Goal: Task Accomplishment & Management: Complete application form

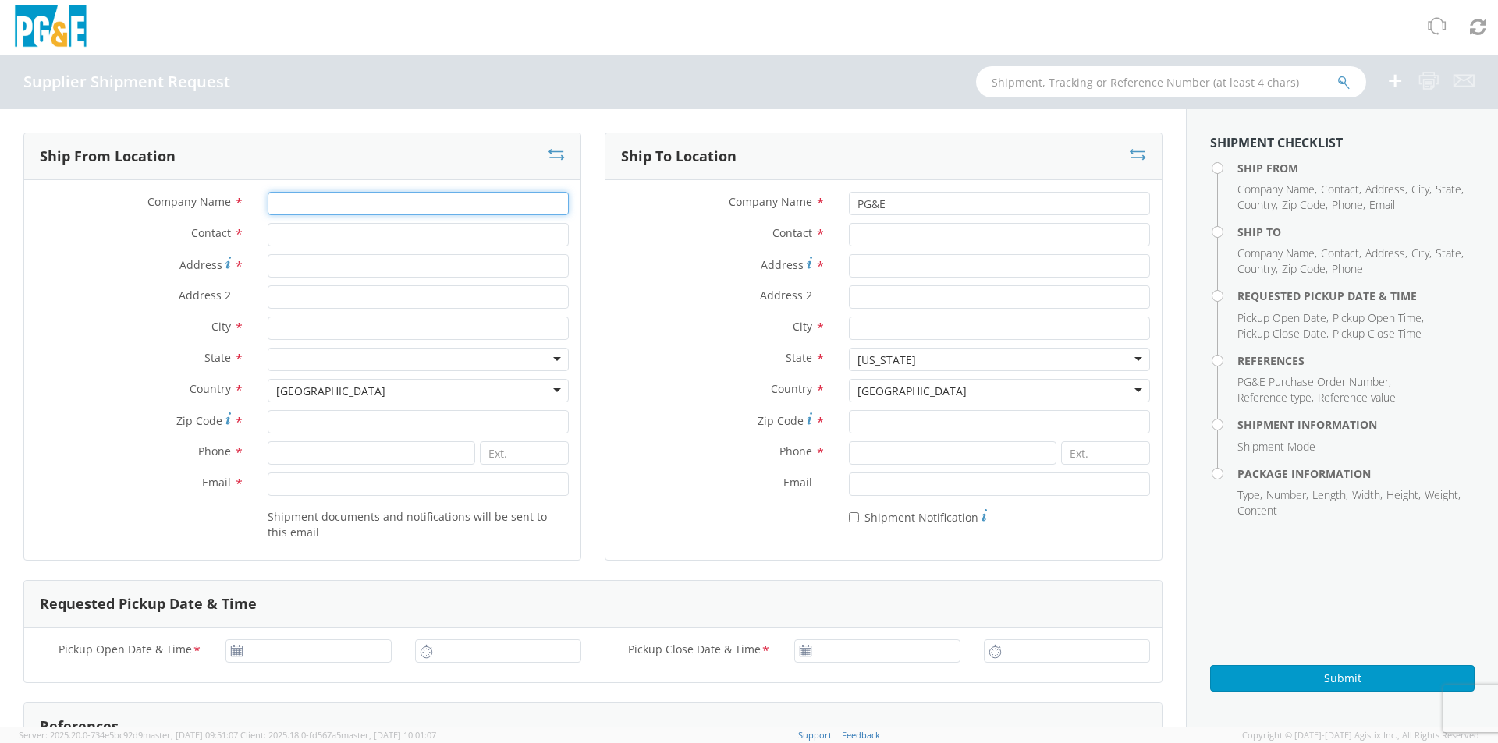
click at [317, 209] on input "Company Name *" at bounding box center [418, 203] width 301 height 23
type input "[PERSON_NAME] NORTH AMERICA INC US"
type input "[PERSON_NAME]"
type input "[STREET_ADDRESS][PERSON_NAME]"
click at [310, 297] on input "Address 2 *" at bounding box center [418, 296] width 301 height 23
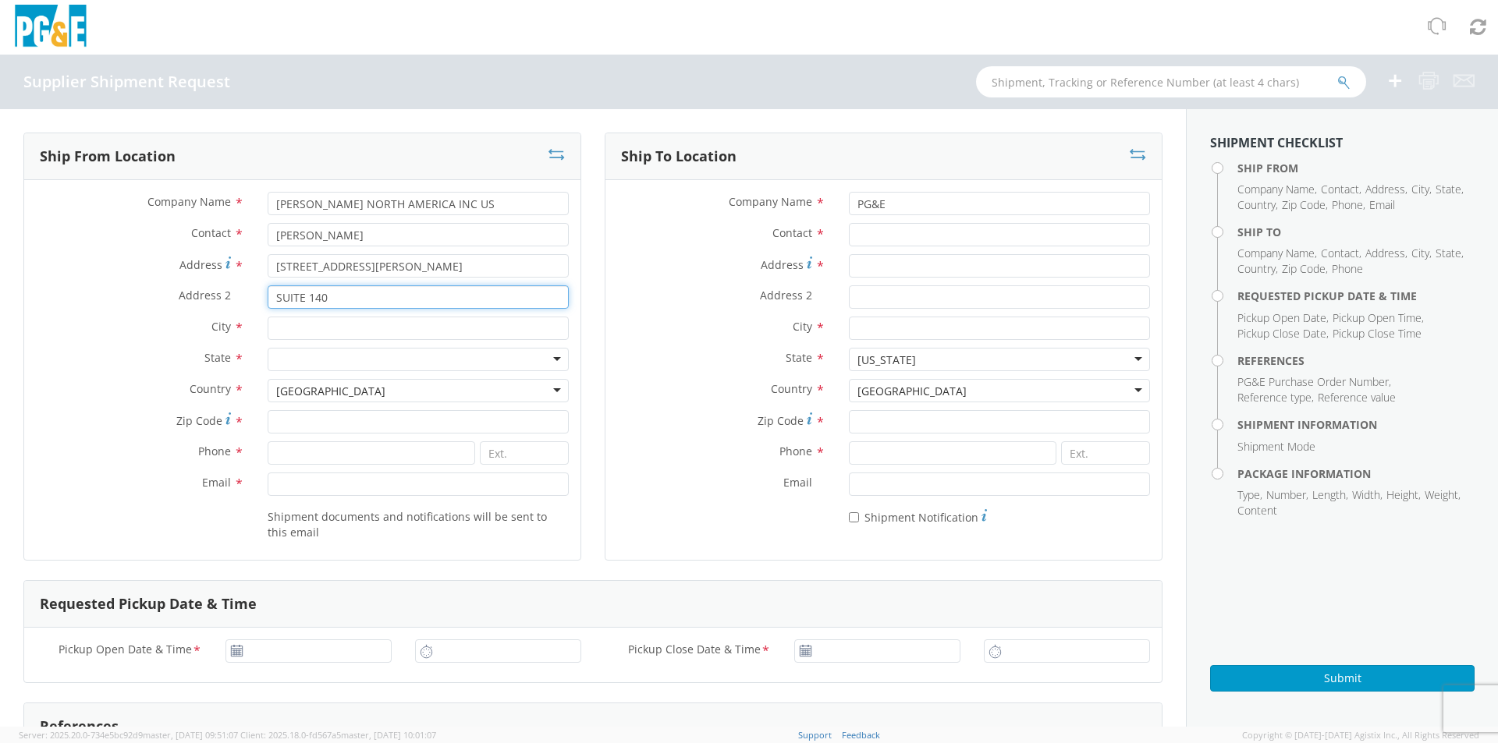
type input "SUITE 140"
click at [308, 339] on input "City *" at bounding box center [418, 328] width 301 height 23
type input "[GEOGRAPHIC_DATA]"
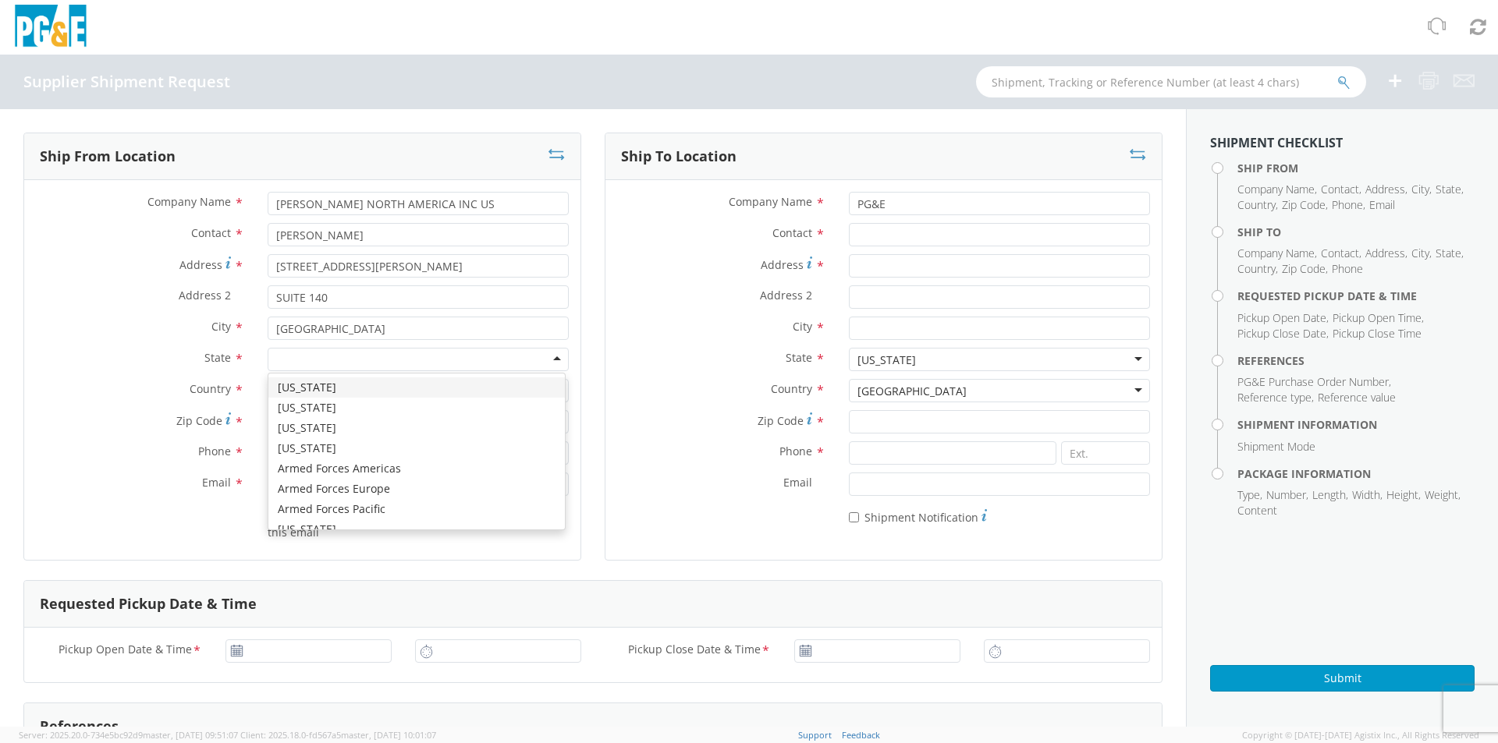
type input "T"
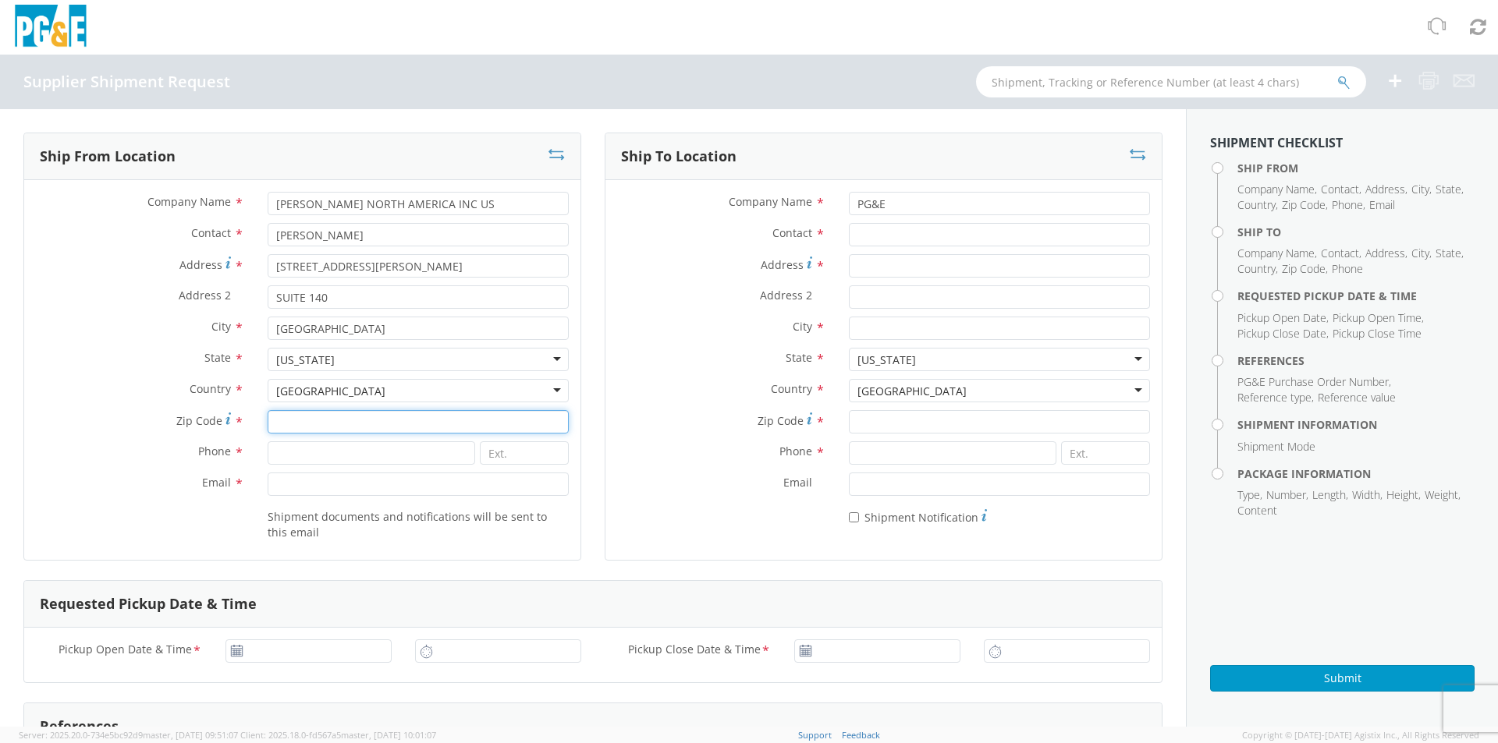
click at [312, 339] on input "Zip Code *" at bounding box center [418, 421] width 301 height 23
type input "77043"
click at [309, 339] on input at bounding box center [371, 452] width 207 height 23
type input "2816008264"
click at [305, 339] on input "Email *" at bounding box center [418, 484] width 301 height 23
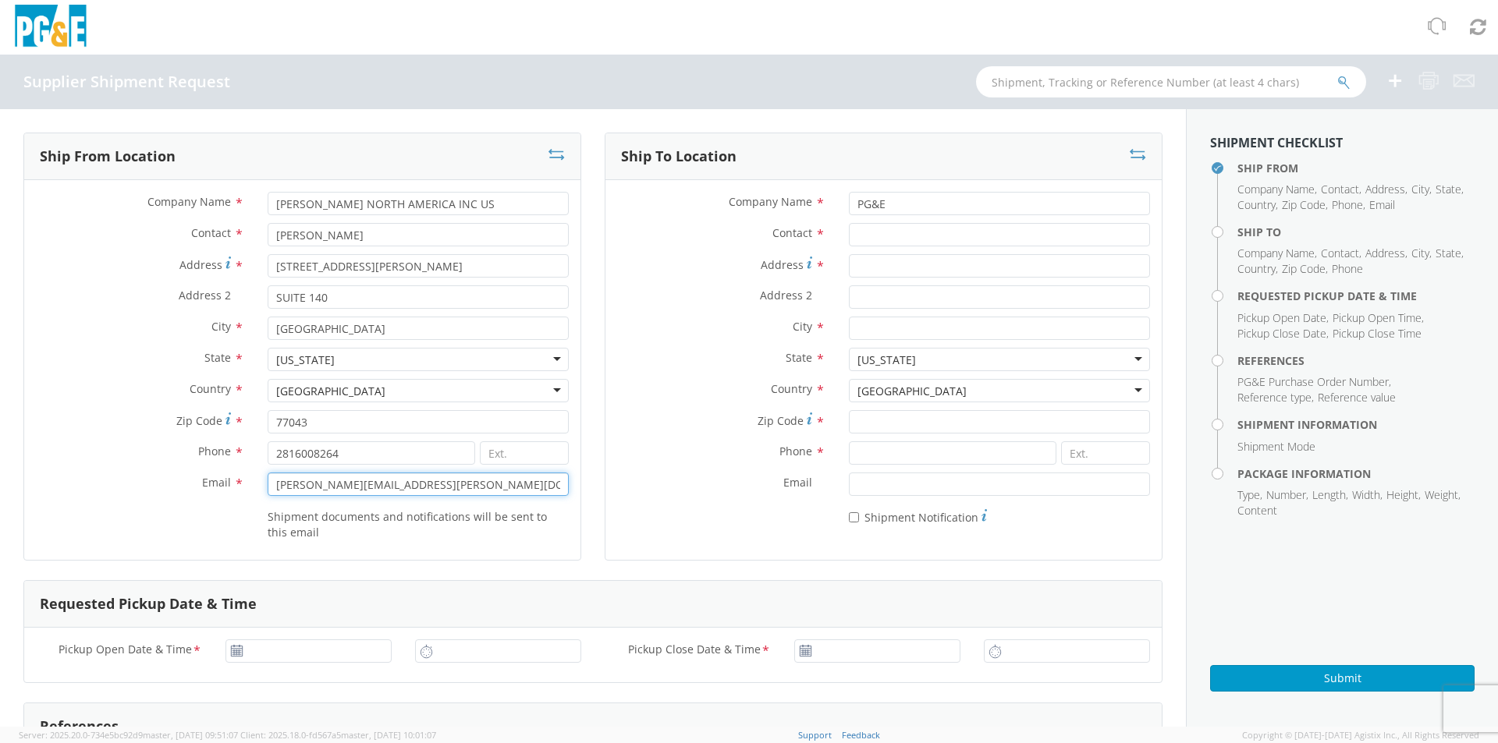
drag, startPoint x: 433, startPoint y: 485, endPoint x: 974, endPoint y: 555, distance: 545.9
click at [434, 339] on input "[PERSON_NAME][EMAIL_ADDRESS][PERSON_NAME][DOMAIN_NAME]" at bounding box center [418, 484] width 301 height 23
drag, startPoint x: 493, startPoint y: 491, endPoint x: 239, endPoint y: 469, distance: 254.4
click at [239, 339] on div "Company Name * [PERSON_NAME] [GEOGRAPHIC_DATA] INC US Contact * [PERSON_NAME] A…" at bounding box center [302, 370] width 556 height 356
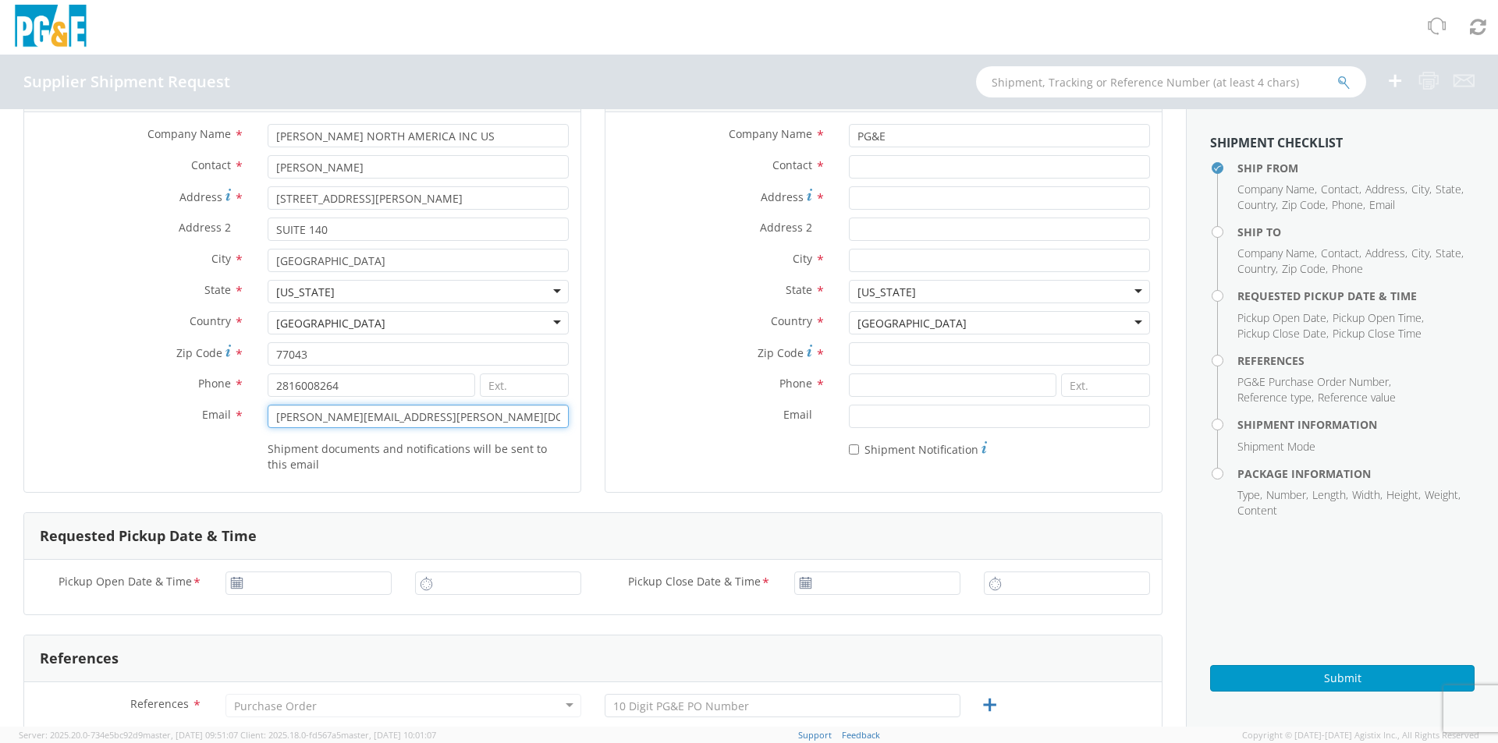
scroll to position [156, 0]
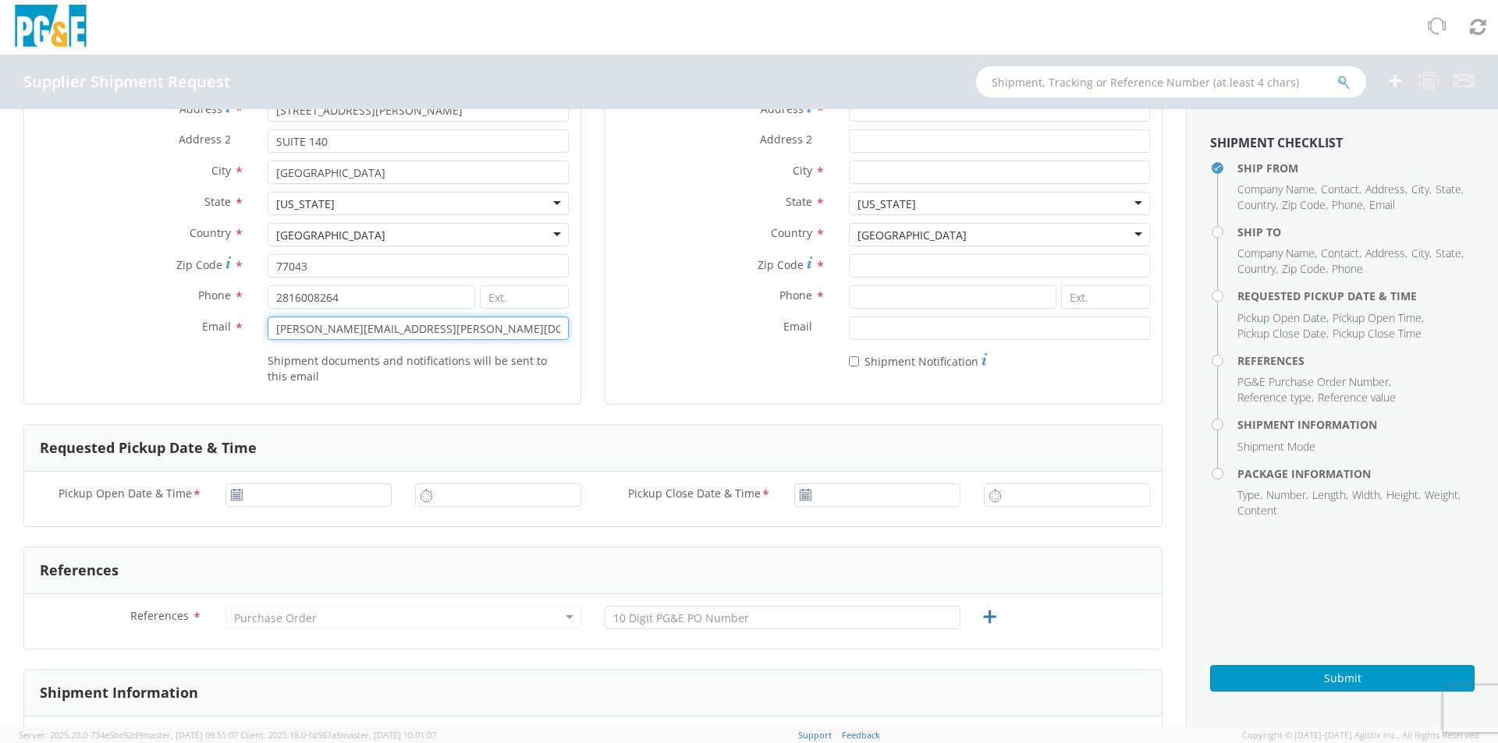
type input "[PERSON_NAME][EMAIL_ADDRESS][PERSON_NAME][DOMAIN_NAME]"
click at [239, 339] on use at bounding box center [236, 494] width 11 height 11
click at [233, 339] on icon at bounding box center [236, 495] width 13 height 12
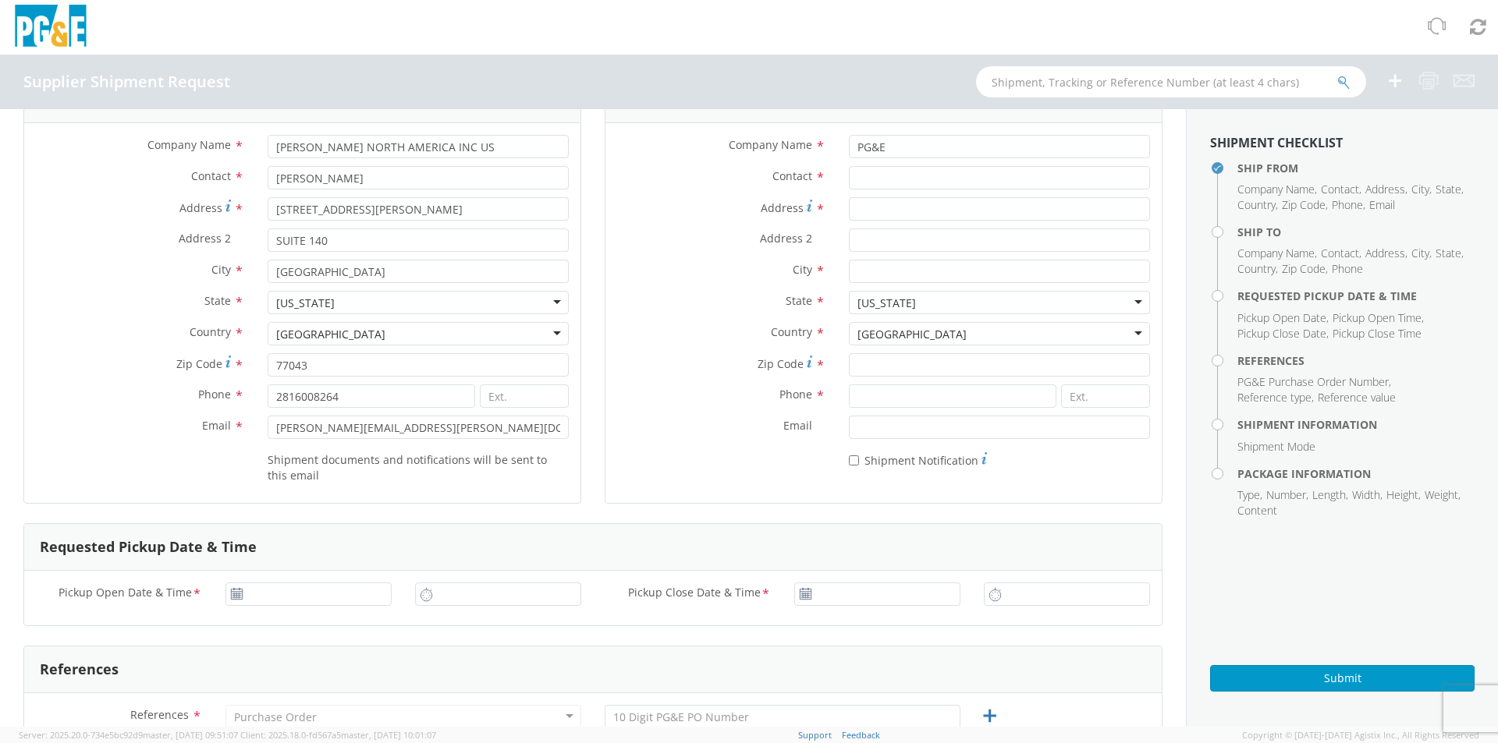
scroll to position [0, 0]
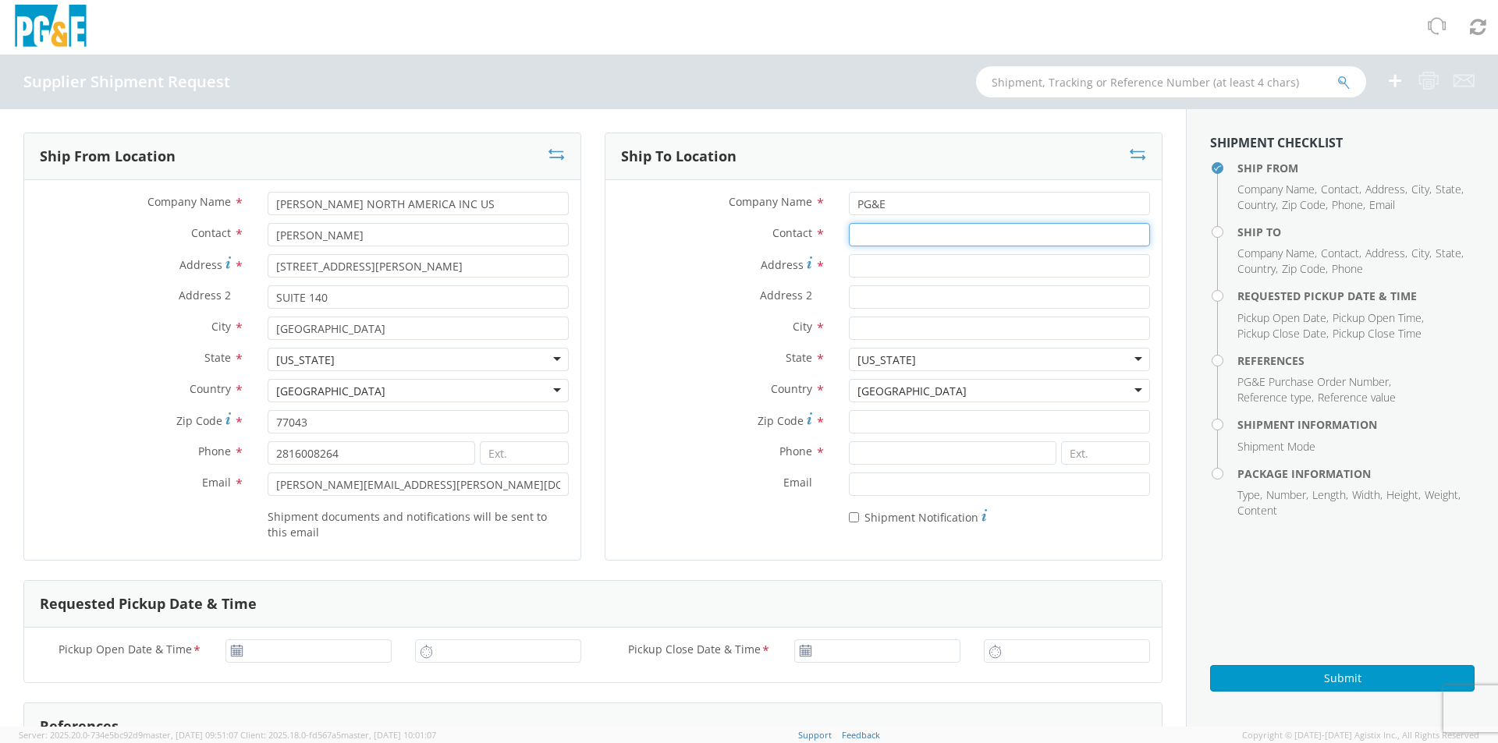
click at [745, 238] on input "Contact *" at bounding box center [999, 234] width 301 height 23
type input "m"
type input "[PERSON_NAME]"
type input "[STREET_ADDRESS]"
type input "[PERSON_NAME]"
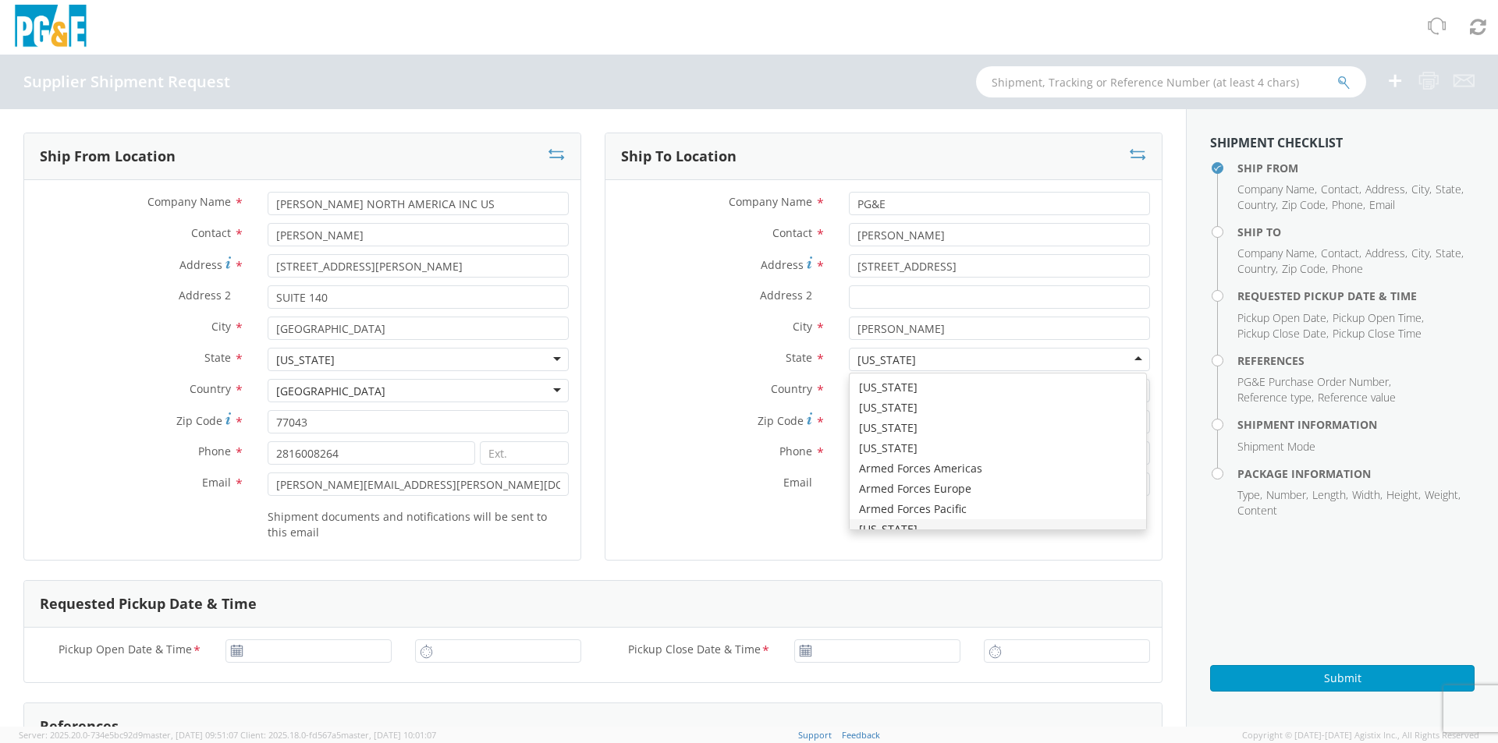
scroll to position [18, 0]
click at [745, 339] on div "[US_STATE]" at bounding box center [999, 359] width 301 height 23
click at [640, 339] on label "Phone *" at bounding box center [721, 451] width 232 height 20
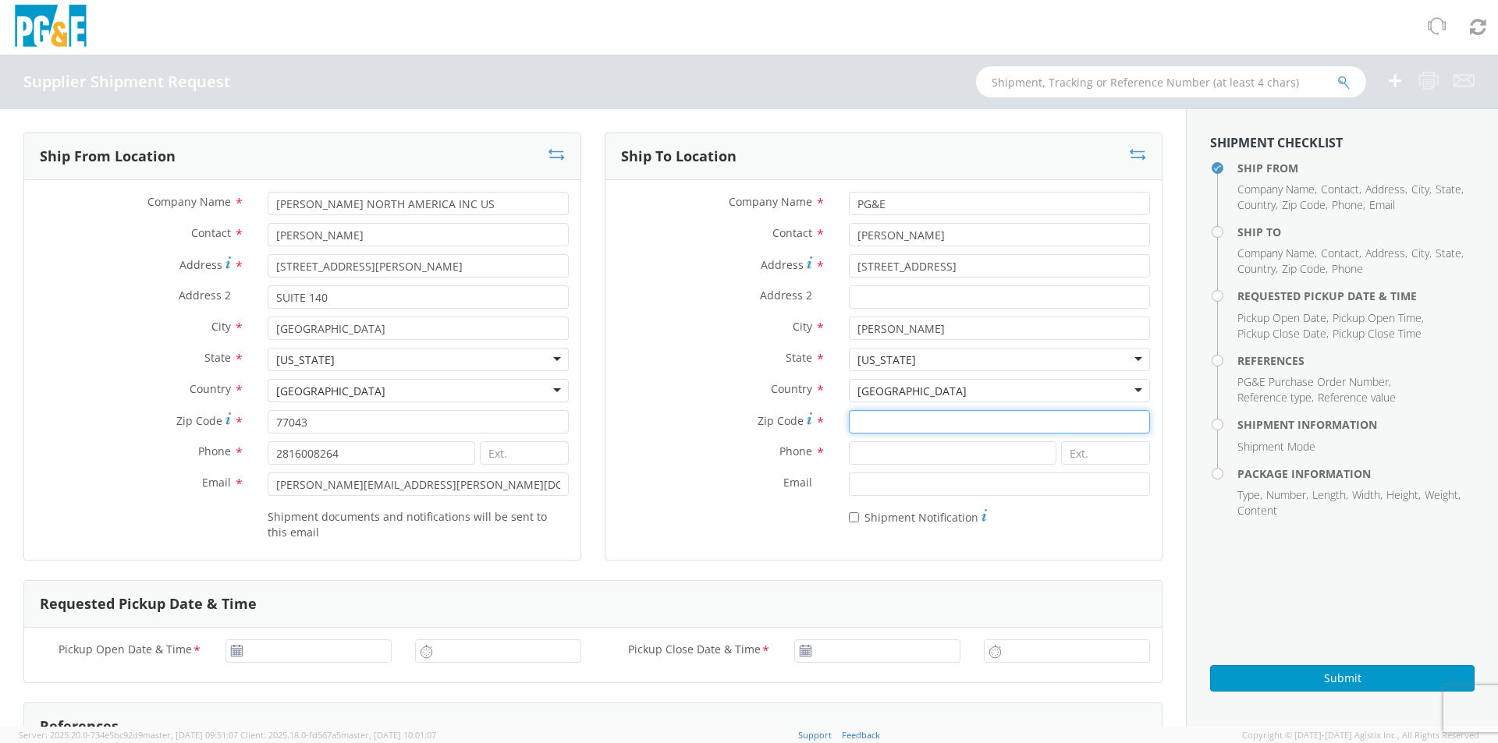
click at [745, 339] on input "Zip Code *" at bounding box center [999, 421] width 301 height 23
type input "95616"
type input "5309196710"
click at [673, 339] on label "Email *" at bounding box center [721, 483] width 232 height 20
click at [745, 339] on input "Email *" at bounding box center [999, 484] width 301 height 23
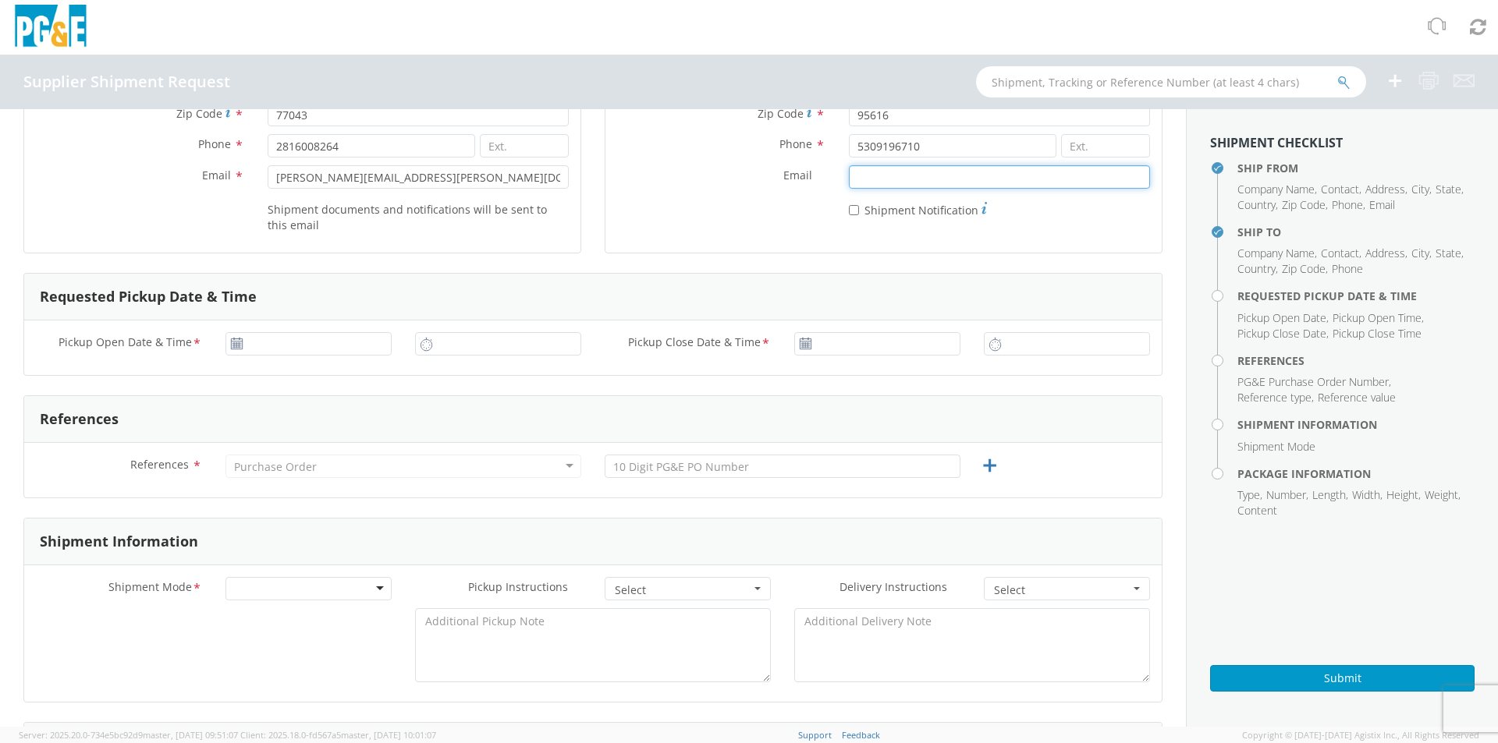
scroll to position [312, 0]
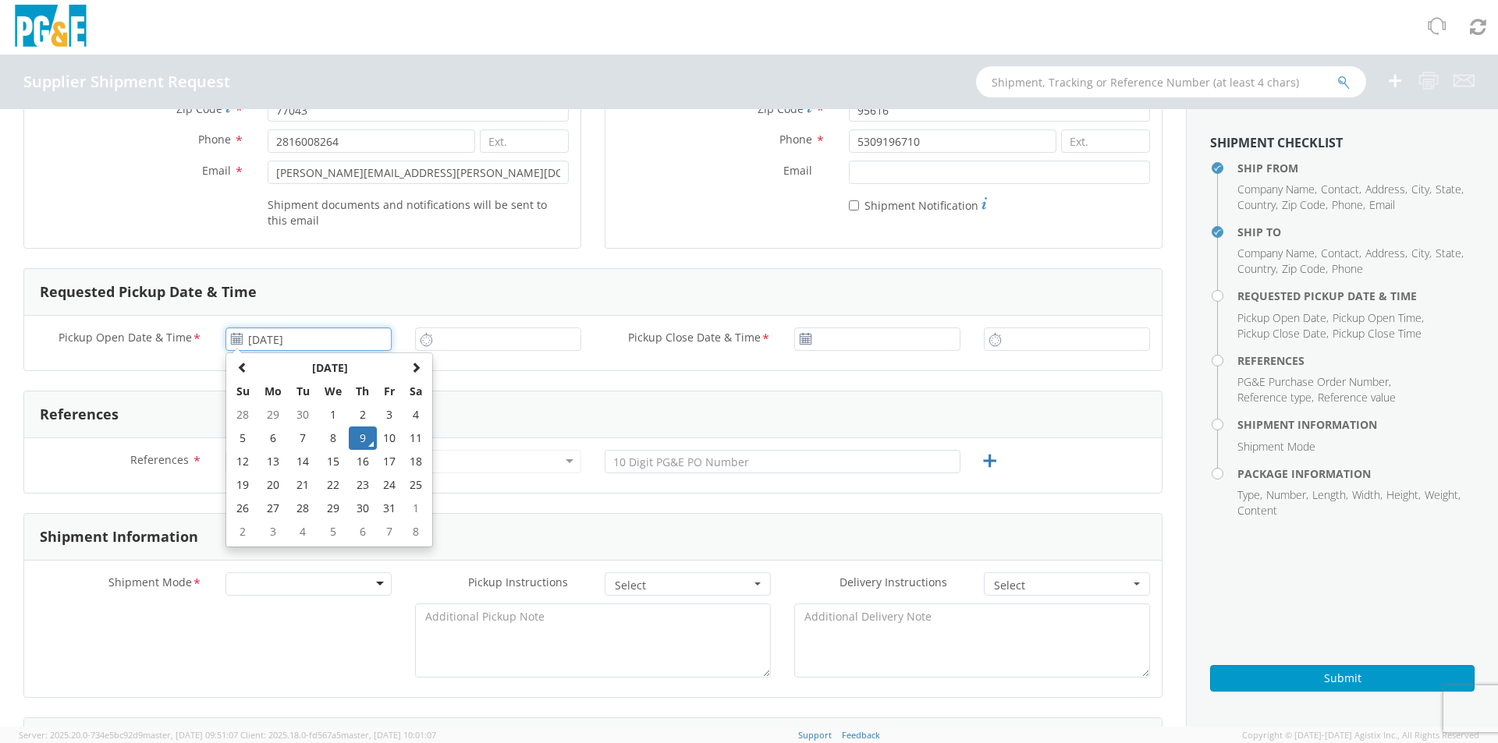
click at [339, 337] on input "[DATE]" at bounding box center [308, 339] width 166 height 23
click at [384, 339] on td "10" at bounding box center [390, 438] width 27 height 23
type input "[DATE]"
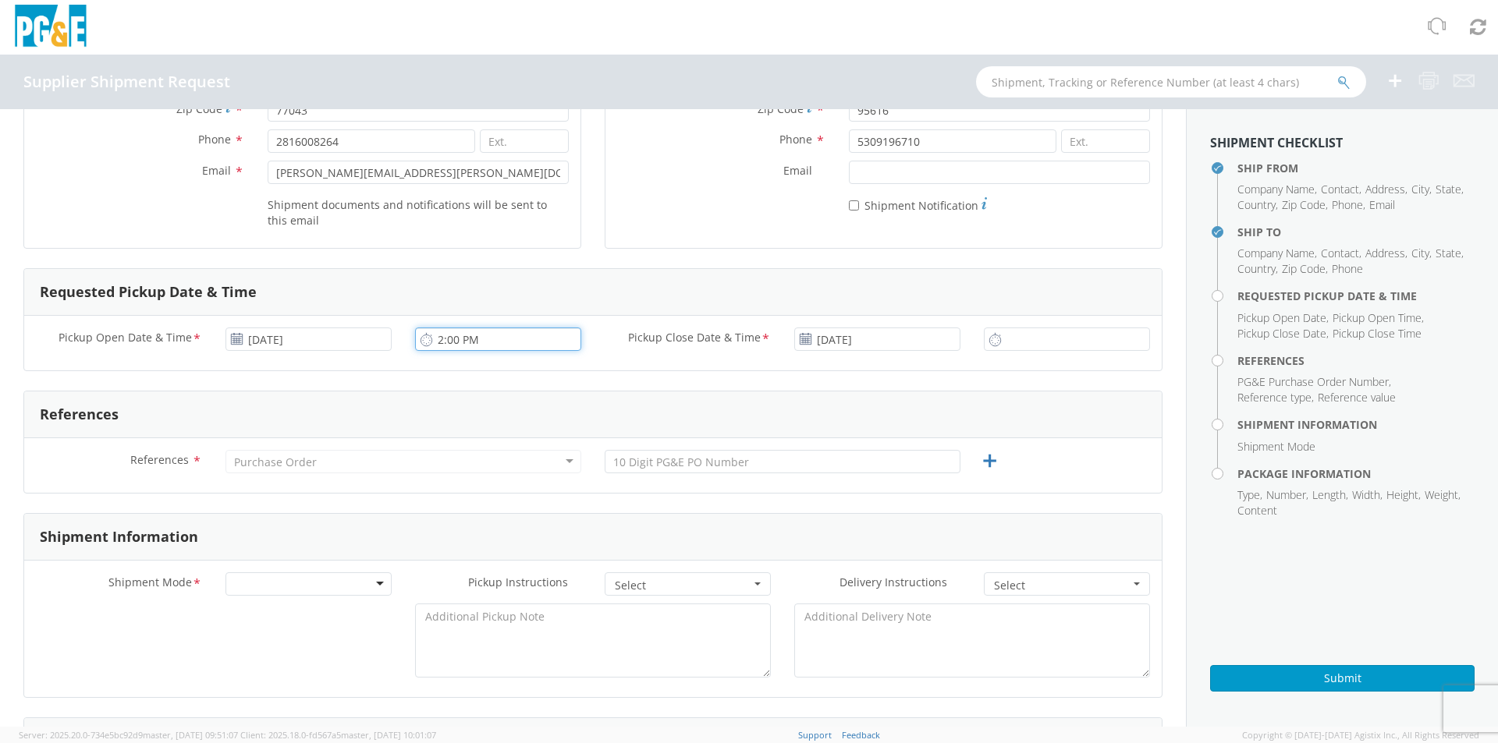
click at [456, 339] on input "2:00 PM" at bounding box center [498, 339] width 166 height 23
click at [745, 336] on icon at bounding box center [994, 339] width 13 height 15
drag, startPoint x: 443, startPoint y: 342, endPoint x: 485, endPoint y: 334, distance: 43.0
click at [449, 339] on input "4:00 PM" at bounding box center [498, 339] width 166 height 23
drag, startPoint x: 488, startPoint y: 333, endPoint x: 360, endPoint y: 335, distance: 127.9
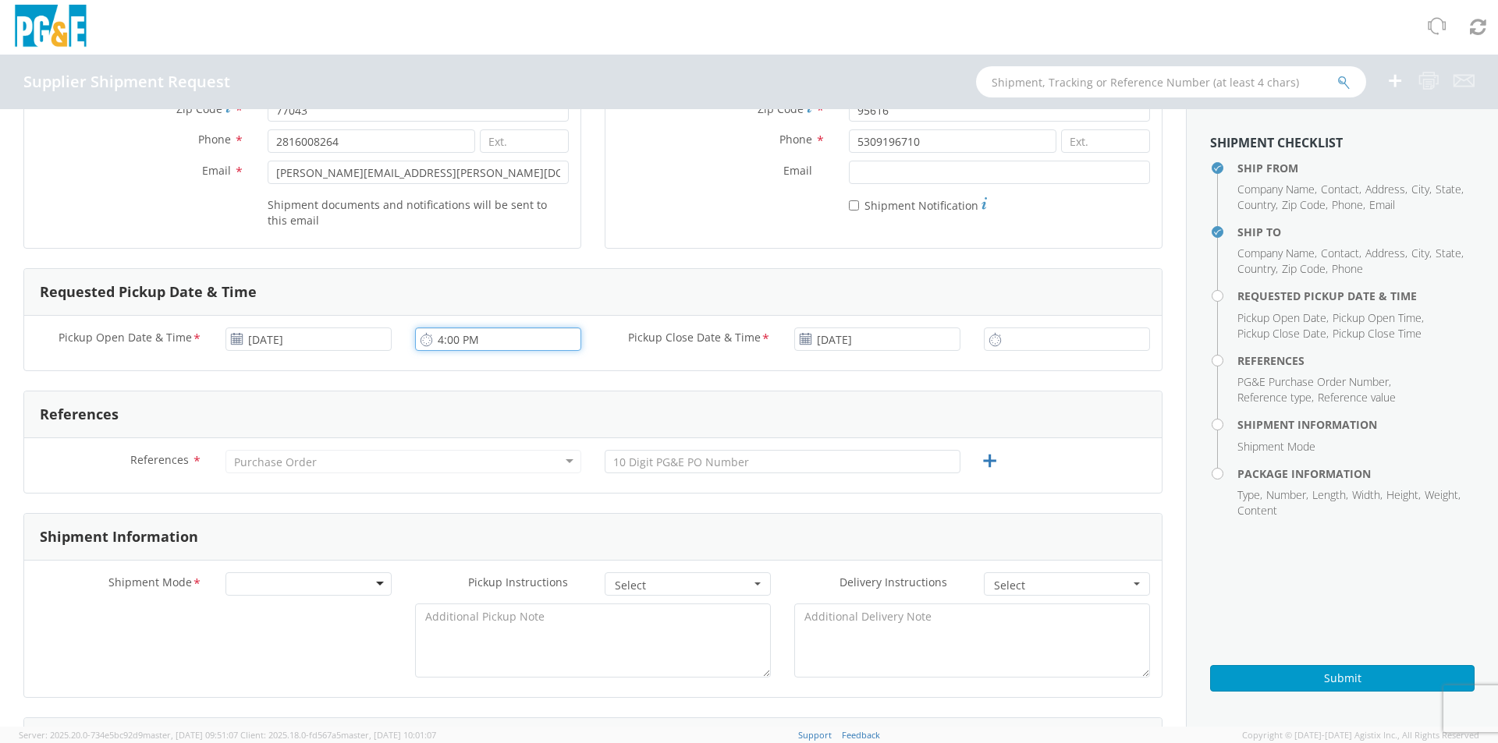
click at [360, 335] on div "Pickup Open Date & Time * [DATE] 4:00 PM Pickup Close Date & Time * [DATE]" at bounding box center [592, 343] width 1137 height 31
type input "8:00 AM"
click at [420, 339] on use at bounding box center [425, 339] width 11 height 12
click at [745, 339] on input "2:00 PM" at bounding box center [1067, 339] width 166 height 23
type input "4:00 PM"
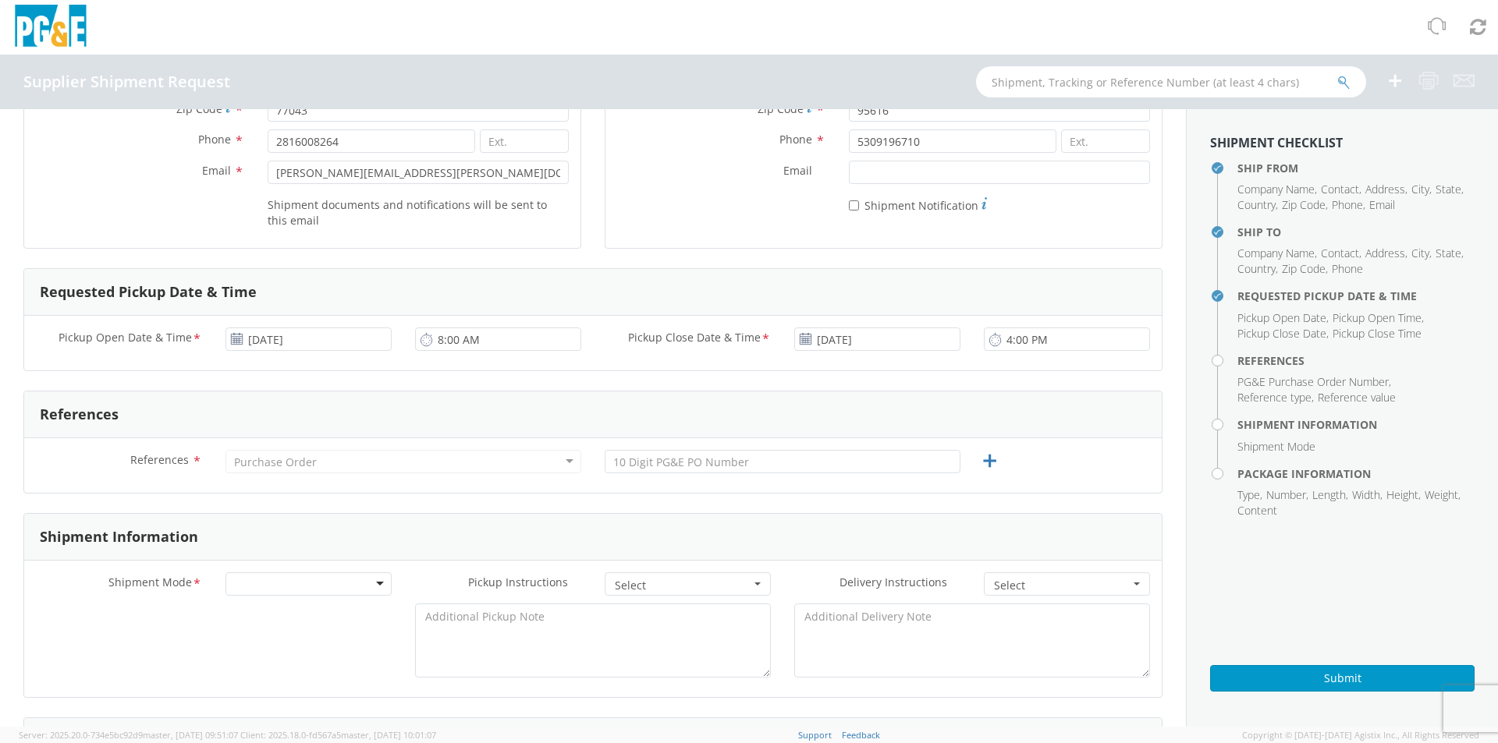
click at [745, 339] on div "References" at bounding box center [592, 415] width 1137 height 47
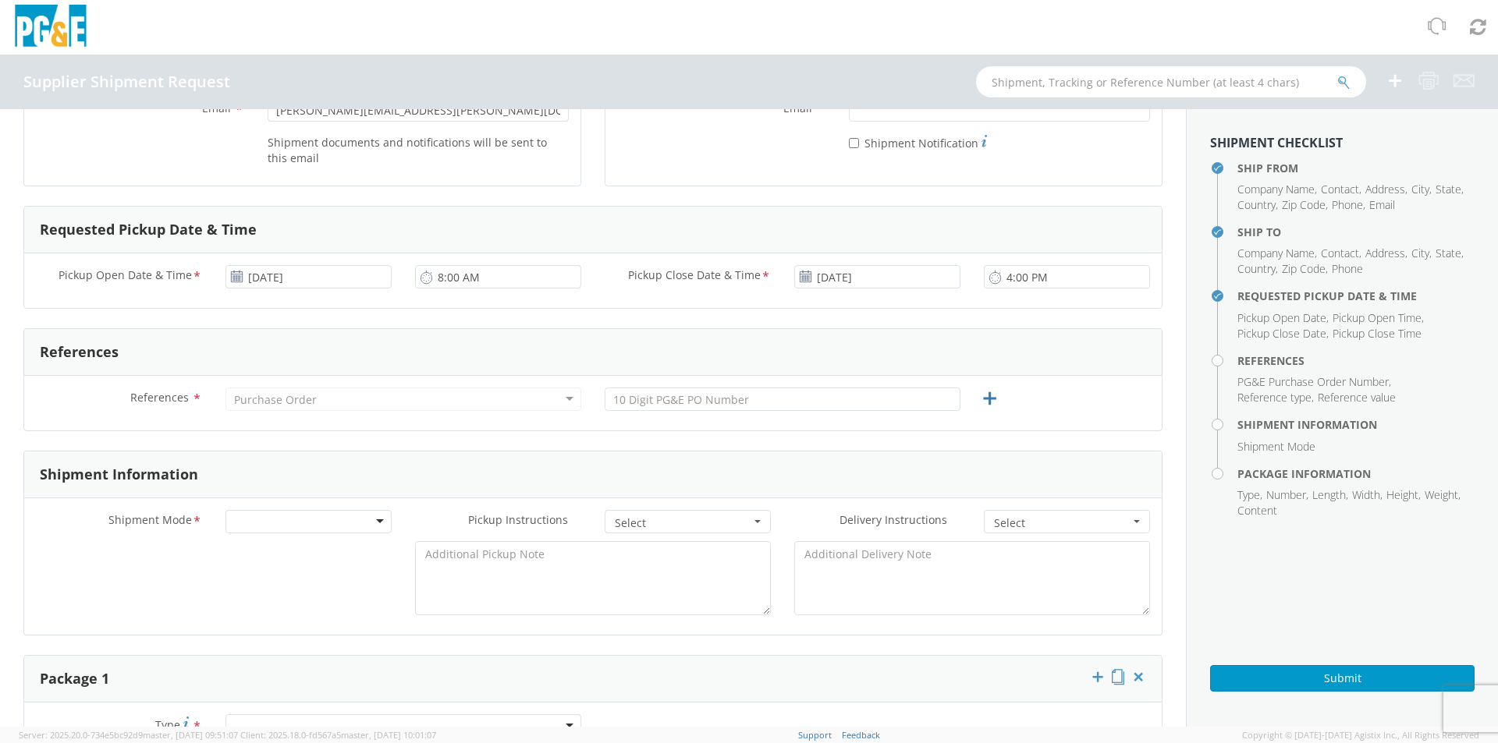
scroll to position [390, 0]
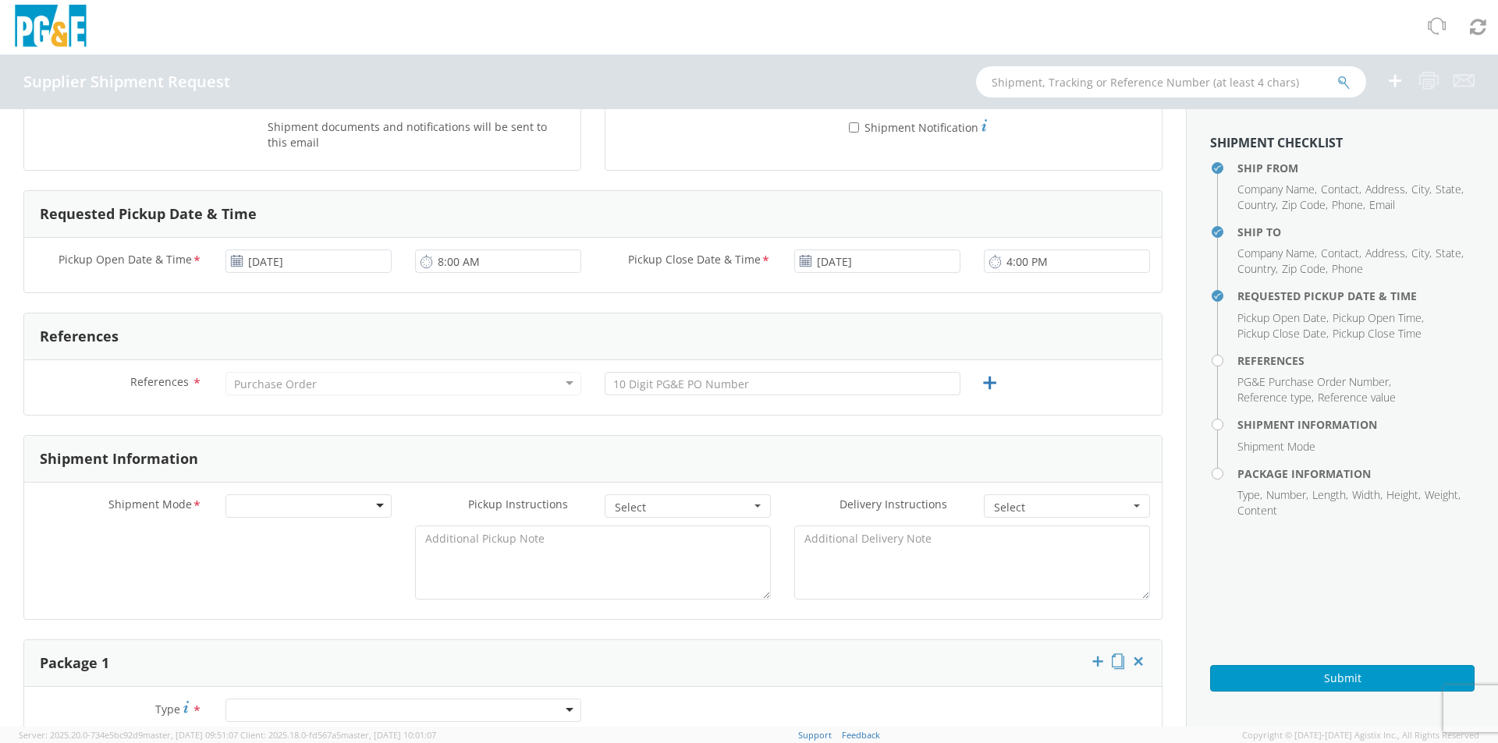
click at [566, 339] on div "Purchase Order" at bounding box center [403, 383] width 356 height 23
click at [303, 339] on div "Purchase Order" at bounding box center [275, 385] width 83 height 16
click at [655, 339] on input "text" at bounding box center [783, 383] width 356 height 23
type input "2701248564"
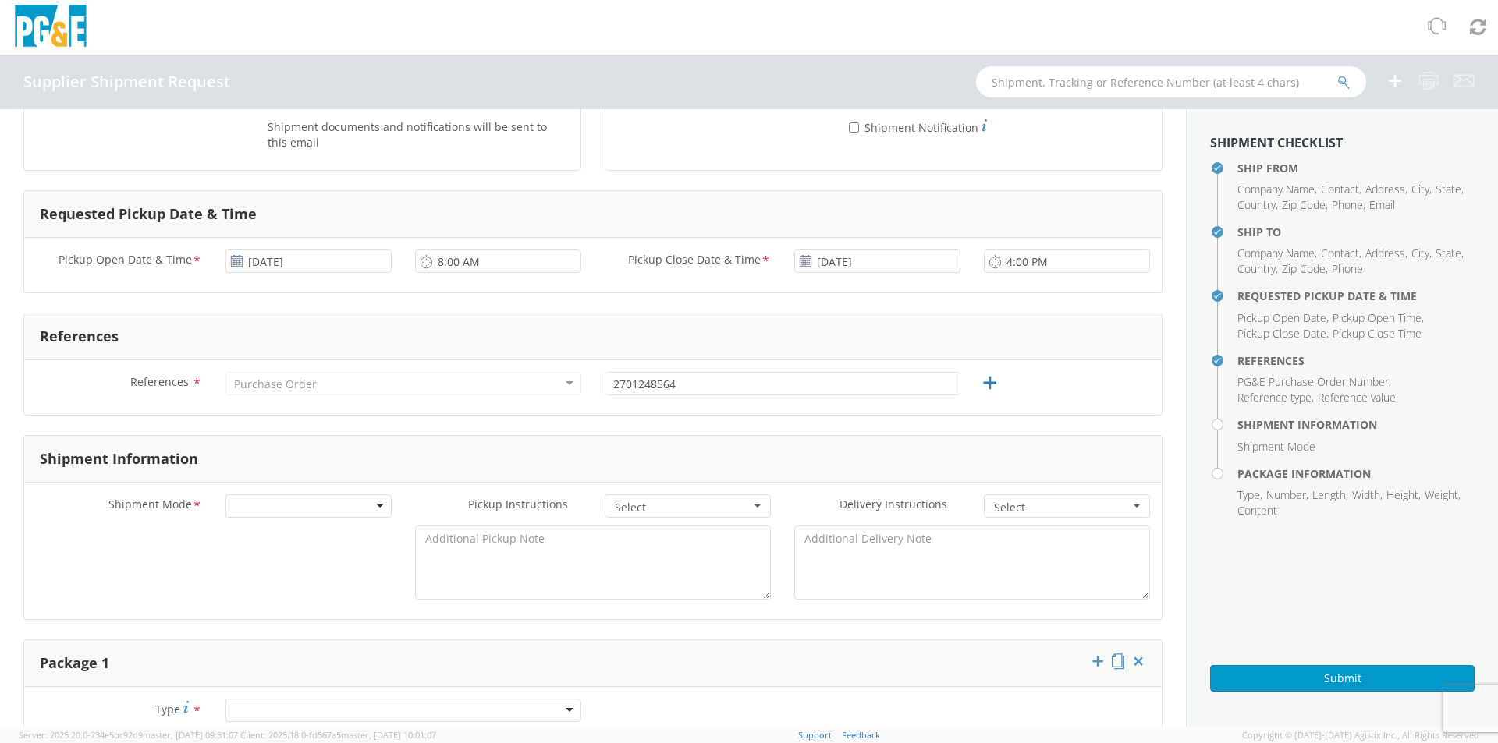
click at [374, 339] on div at bounding box center [308, 506] width 166 height 23
click at [745, 339] on button "Select" at bounding box center [688, 506] width 166 height 23
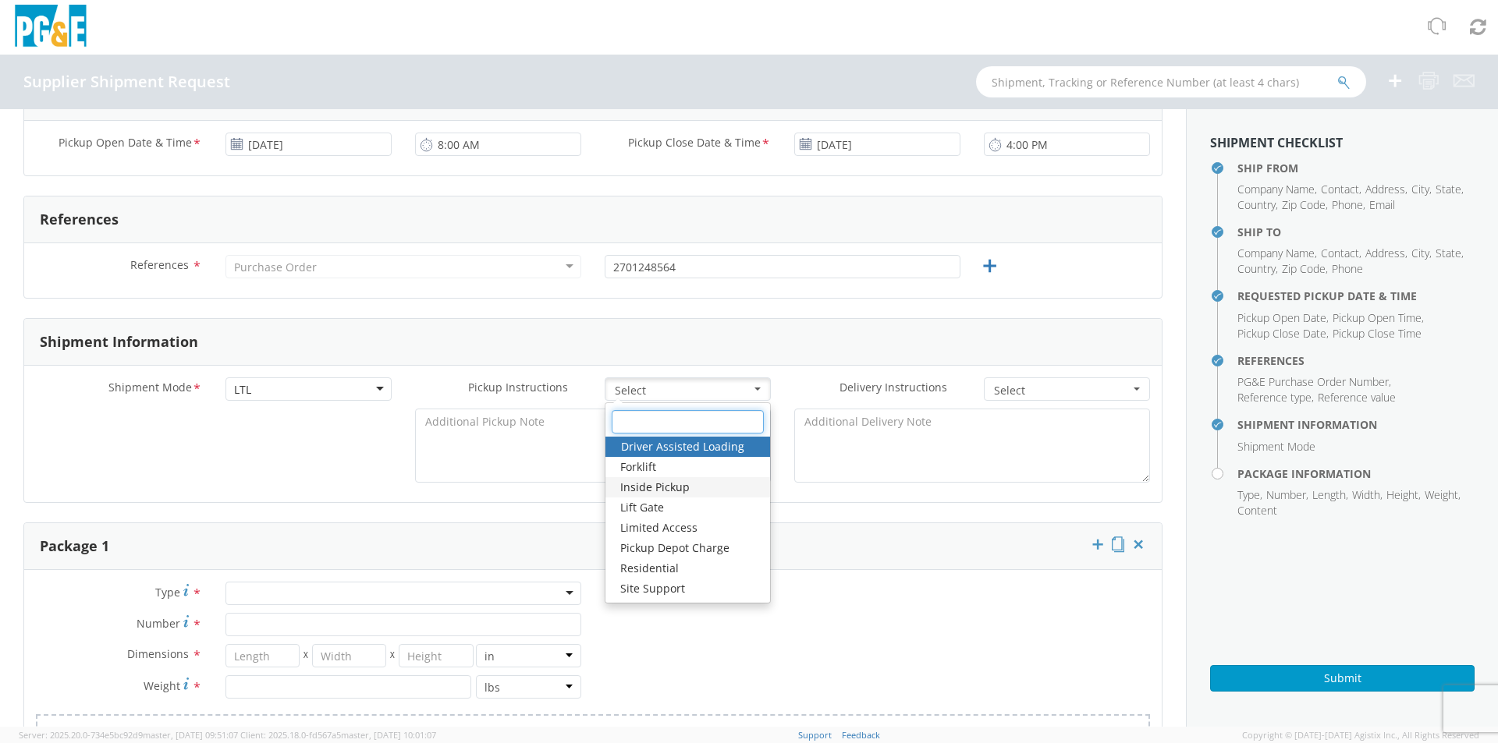
scroll to position [546, 0]
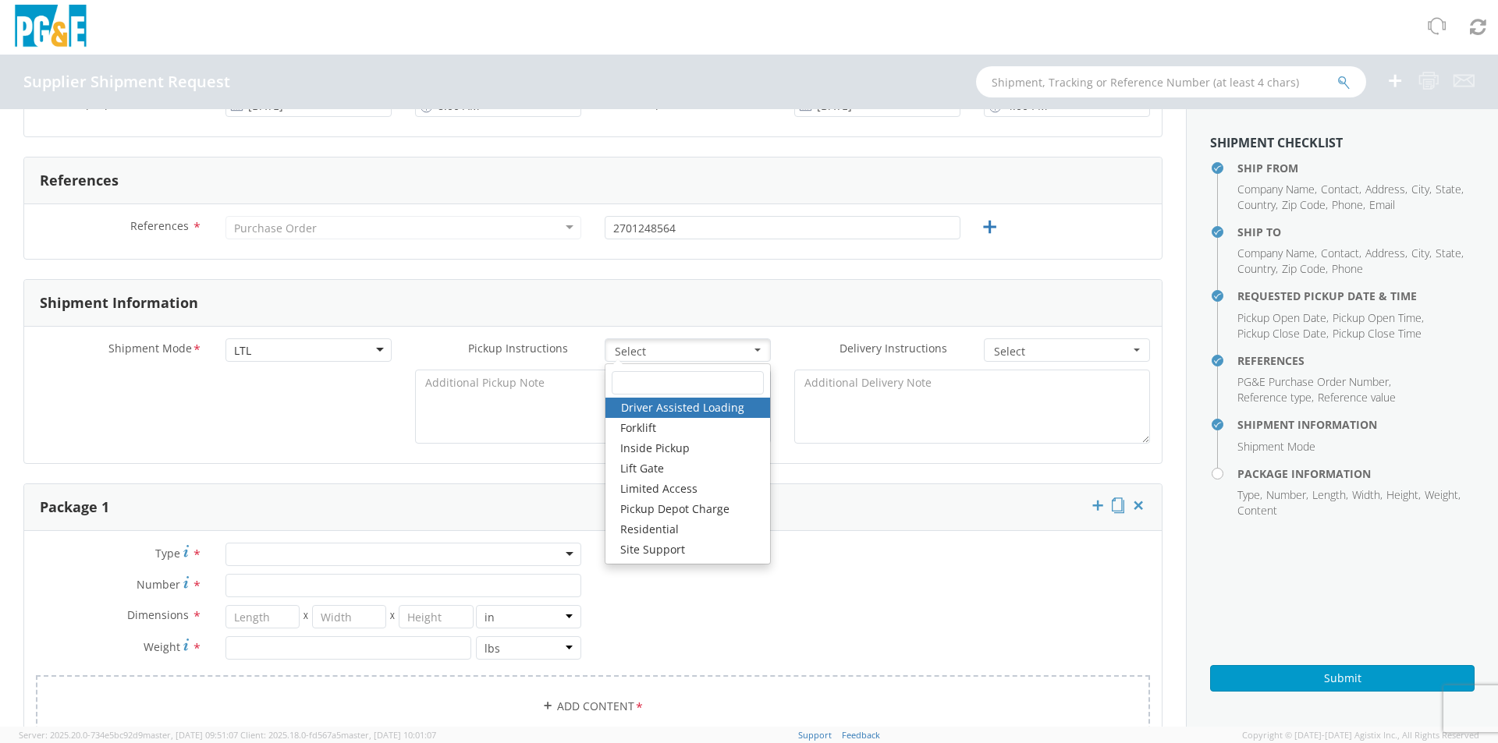
click at [745, 339] on div "Type * Bulk Bundle(s) Cardboard Box(es) Carton(s) Crate(s) Drum(s) (Fiberboard)…" at bounding box center [592, 650] width 1137 height 215
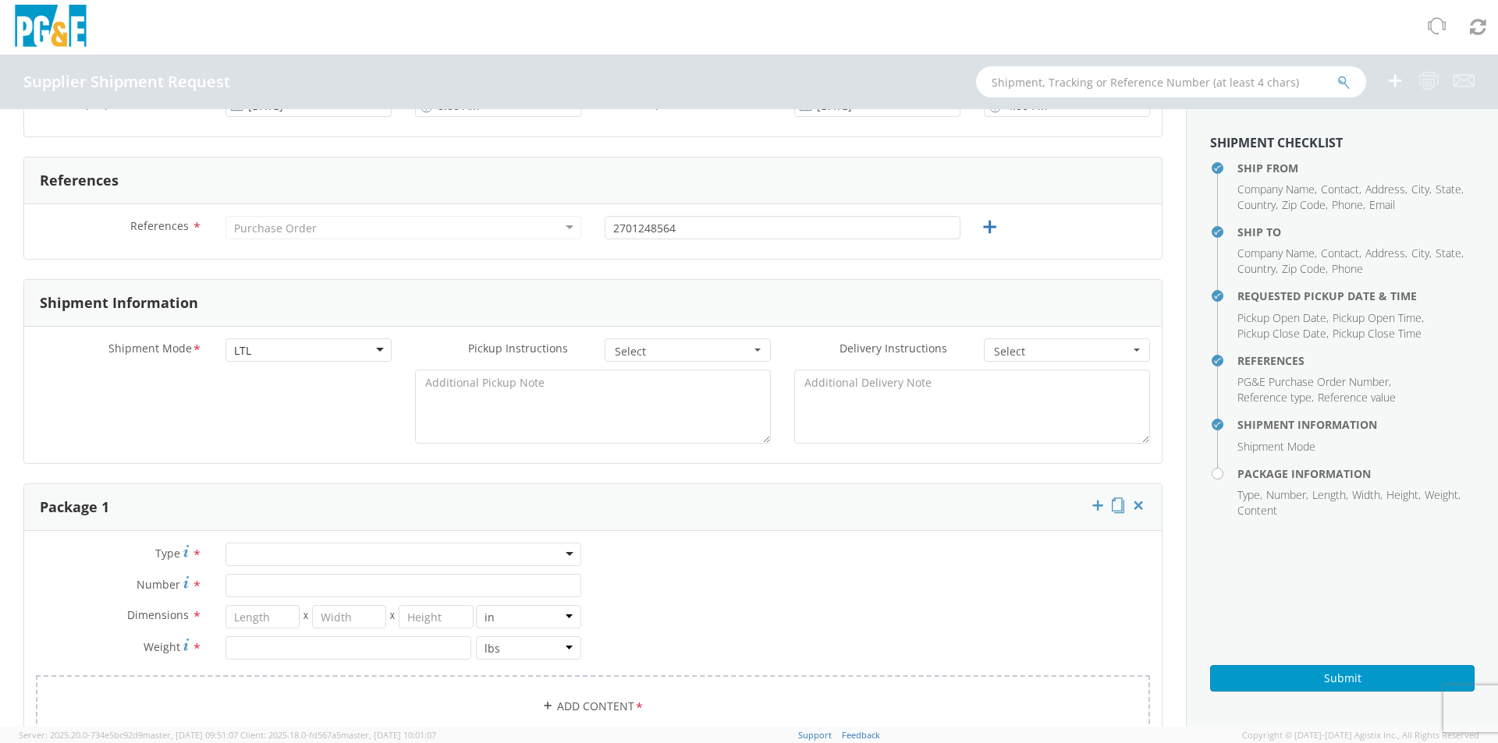
click at [745, 339] on button "Select" at bounding box center [1067, 350] width 166 height 23
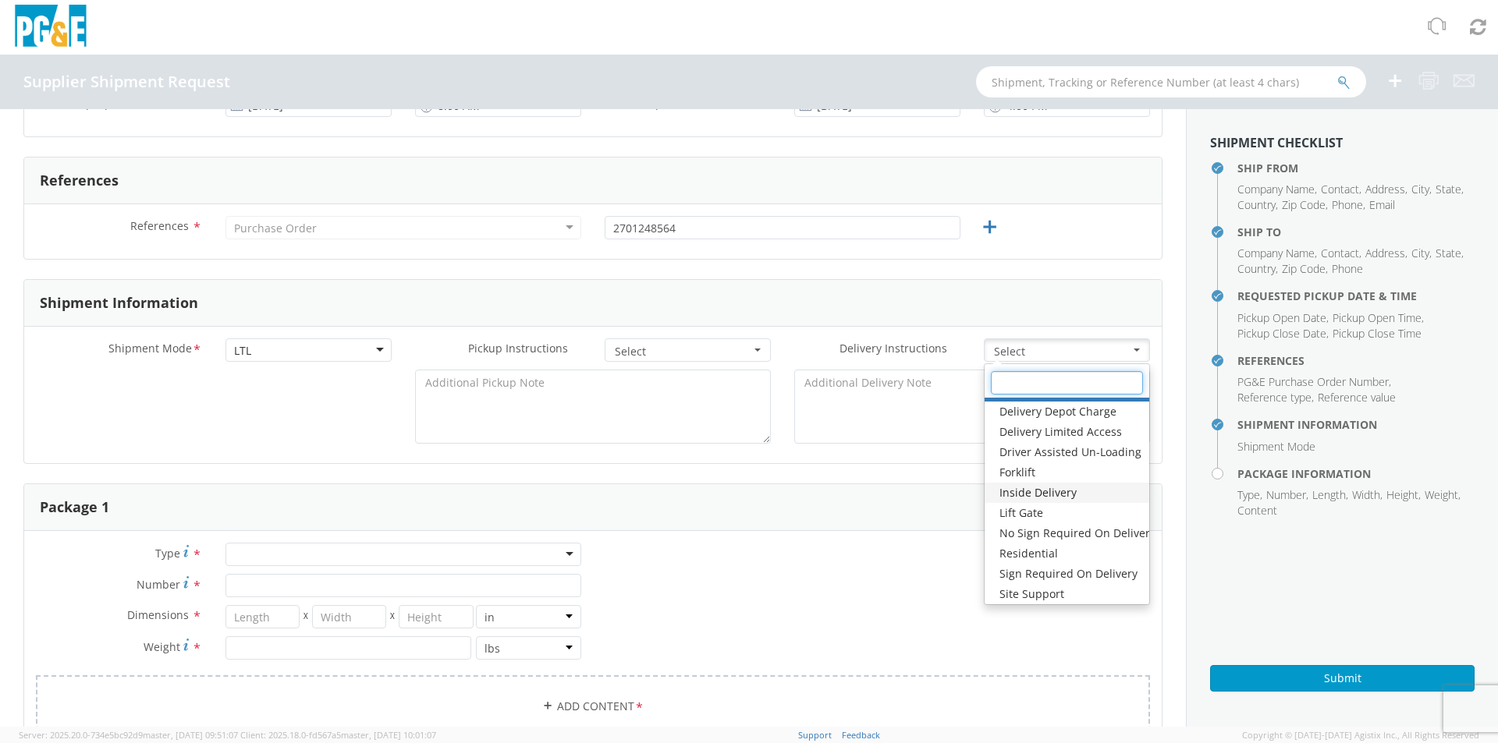
scroll to position [20, 0]
click at [714, 339] on div "Type * Bulk Bundle(s) Cardboard Box(es) Carton(s) Crate(s) Drum(s) (Fiberboard)…" at bounding box center [592, 650] width 1137 height 215
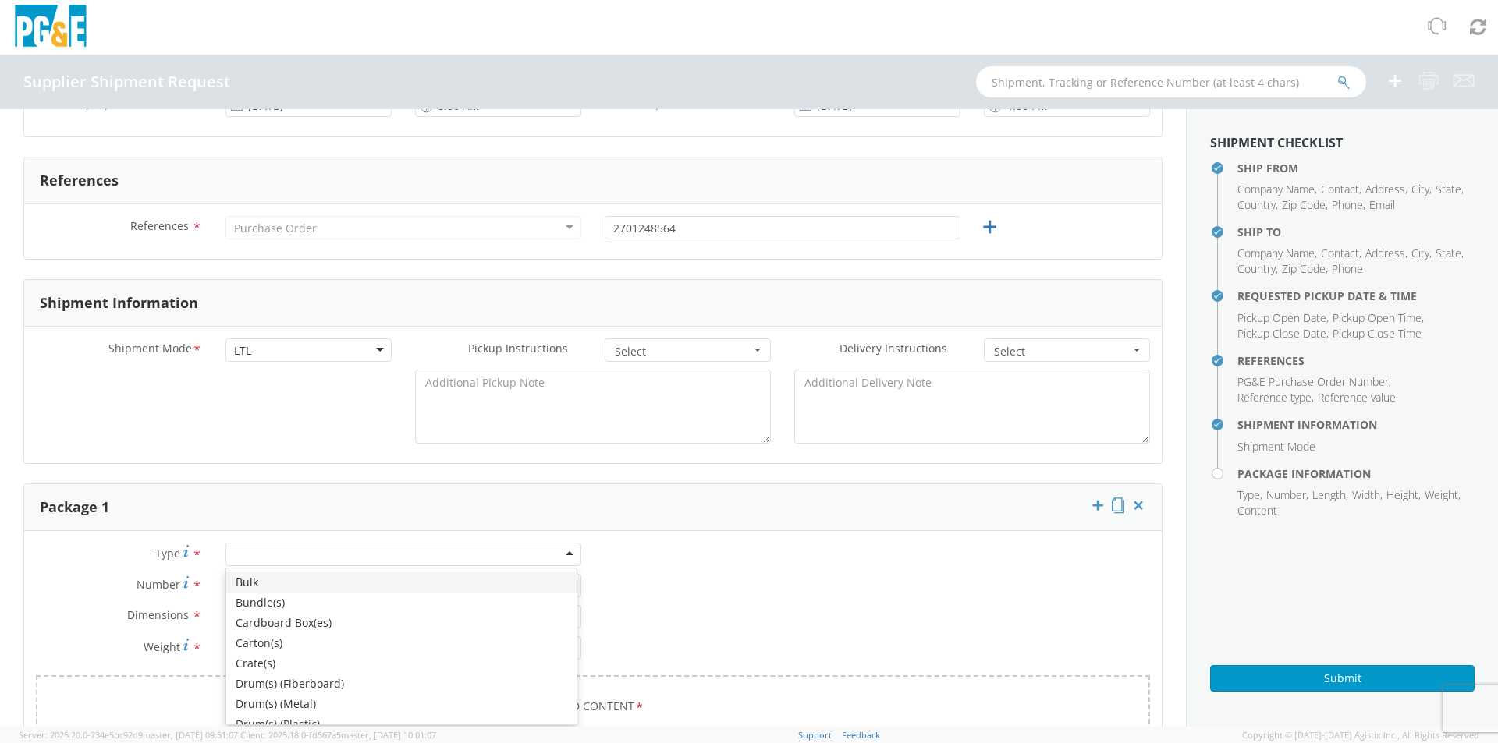
click at [285, 339] on div at bounding box center [403, 554] width 356 height 23
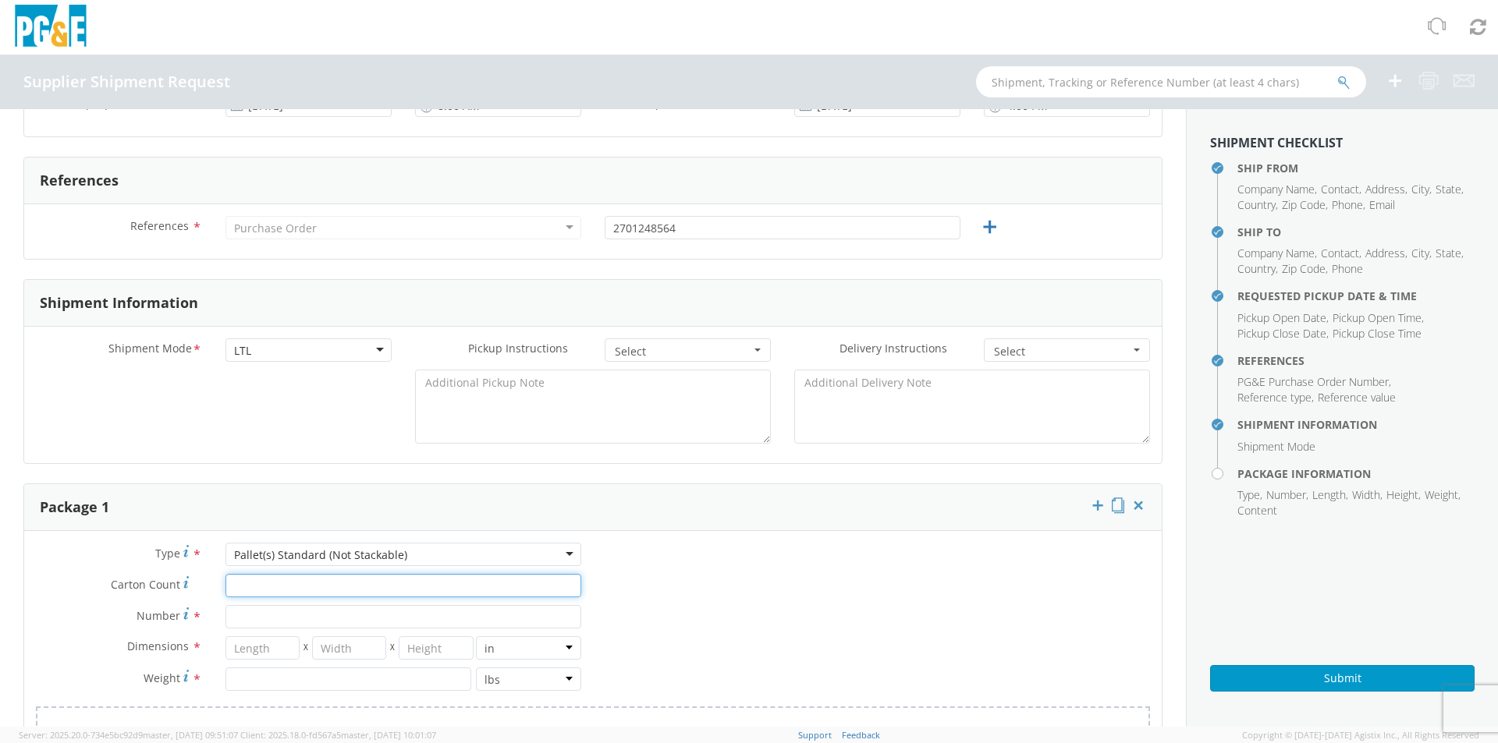
click at [271, 339] on input "Carton Count *" at bounding box center [403, 585] width 356 height 23
type input "25"
click at [306, 339] on input "Number *" at bounding box center [403, 616] width 356 height 23
type input "1"
click at [271, 339] on input "number" at bounding box center [262, 647] width 74 height 23
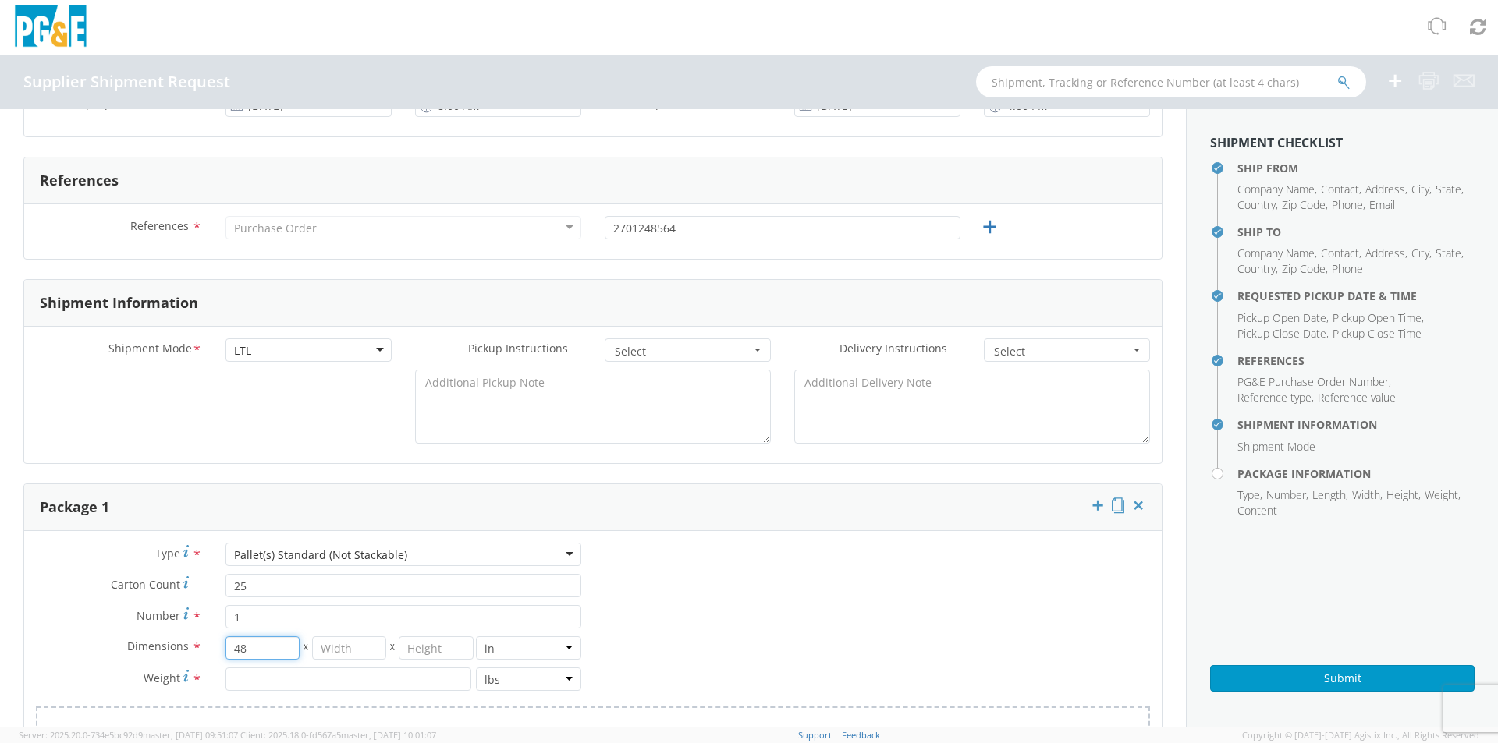
type input "48"
click at [436, 339] on input "number" at bounding box center [436, 647] width 74 height 23
type input "48"
click at [321, 339] on input "number" at bounding box center [348, 679] width 246 height 23
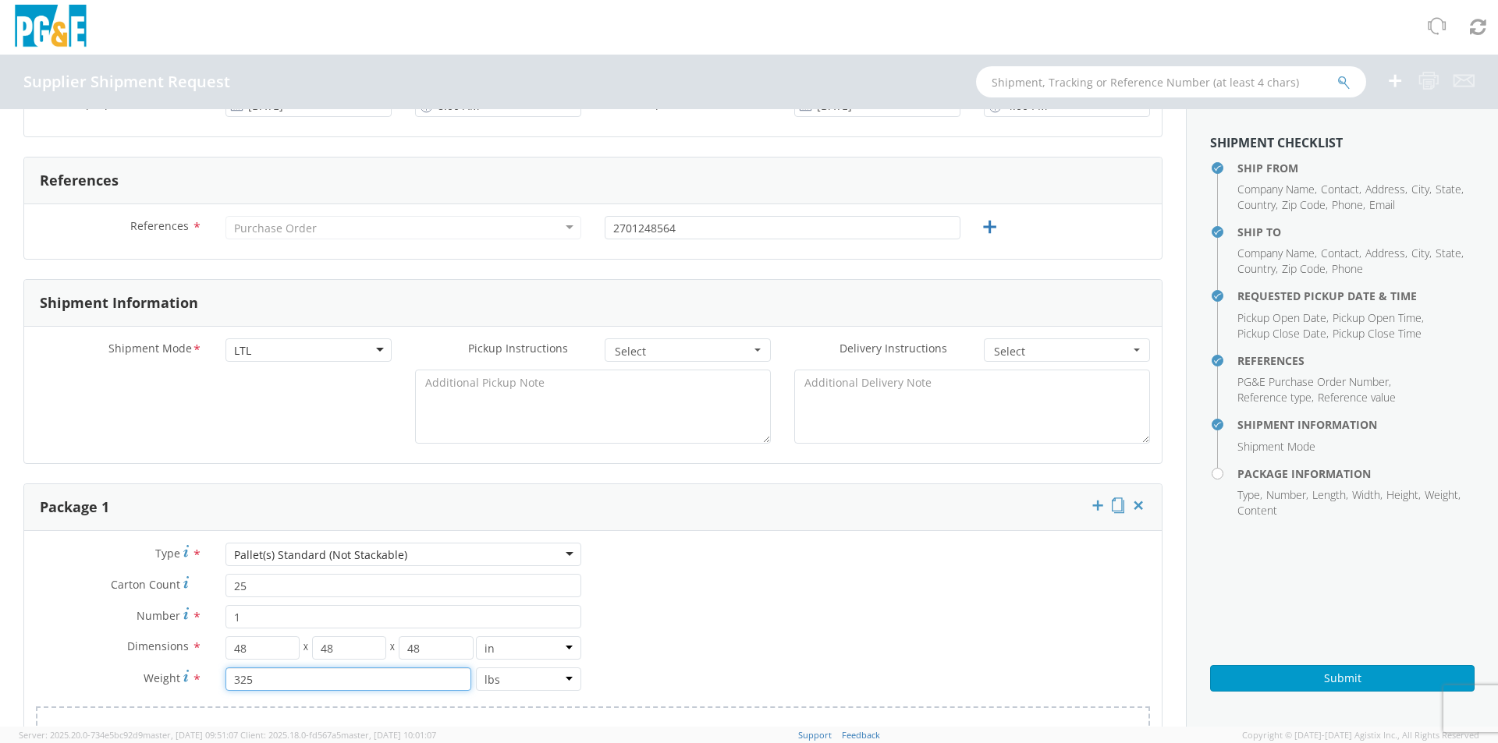
type input "325"
click at [745, 339] on div "Type * Pallet(s) Standard (Not Stackable) Pallet(s) Standard (Not Stackable) Bu…" at bounding box center [592, 666] width 1137 height 246
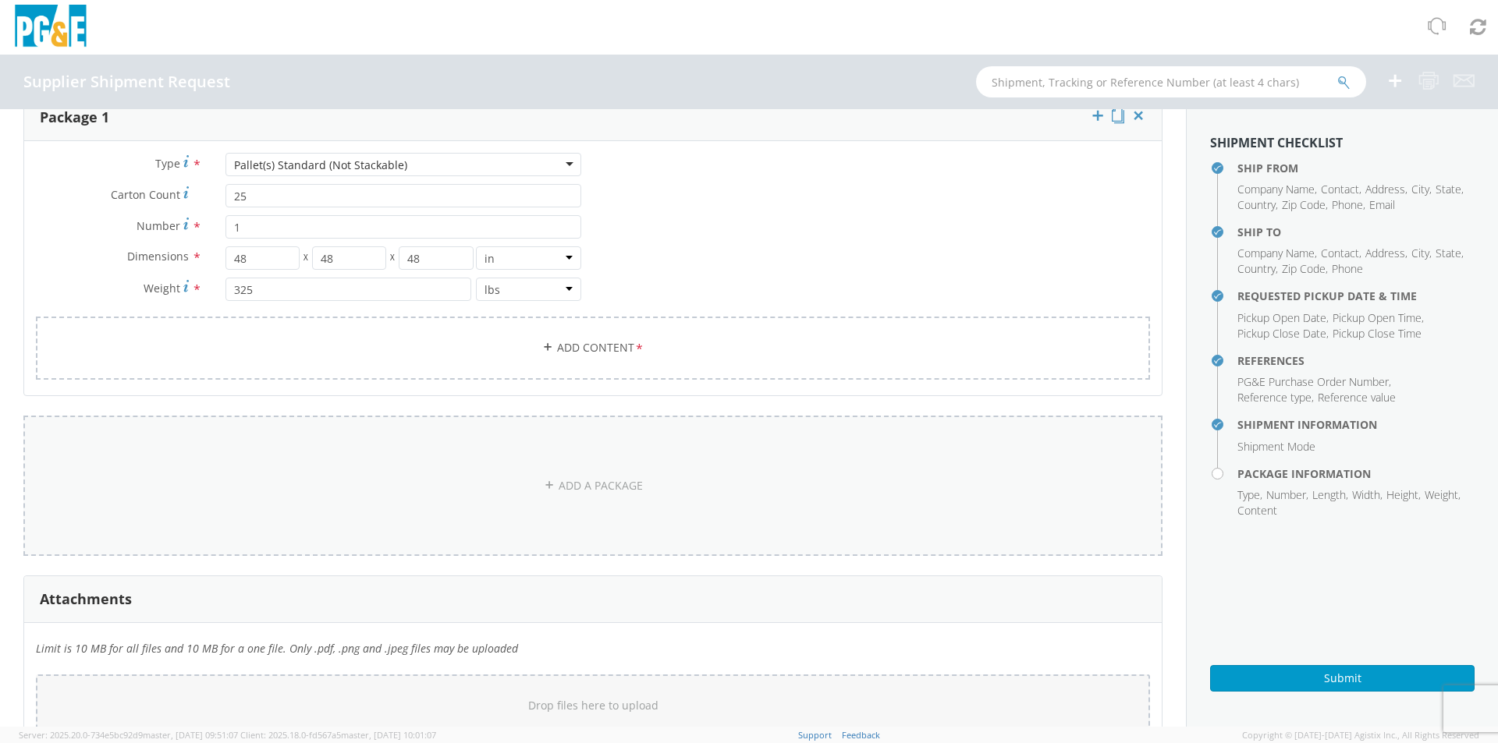
scroll to position [1239, 0]
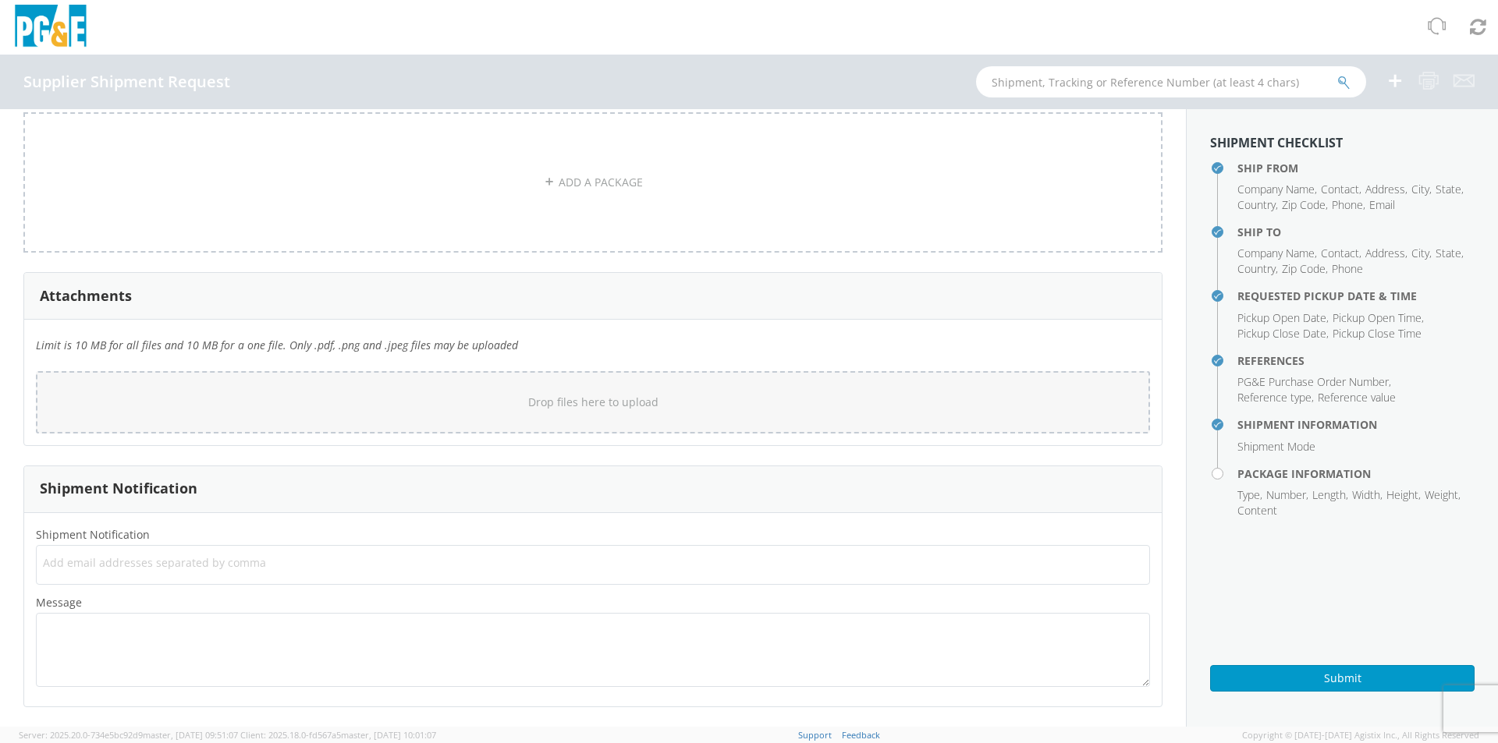
click at [101, 339] on span "Add email addresses separated by comma" at bounding box center [593, 563] width 1100 height 16
type input "[PERSON_NAME][EMAIL_ADDRESS][PERSON_NAME][DOMAIN_NAME]"
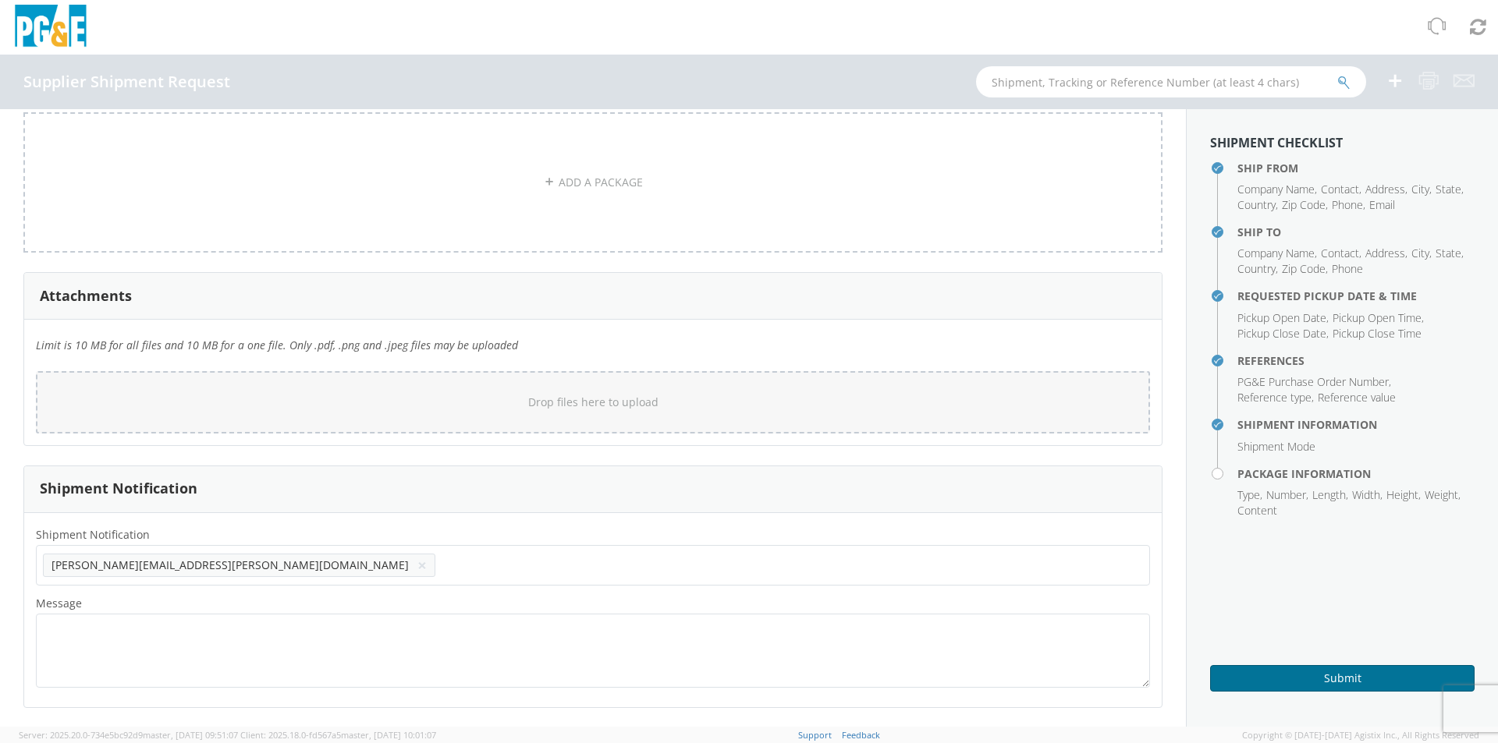
click at [745, 339] on button "Submit" at bounding box center [1342, 678] width 264 height 27
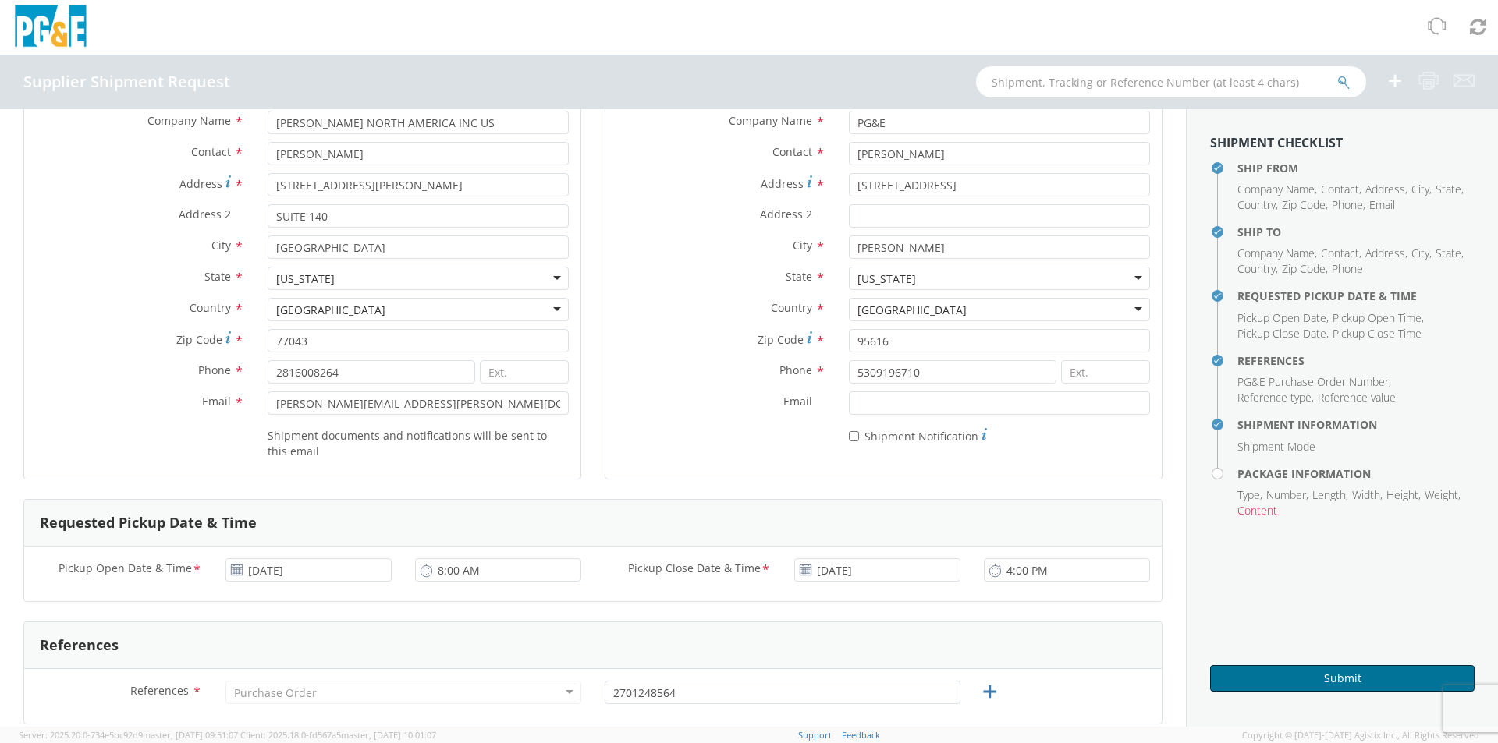
scroll to position [0, 0]
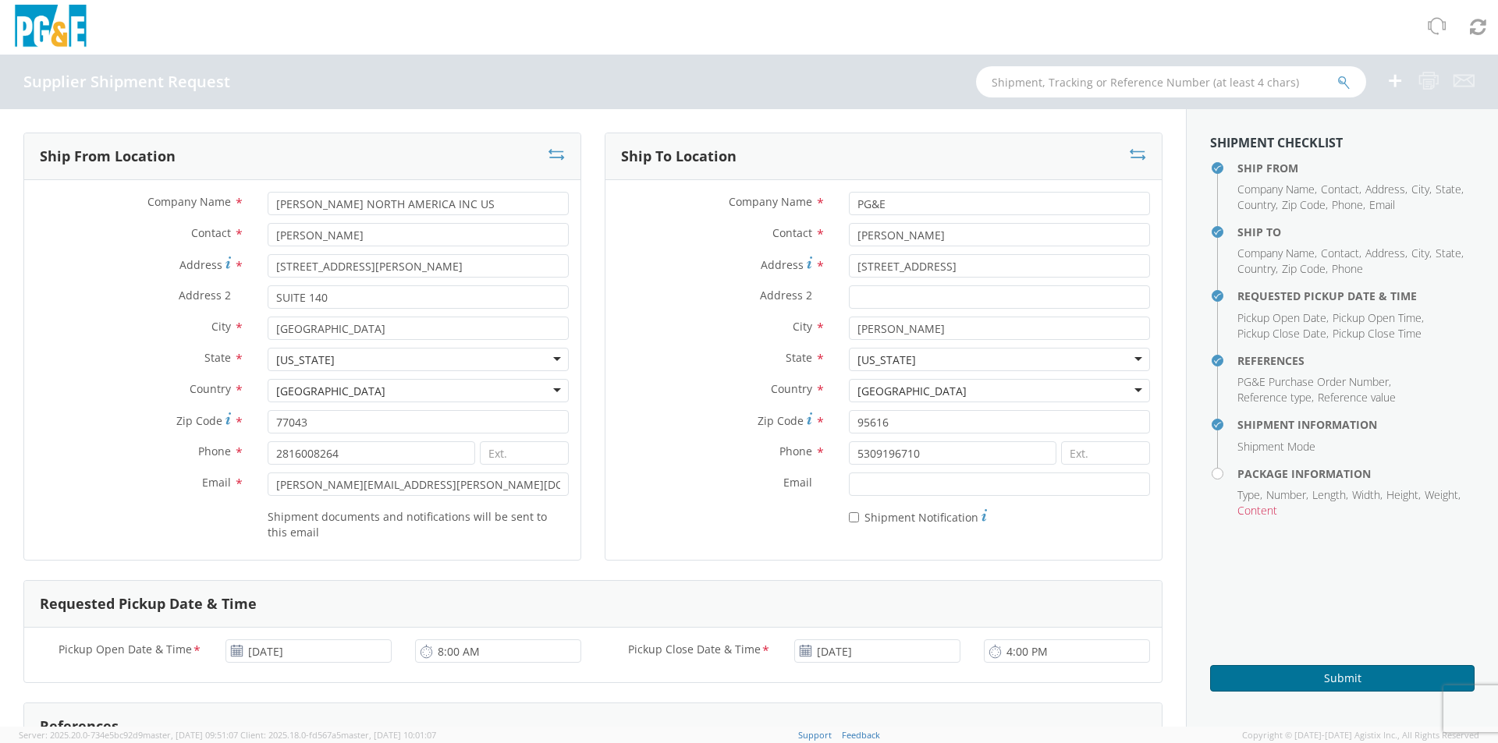
click at [745, 339] on button "Submit" at bounding box center [1342, 678] width 264 height 27
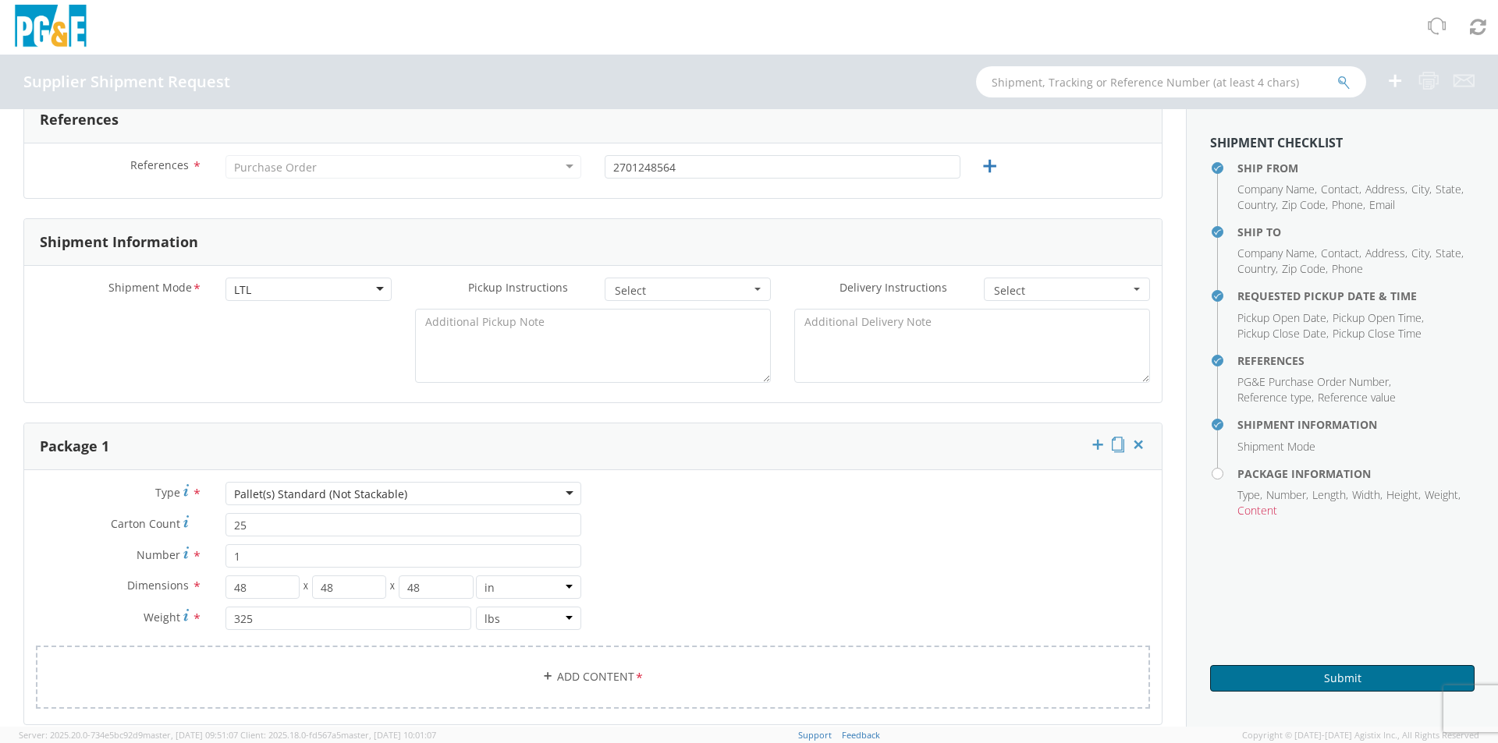
scroll to position [936, 0]
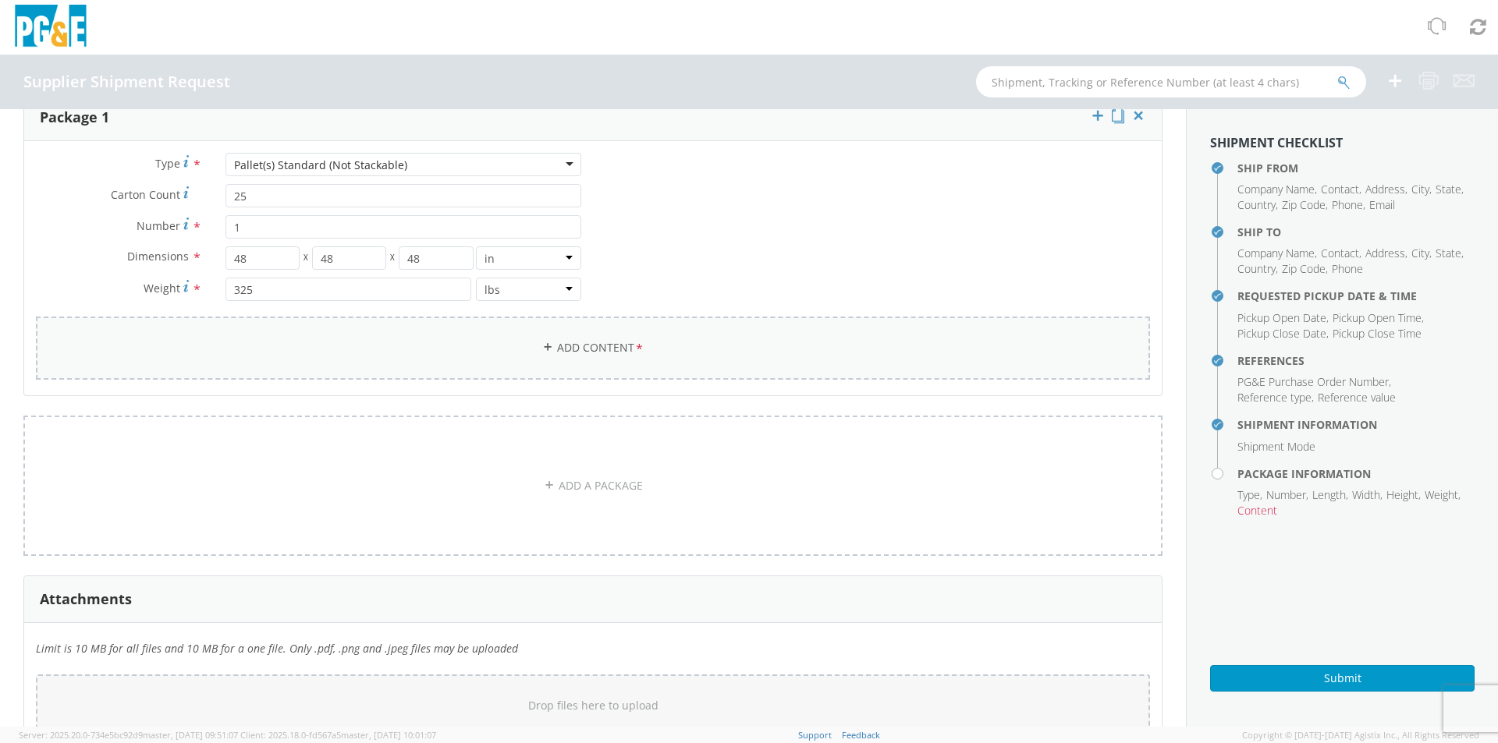
click at [629, 338] on link "Add Content *" at bounding box center [593, 348] width 1114 height 63
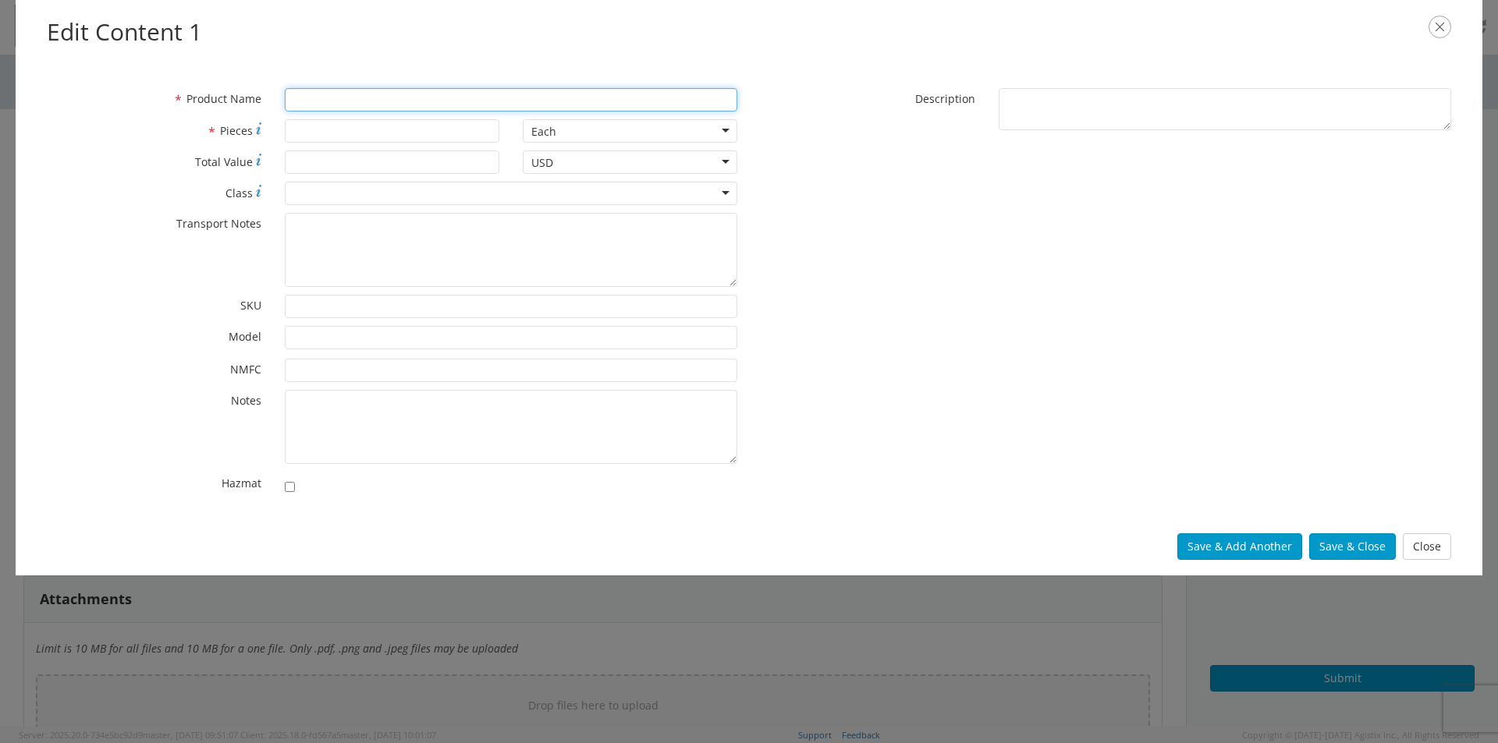
click at [316, 95] on input "* Product Name" at bounding box center [511, 99] width 452 height 23
click at [354, 132] on input "* Pieces" at bounding box center [392, 130] width 215 height 23
type input "50"
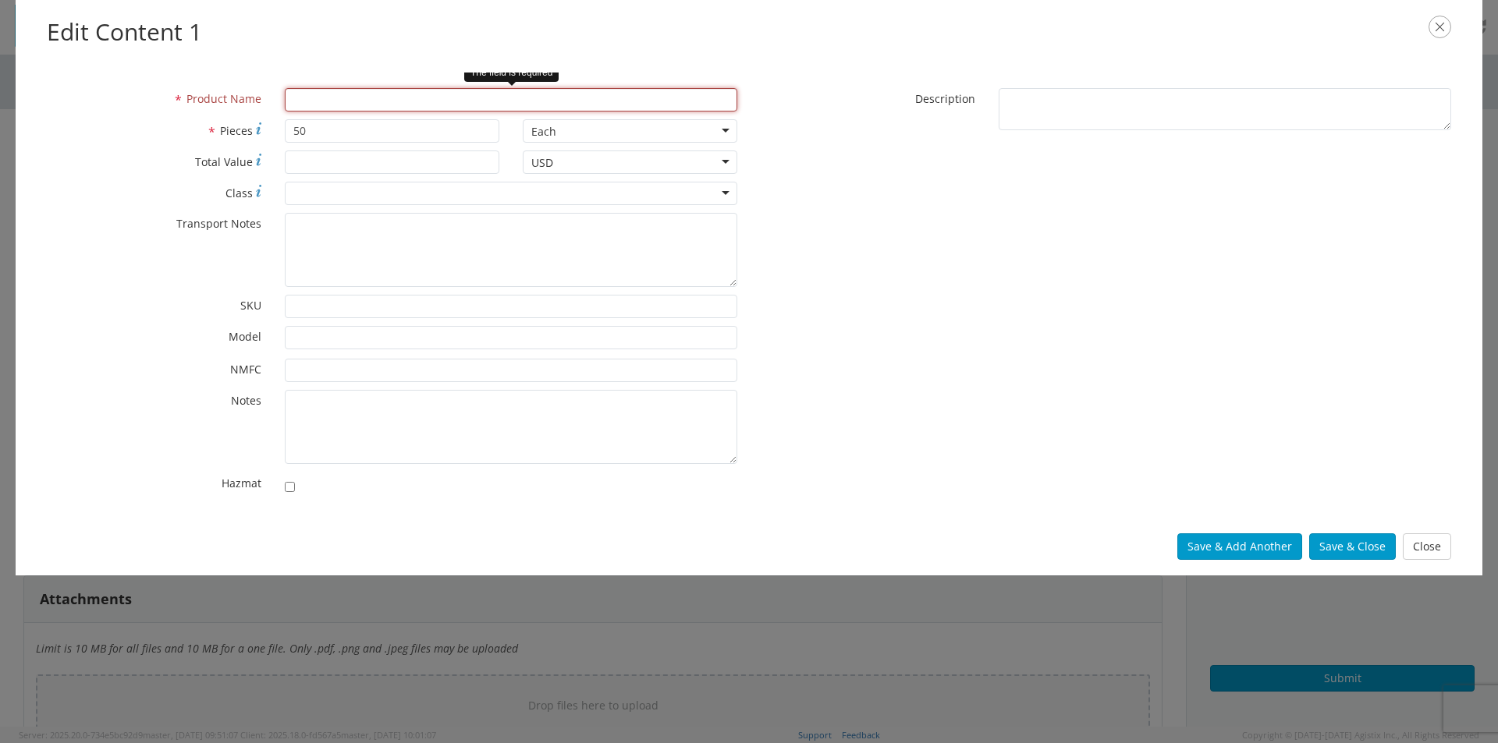
click at [307, 101] on input "* Product Name" at bounding box center [511, 99] width 452 height 23
paste input "TM9355H7CMACUE3C2W"
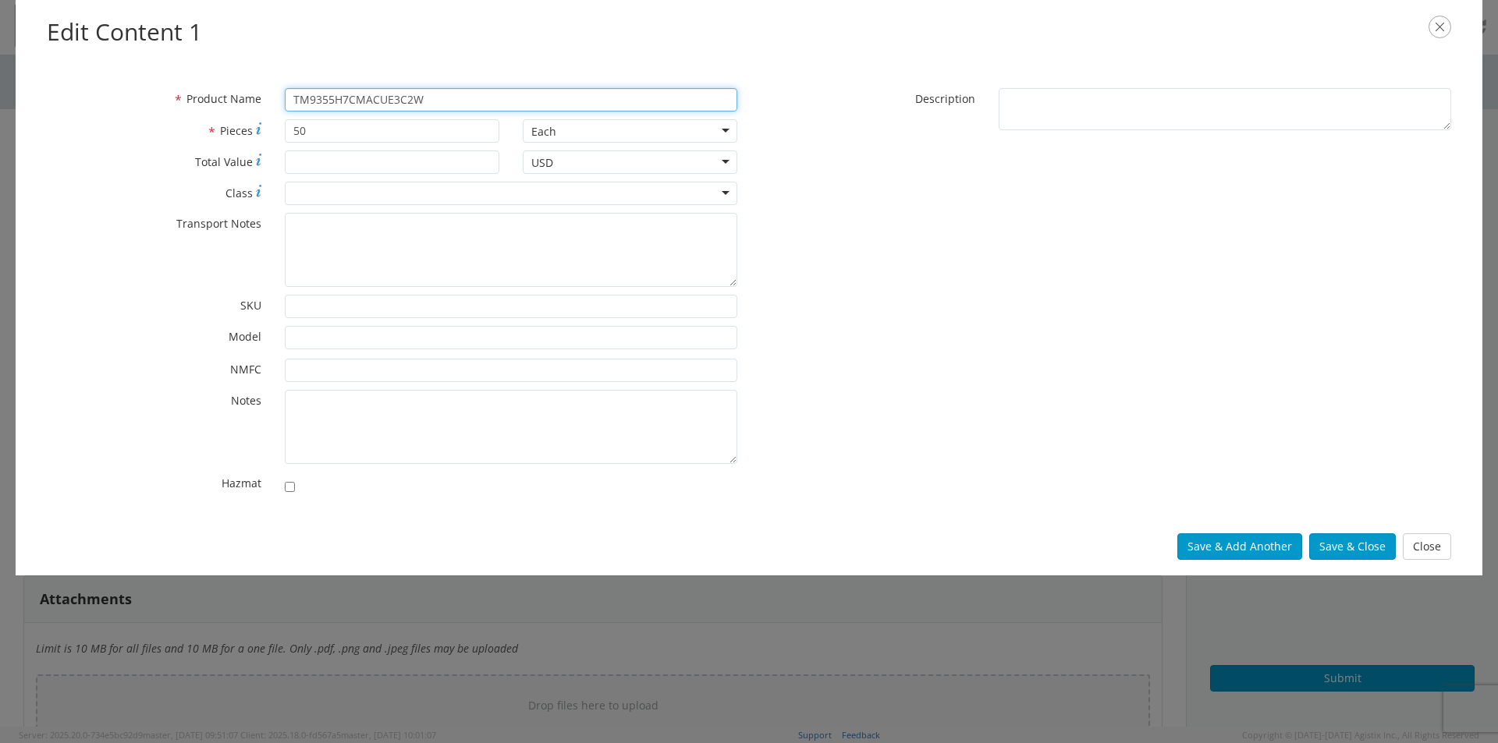
type input "TM9355H7CMACUE3C2W"
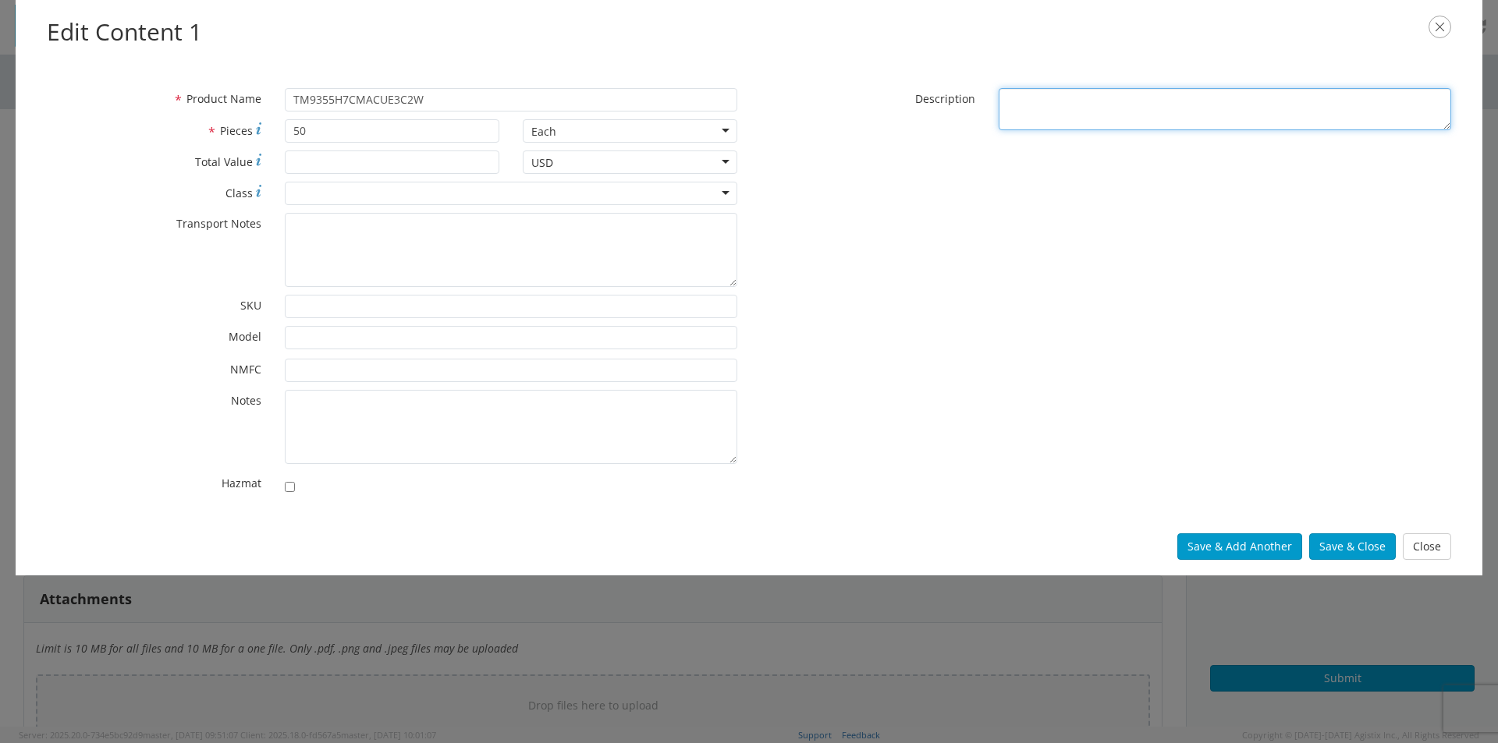
click at [745, 111] on textarea "* Description" at bounding box center [1224, 109] width 452 height 43
paste textarea "Trk 40W H7 BNC HHCH UCrdl GNSS PG&E"
type textarea "Trk 40W H7 BNC HHCH UCrdl GNSS PG&E"
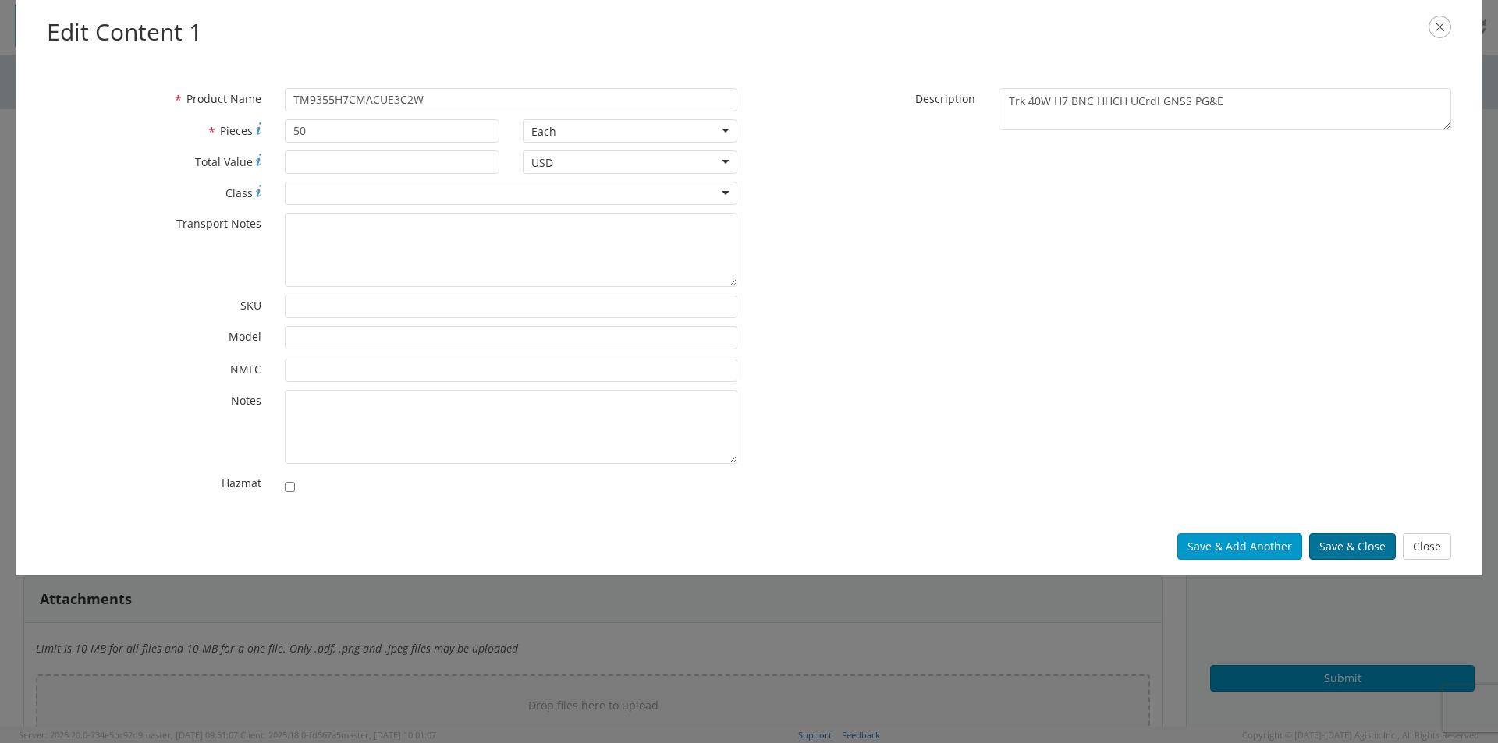
click at [745, 339] on button "Save & Close" at bounding box center [1352, 547] width 87 height 27
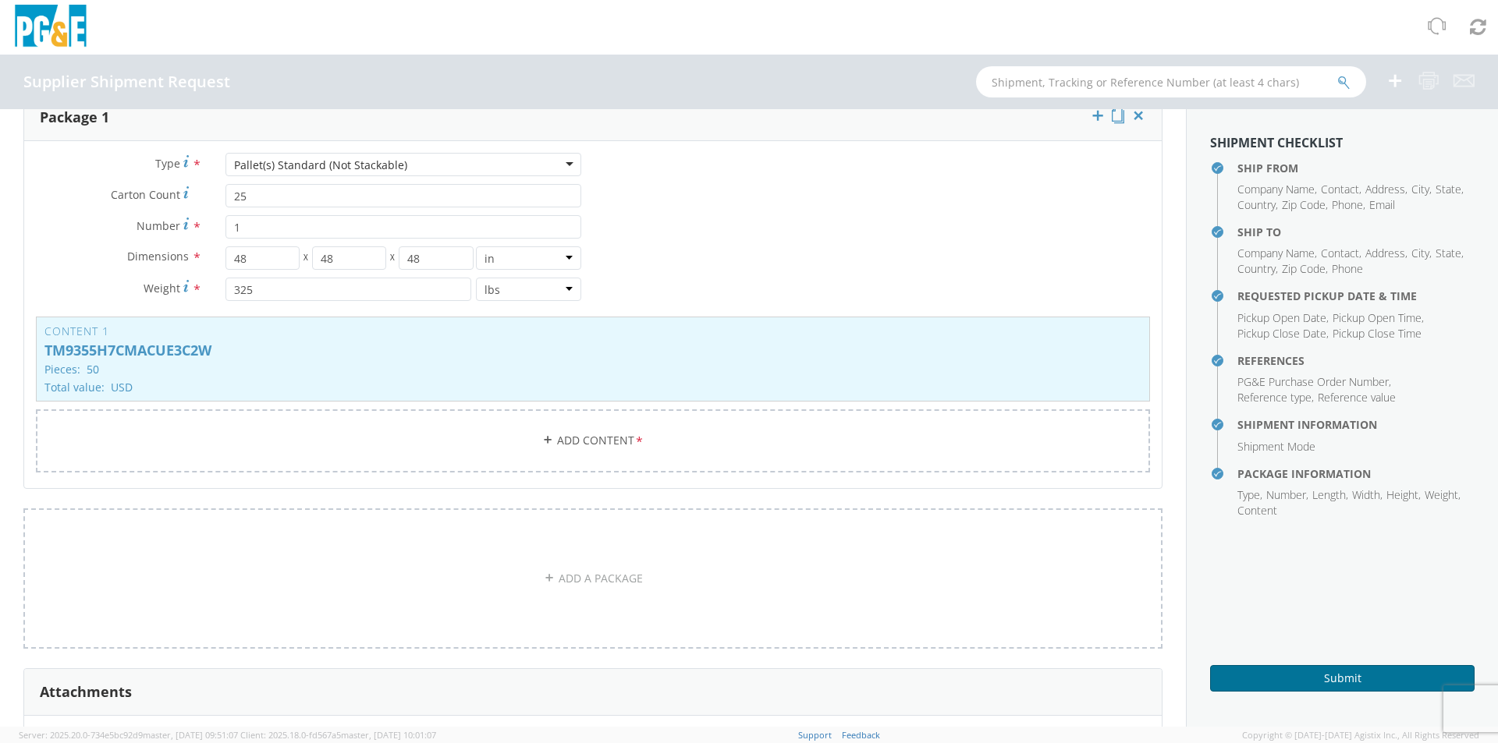
click at [745, 339] on button "Submit" at bounding box center [1342, 678] width 264 height 27
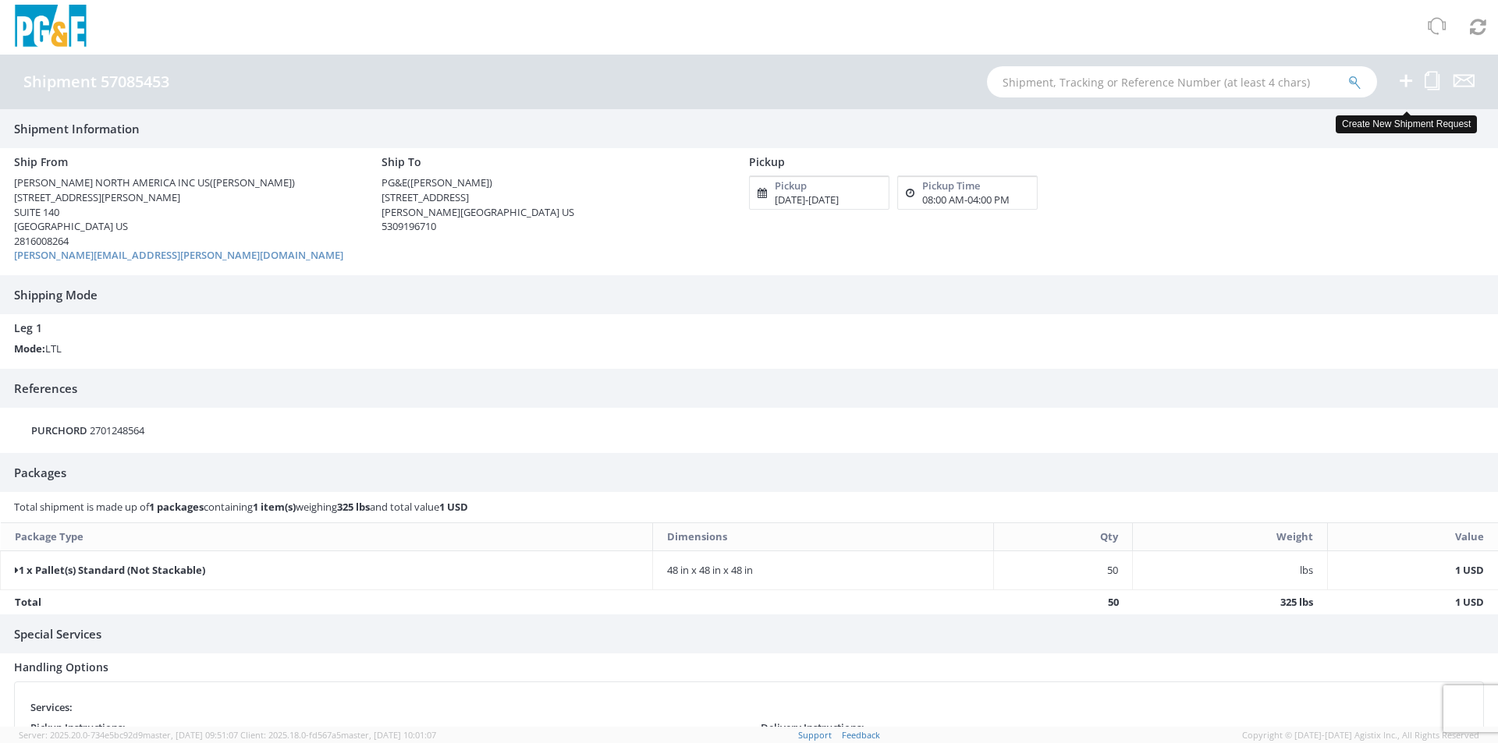
click at [745, 82] on icon at bounding box center [1405, 81] width 19 height 20
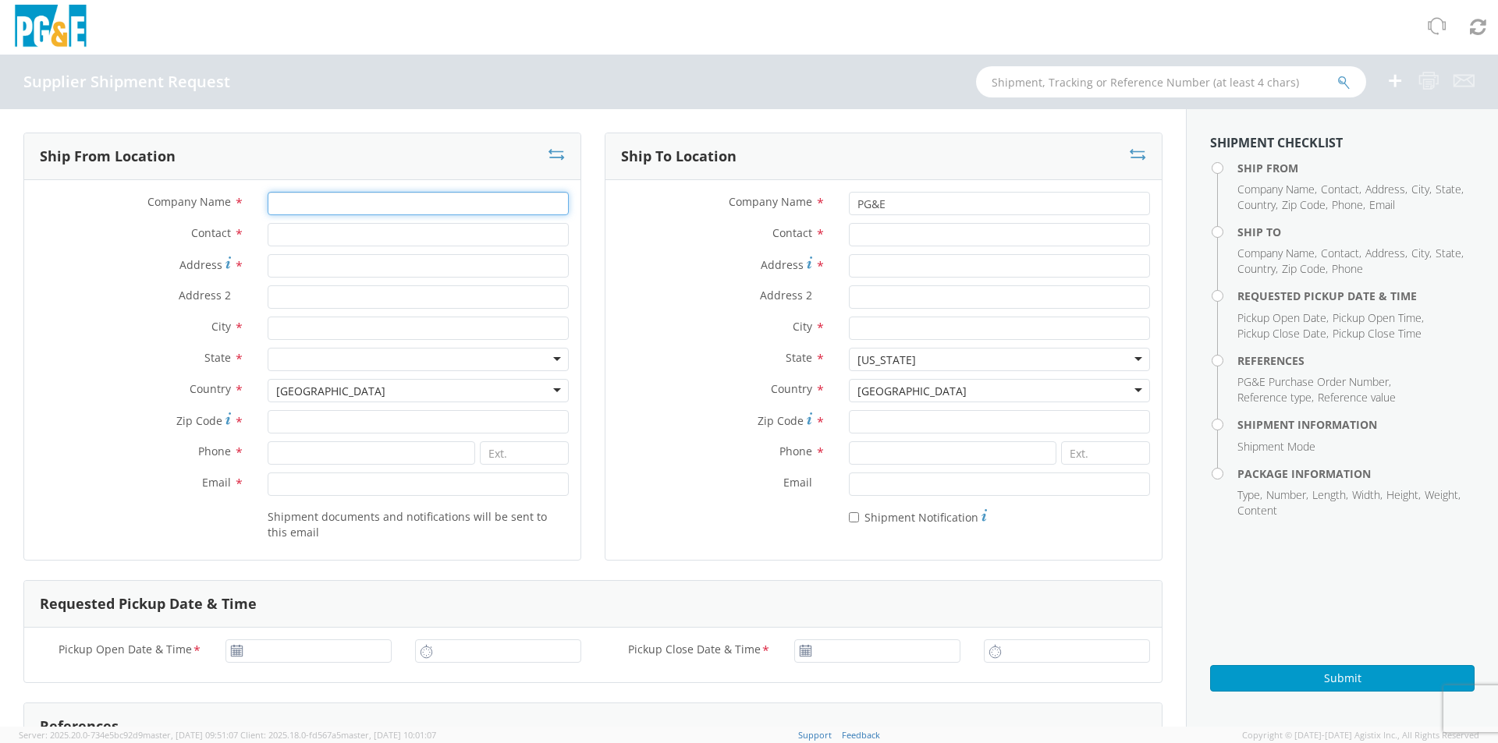
click at [324, 207] on input "Company Name *" at bounding box center [418, 203] width 301 height 23
click at [324, 204] on input "Company Name *" at bounding box center [418, 203] width 301 height 23
type input "[PERSON_NAME] NORTH AMERICA INC US"
type input "[PERSON_NAME]"
type input "[STREET_ADDRESS][PERSON_NAME]"
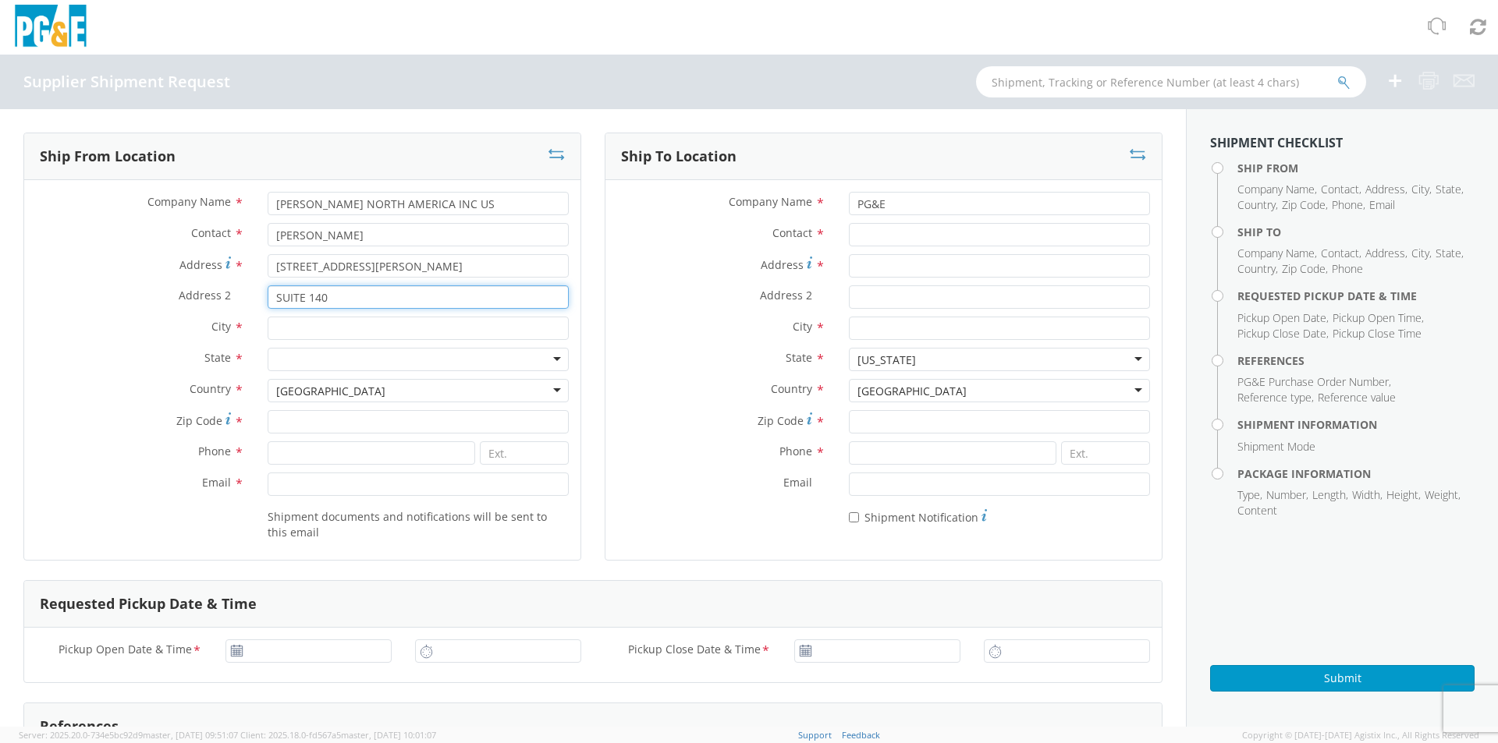
type input "SUITE 140"
type input "[GEOGRAPHIC_DATA]"
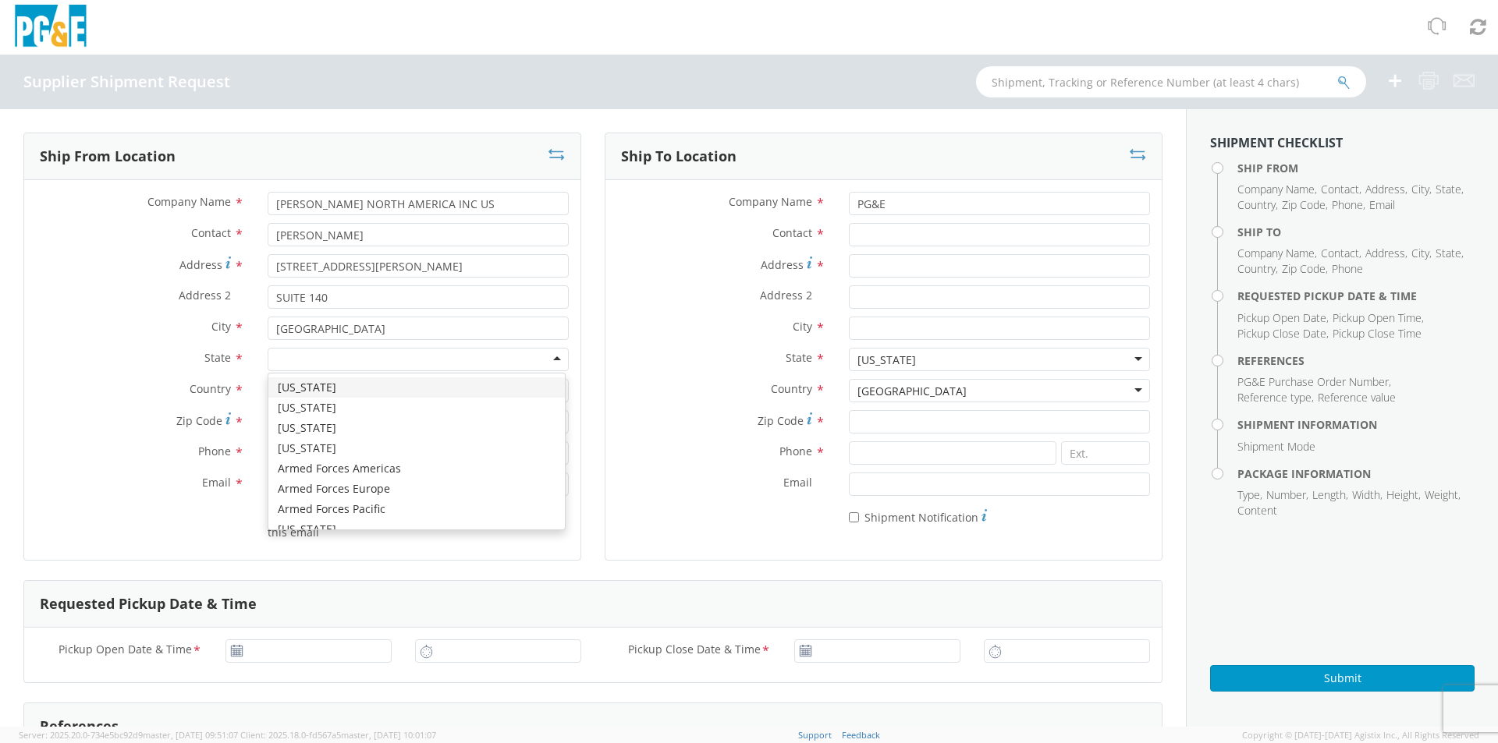
type input "T"
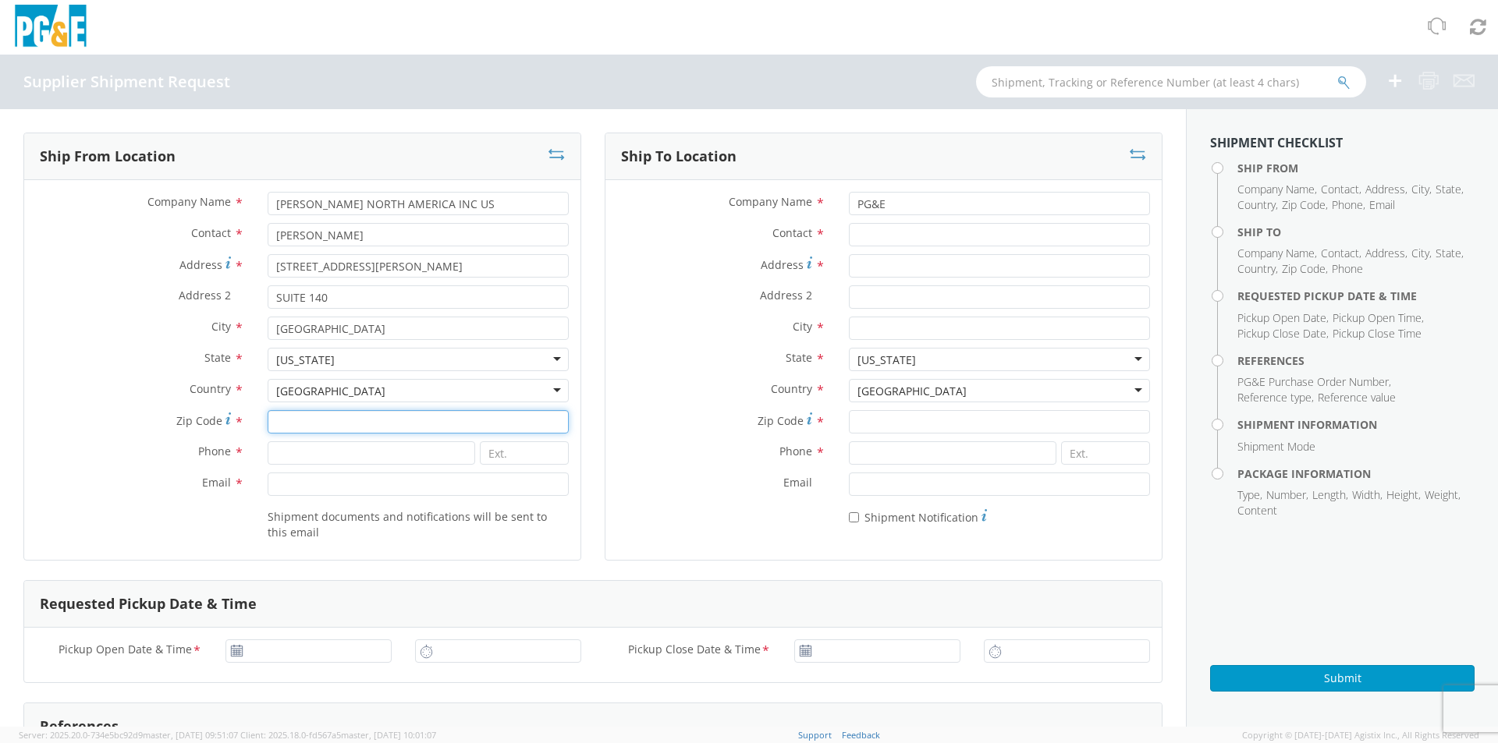
click at [318, 339] on input "Zip Code *" at bounding box center [418, 421] width 301 height 23
type input "77043"
type input "2816008264"
click at [339, 339] on input "Email *" at bounding box center [418, 484] width 301 height 23
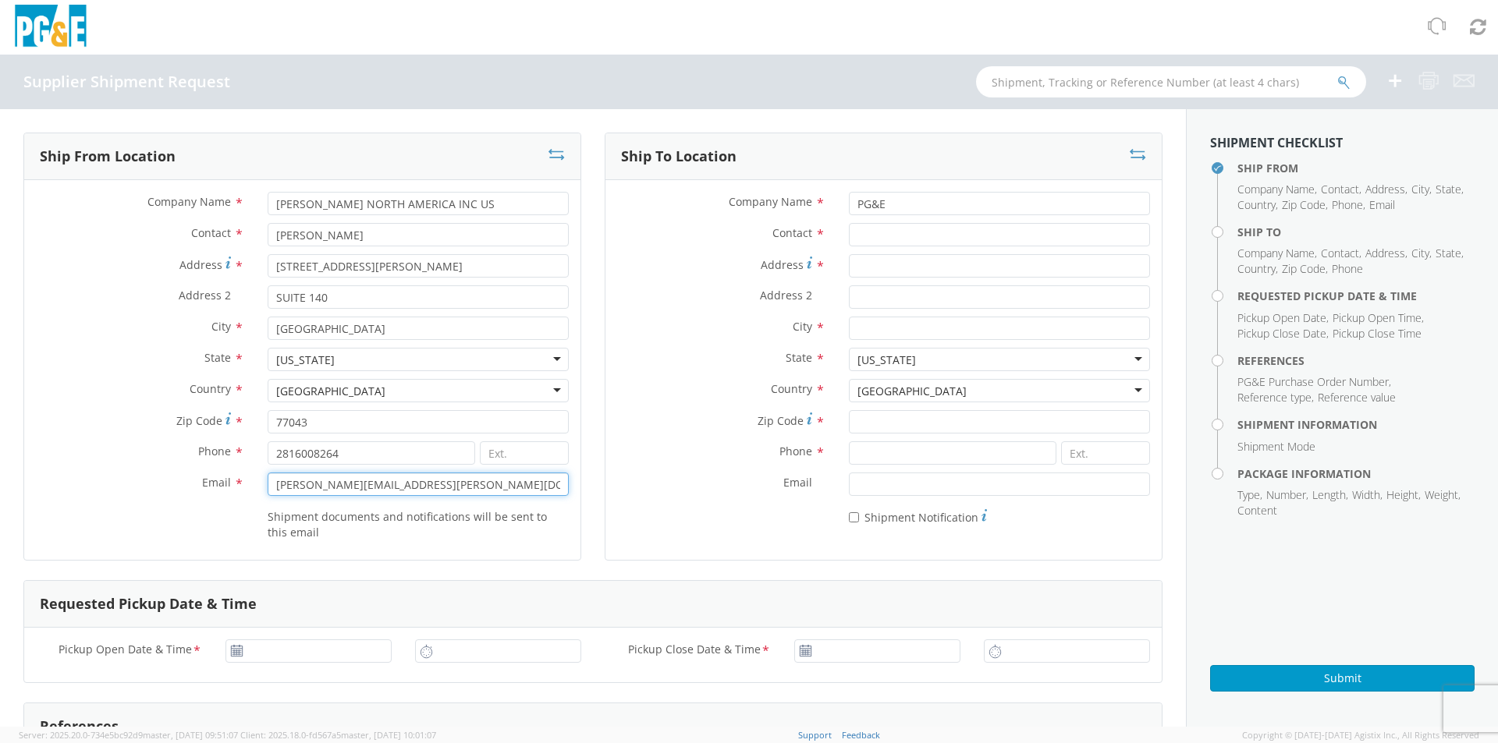
type input "[PERSON_NAME][EMAIL_ADDRESS][PERSON_NAME][DOMAIN_NAME]"
click at [745, 231] on input "Contact *" at bounding box center [999, 234] width 301 height 23
click at [745, 236] on input "Contact *" at bounding box center [999, 234] width 301 height 23
type input "[PERSON_NAME]"
click at [745, 263] on input "Address *" at bounding box center [999, 265] width 301 height 23
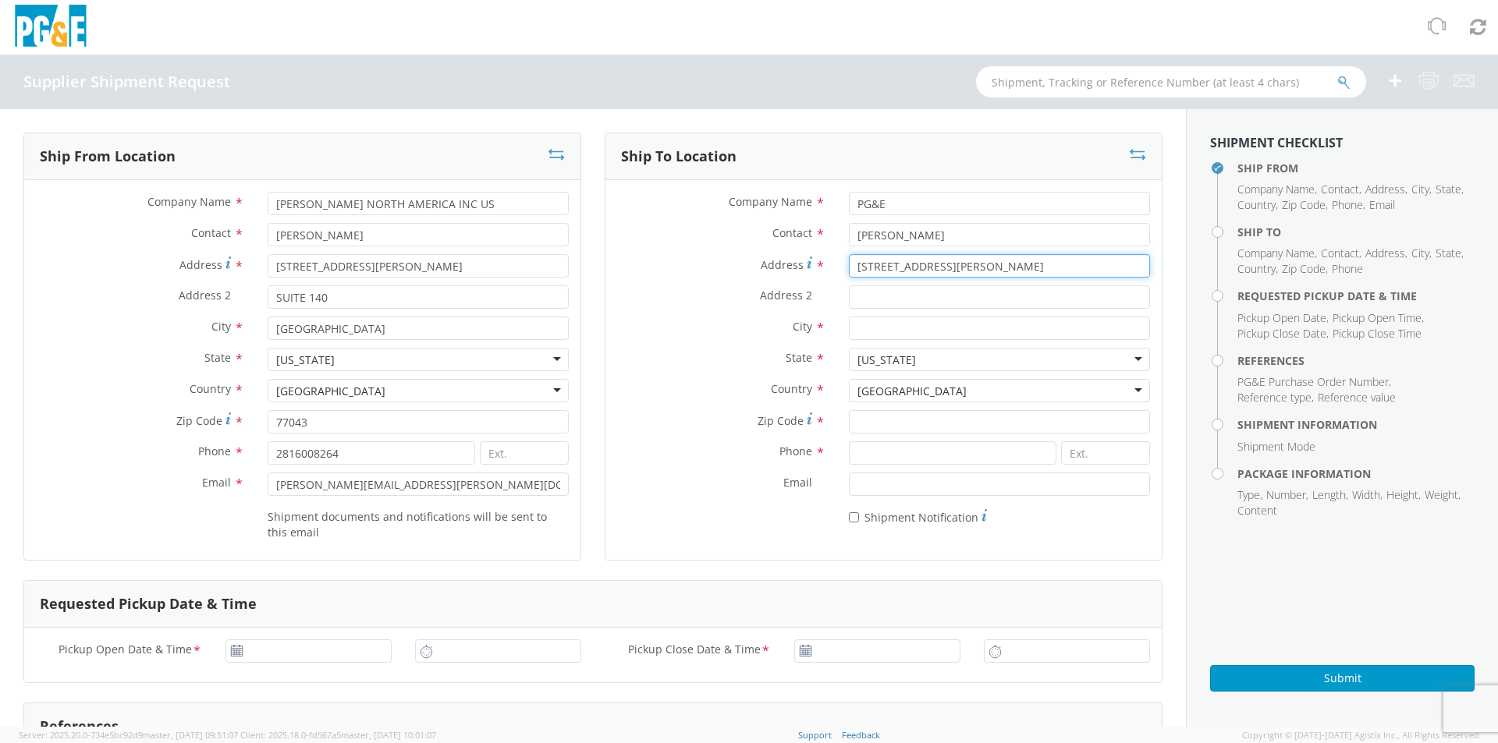
type input "[STREET_ADDRESS][PERSON_NAME]"
type input "america canyon"
click at [745, 339] on input "Zip Code *" at bounding box center [999, 421] width 301 height 23
type input "94503"
click at [745, 339] on input at bounding box center [952, 452] width 207 height 23
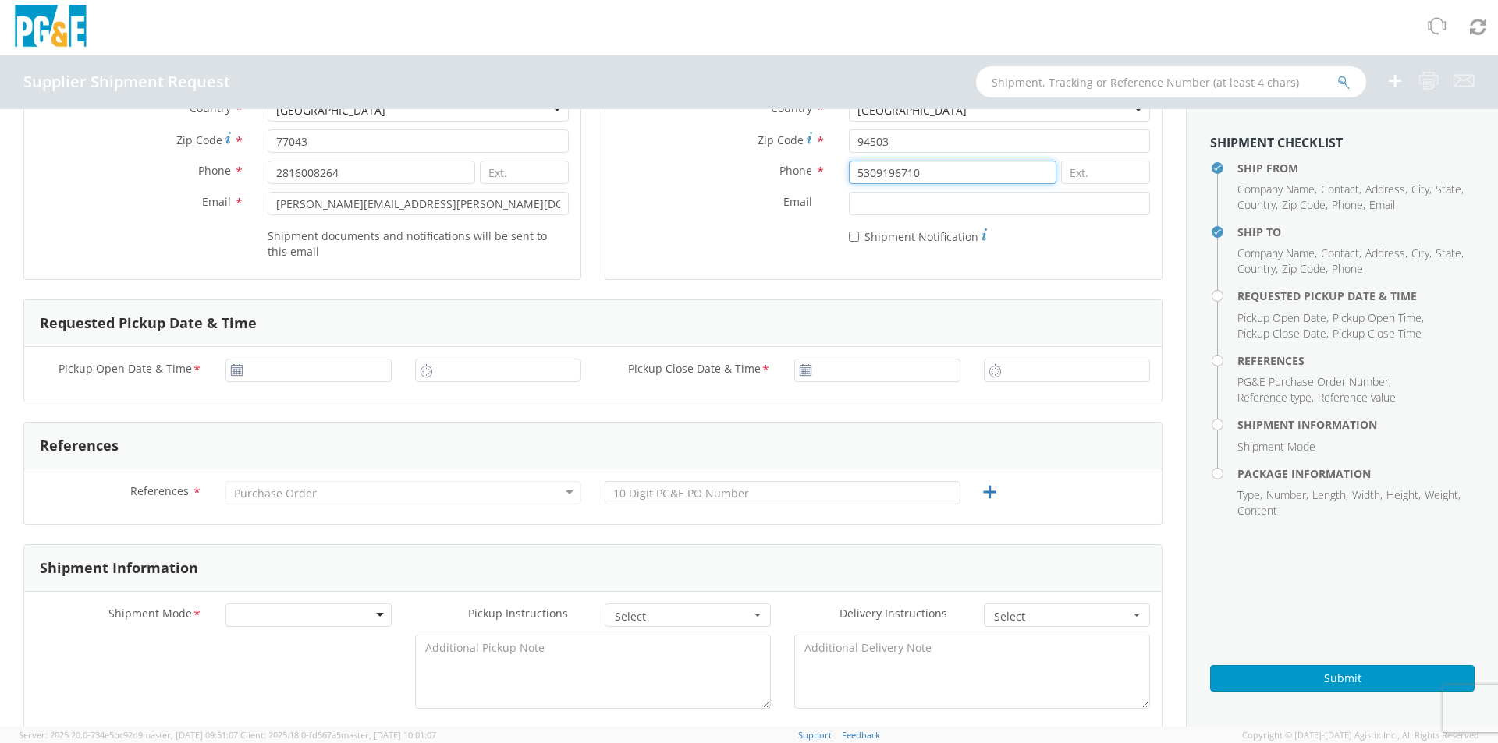
scroll to position [312, 0]
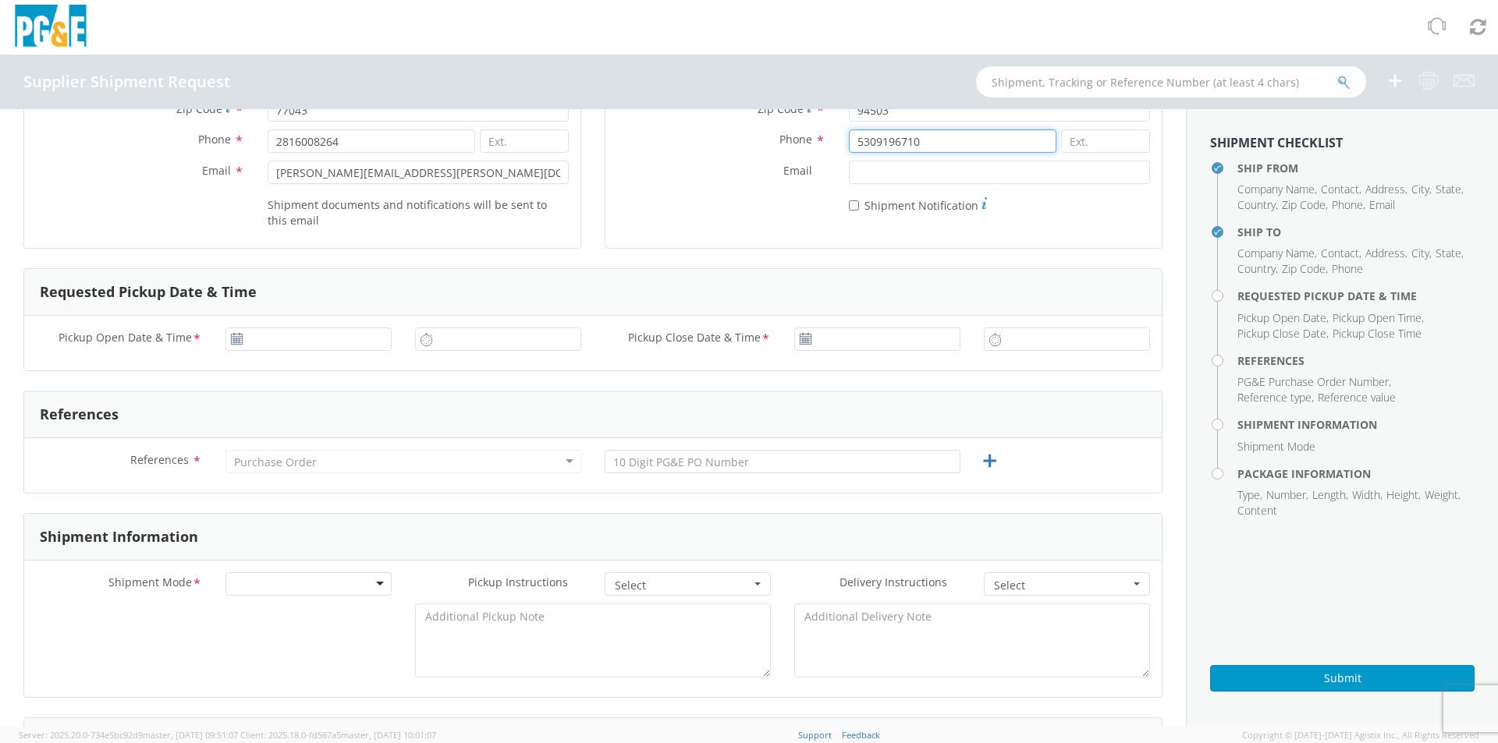
type input "5309196710"
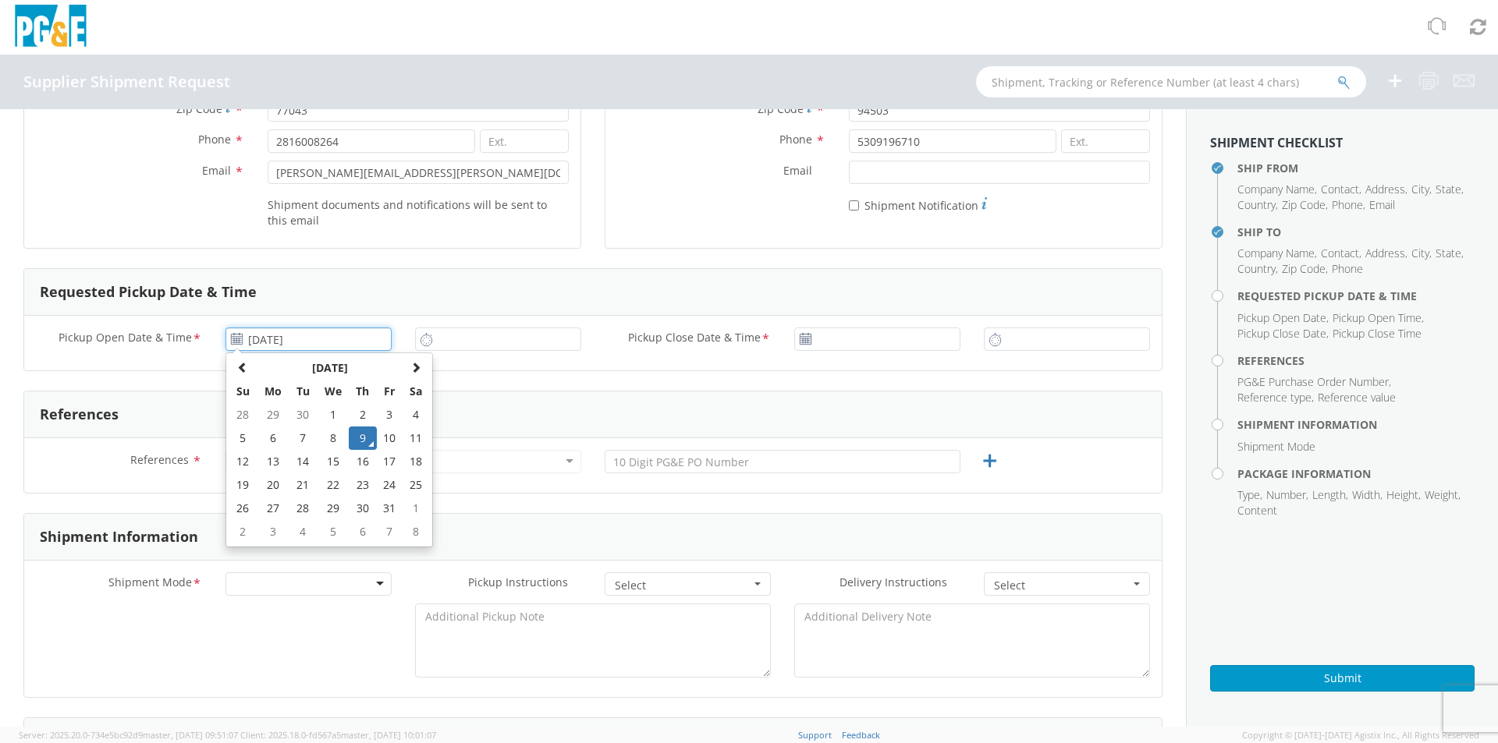
click at [339, 339] on input "[DATE]" at bounding box center [308, 339] width 166 height 23
click at [381, 339] on td "10" at bounding box center [390, 438] width 27 height 23
type input "[DATE]"
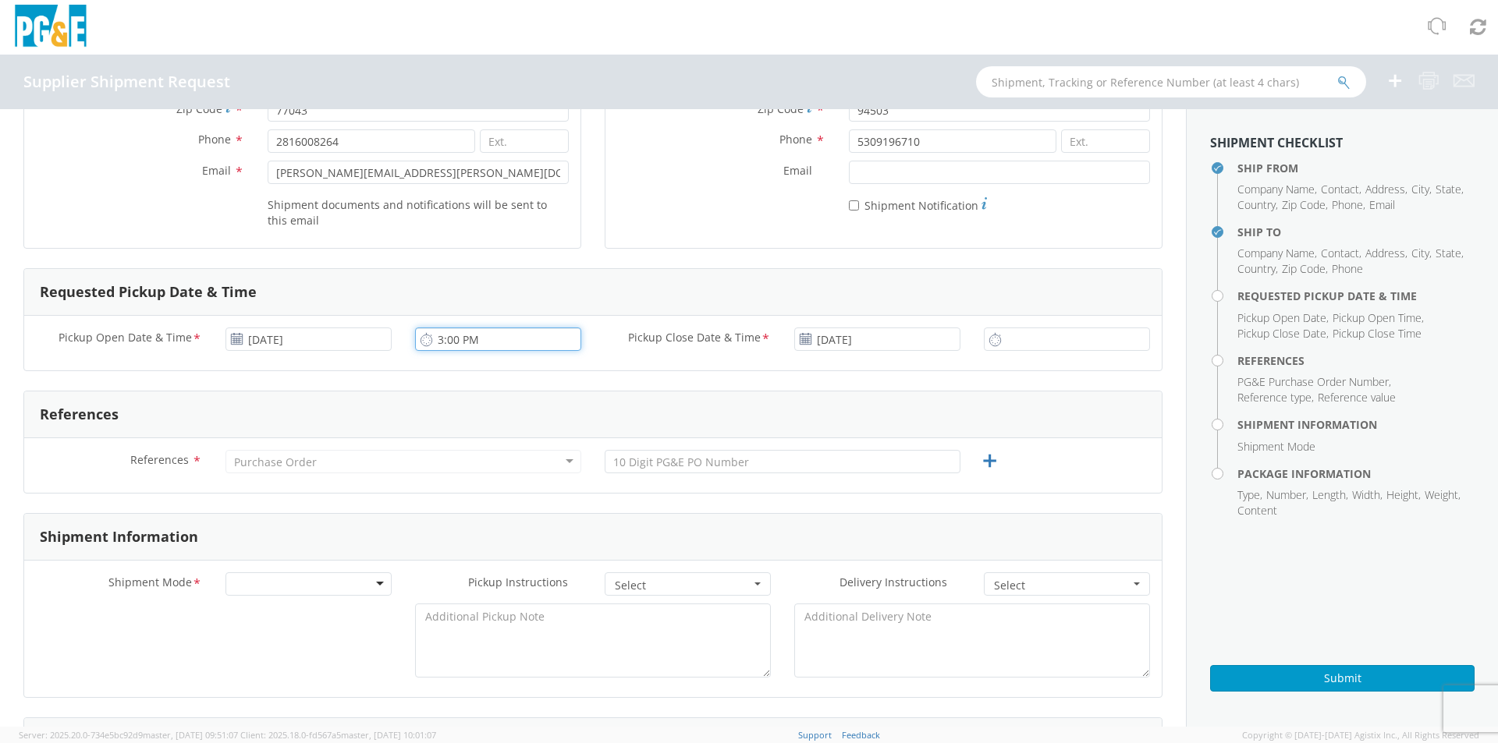
click at [441, 339] on input "3:00 PM" at bounding box center [498, 339] width 166 height 23
click at [423, 339] on icon at bounding box center [426, 339] width 13 height 15
click at [466, 336] on input "8:00 PM" at bounding box center [498, 339] width 166 height 23
drag, startPoint x: 458, startPoint y: 338, endPoint x: 562, endPoint y: 336, distance: 104.5
click at [562, 336] on input "8:00 PM" at bounding box center [498, 339] width 166 height 23
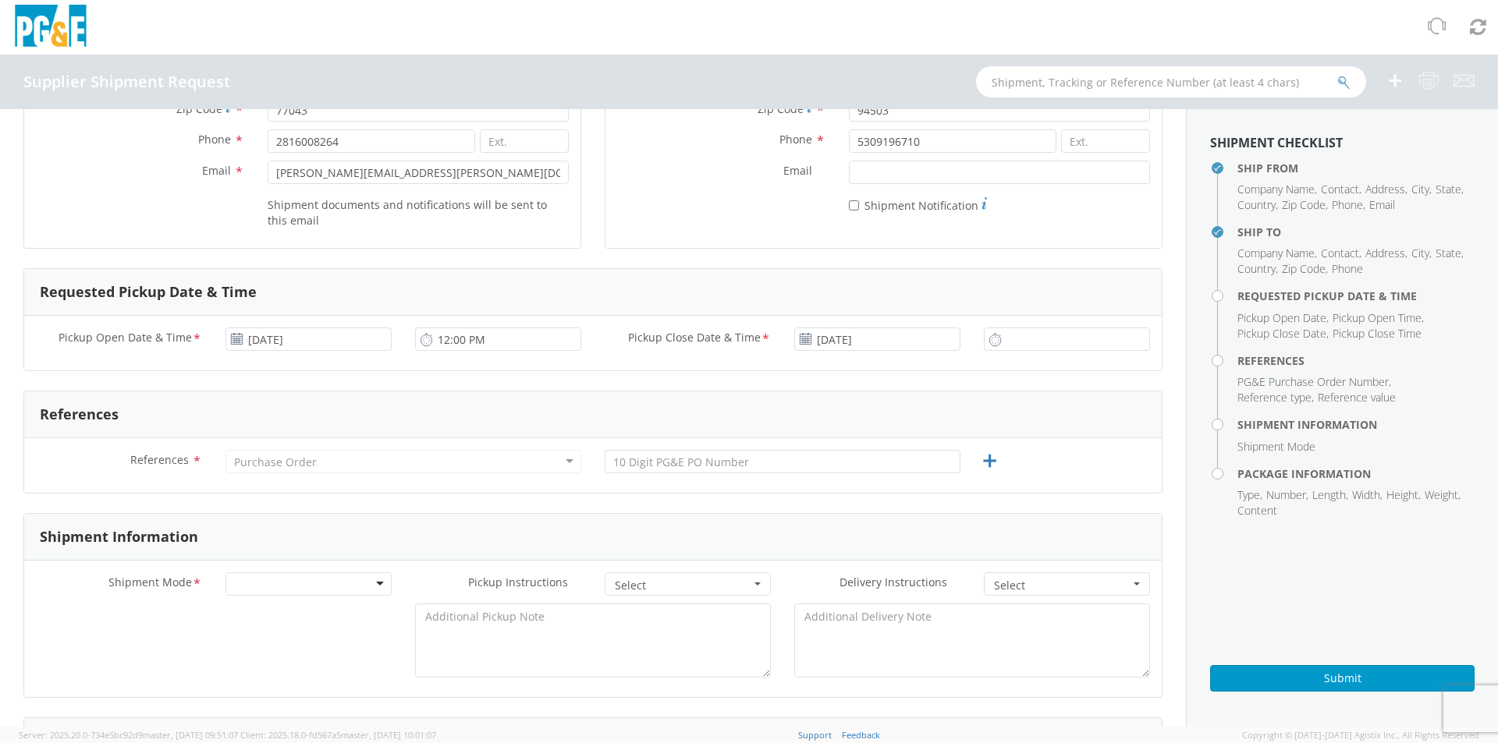
click at [425, 339] on icon at bounding box center [426, 339] width 13 height 15
click at [421, 339] on icon at bounding box center [426, 339] width 13 height 15
drag, startPoint x: 503, startPoint y: 345, endPoint x: 322, endPoint y: 341, distance: 181.0
click at [322, 339] on div "Pickup Open Date & Time * [DATE] 12:00 PM Pickup Close Date & Time * [DATE]" at bounding box center [592, 343] width 1137 height 31
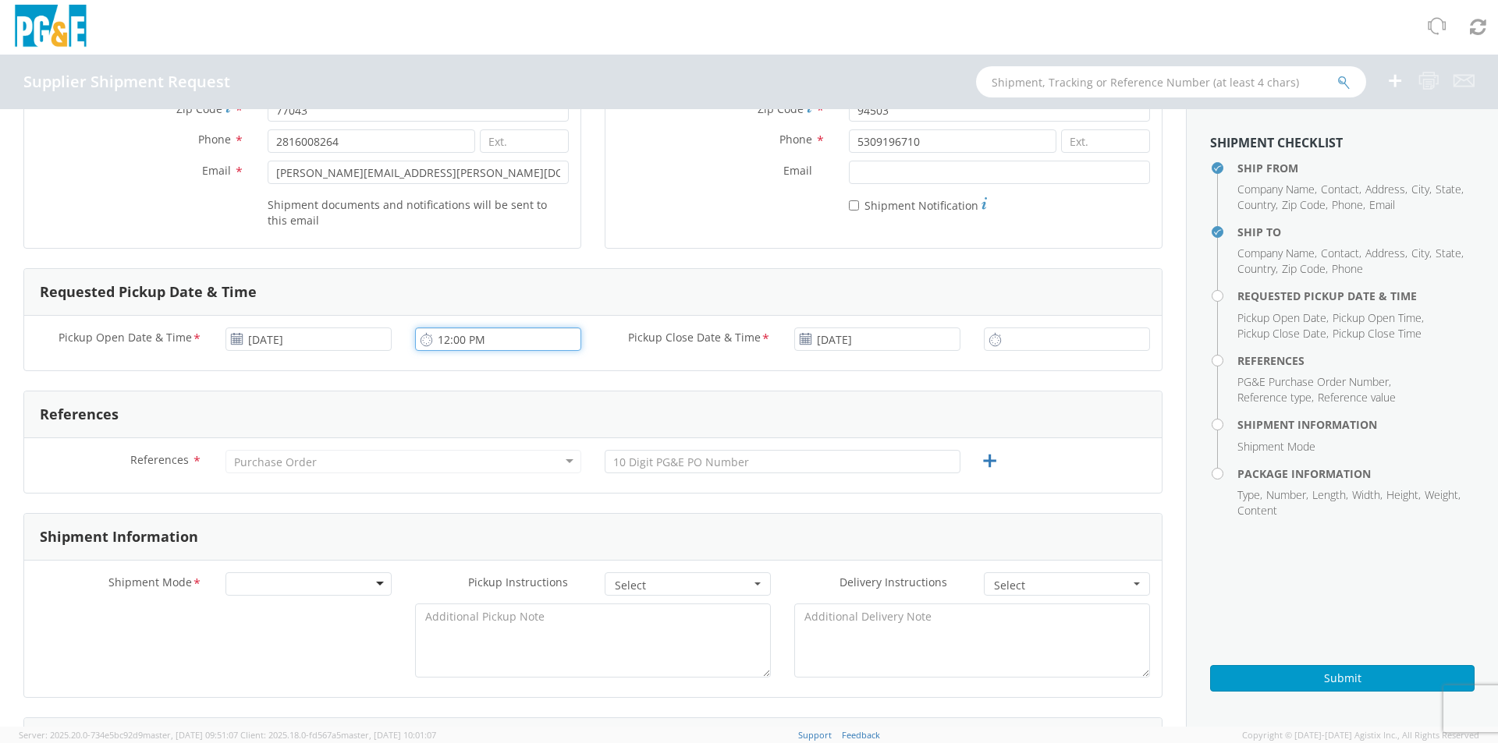
click at [518, 339] on input "12:00 PM" at bounding box center [498, 339] width 166 height 23
click at [488, 339] on input "12:00 PM" at bounding box center [498, 339] width 166 height 23
click at [420, 339] on icon at bounding box center [426, 339] width 13 height 15
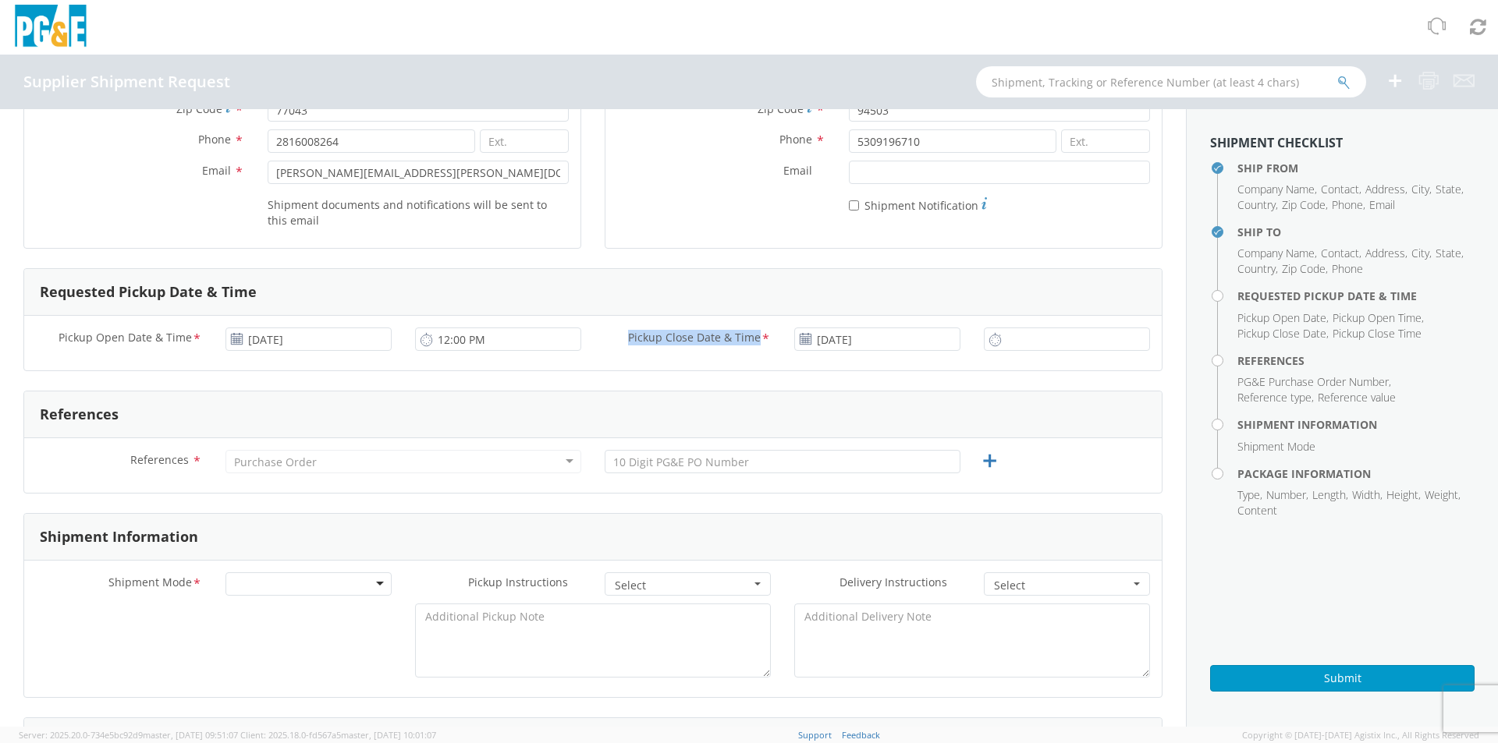
click at [420, 339] on icon at bounding box center [426, 339] width 13 height 15
drag, startPoint x: 420, startPoint y: 340, endPoint x: 548, endPoint y: 346, distance: 127.3
click at [453, 339] on div "12:00 PM" at bounding box center [498, 339] width 166 height 23
click at [542, 339] on input "12:00 PM" at bounding box center [498, 339] width 166 height 23
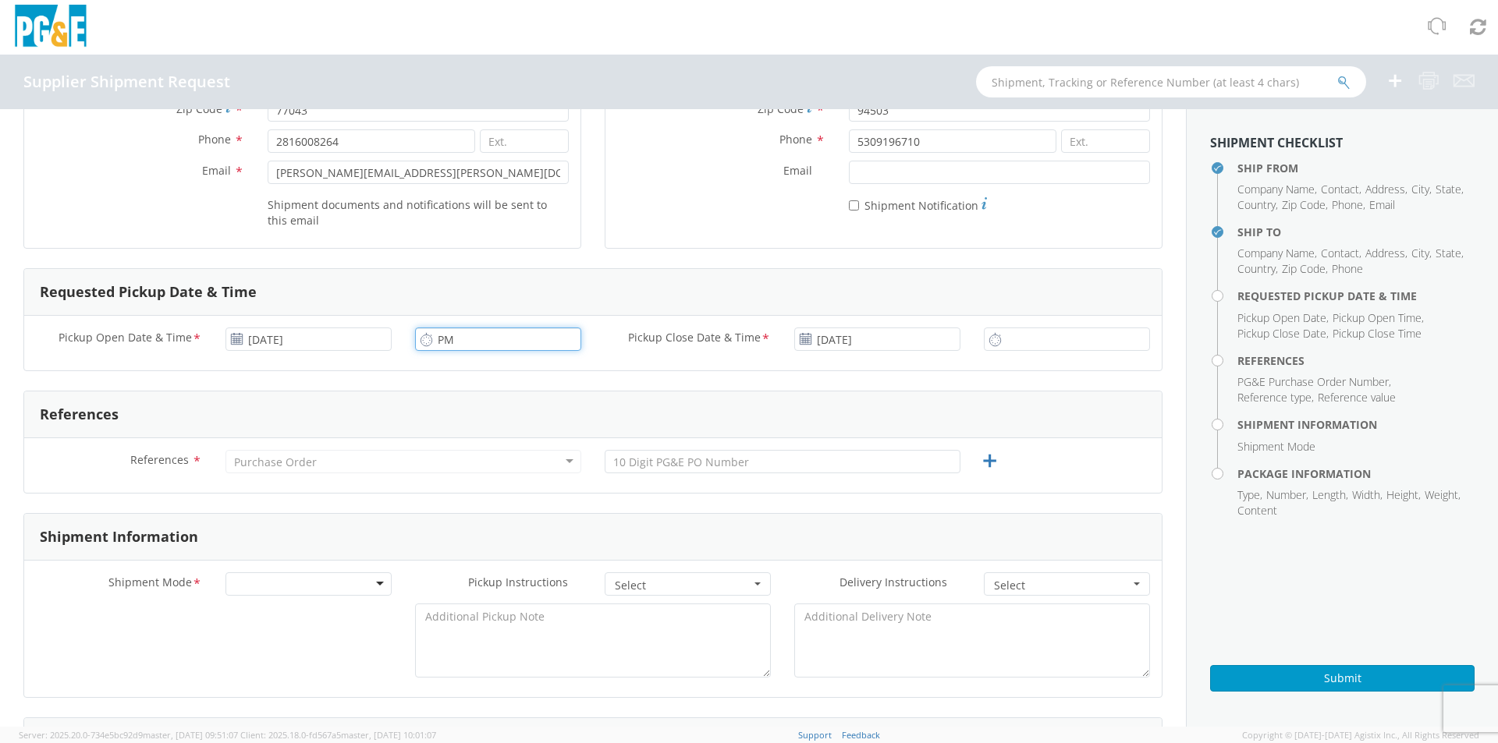
type input "M"
type input "8:00 AM"
click at [422, 339] on icon at bounding box center [426, 339] width 13 height 15
click at [745, 339] on input "3:00 PM" at bounding box center [1067, 339] width 166 height 23
type input "4:00 PM"
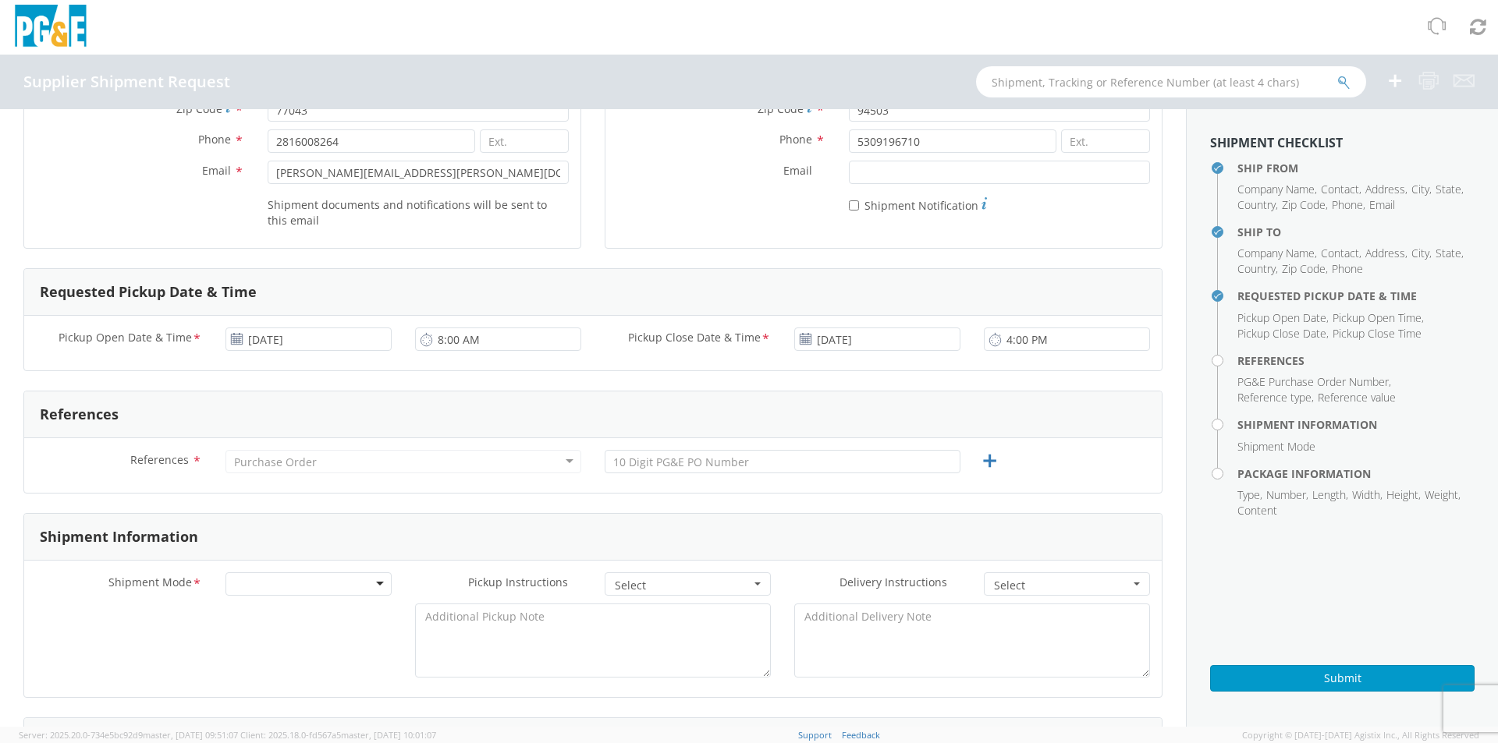
click at [745, 339] on div "References * Purchase Order Purchase Order Account Type Activity ID Airline App…" at bounding box center [592, 465] width 1137 height 55
click at [316, 339] on div "Purchase Order" at bounding box center [403, 461] width 356 height 23
click at [261, 339] on div "Purchase Order" at bounding box center [275, 463] width 83 height 16
click at [445, 339] on div "Purchase Order" at bounding box center [403, 461] width 356 height 23
click at [660, 339] on input "text" at bounding box center [783, 461] width 356 height 23
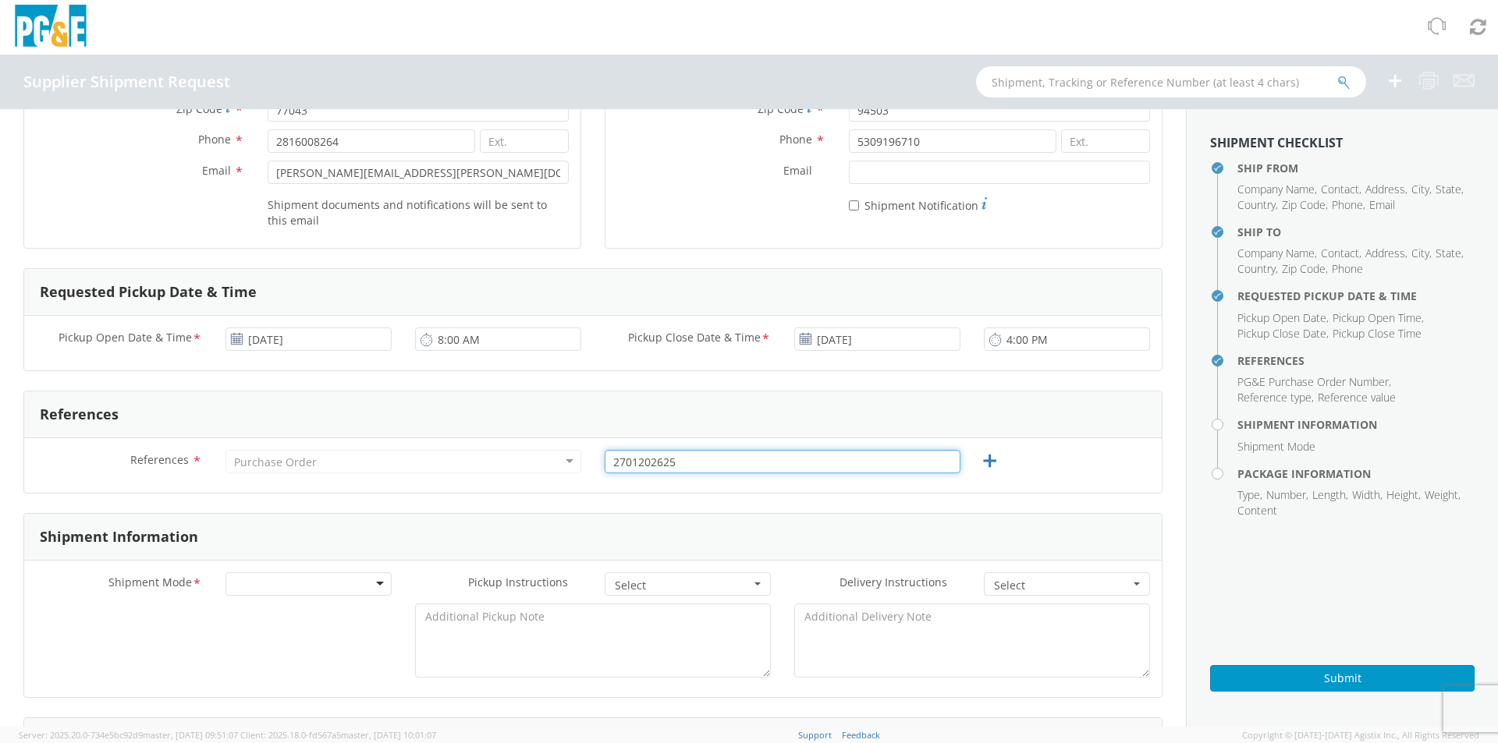
type input "2701202625"
click at [378, 339] on div at bounding box center [308, 584] width 166 height 23
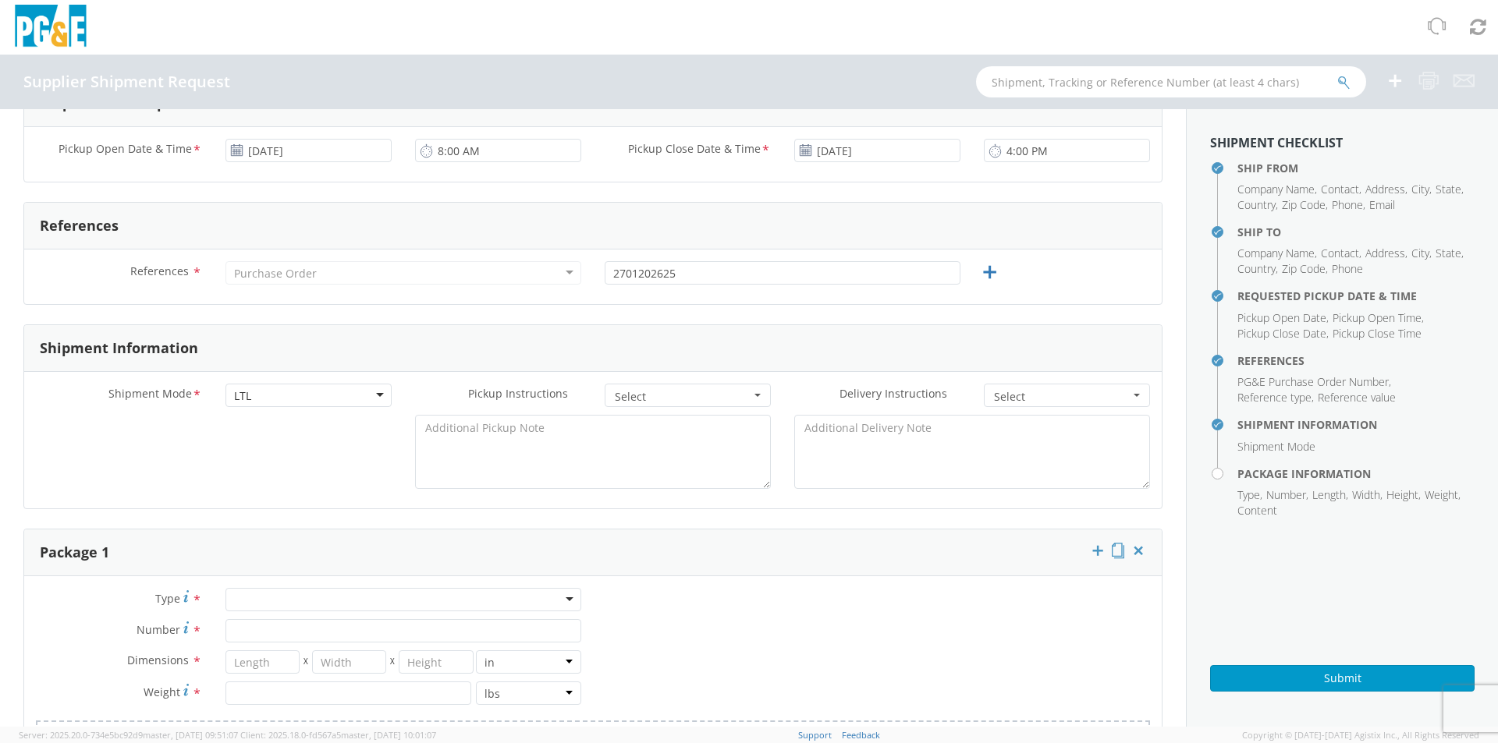
scroll to position [546, 0]
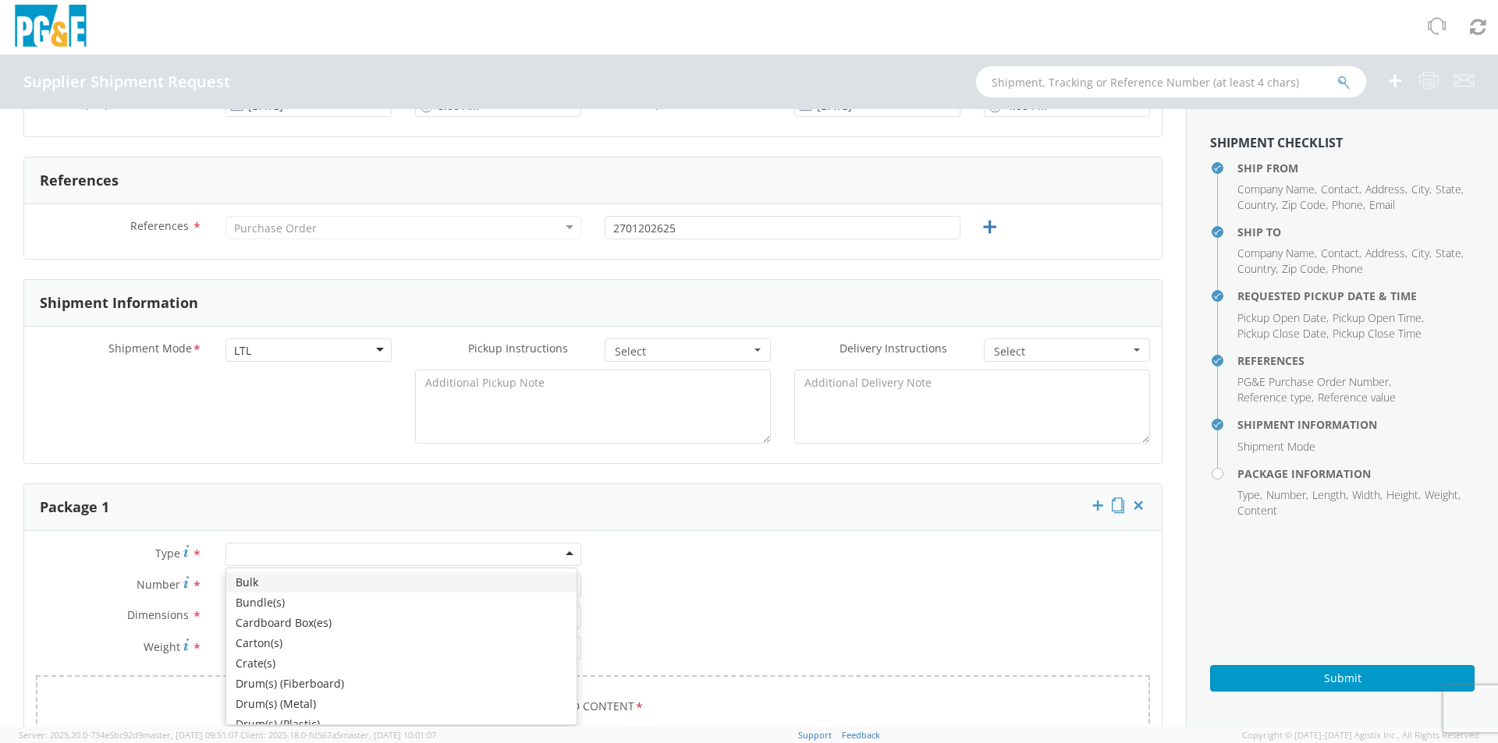
click at [297, 339] on div at bounding box center [403, 554] width 356 height 23
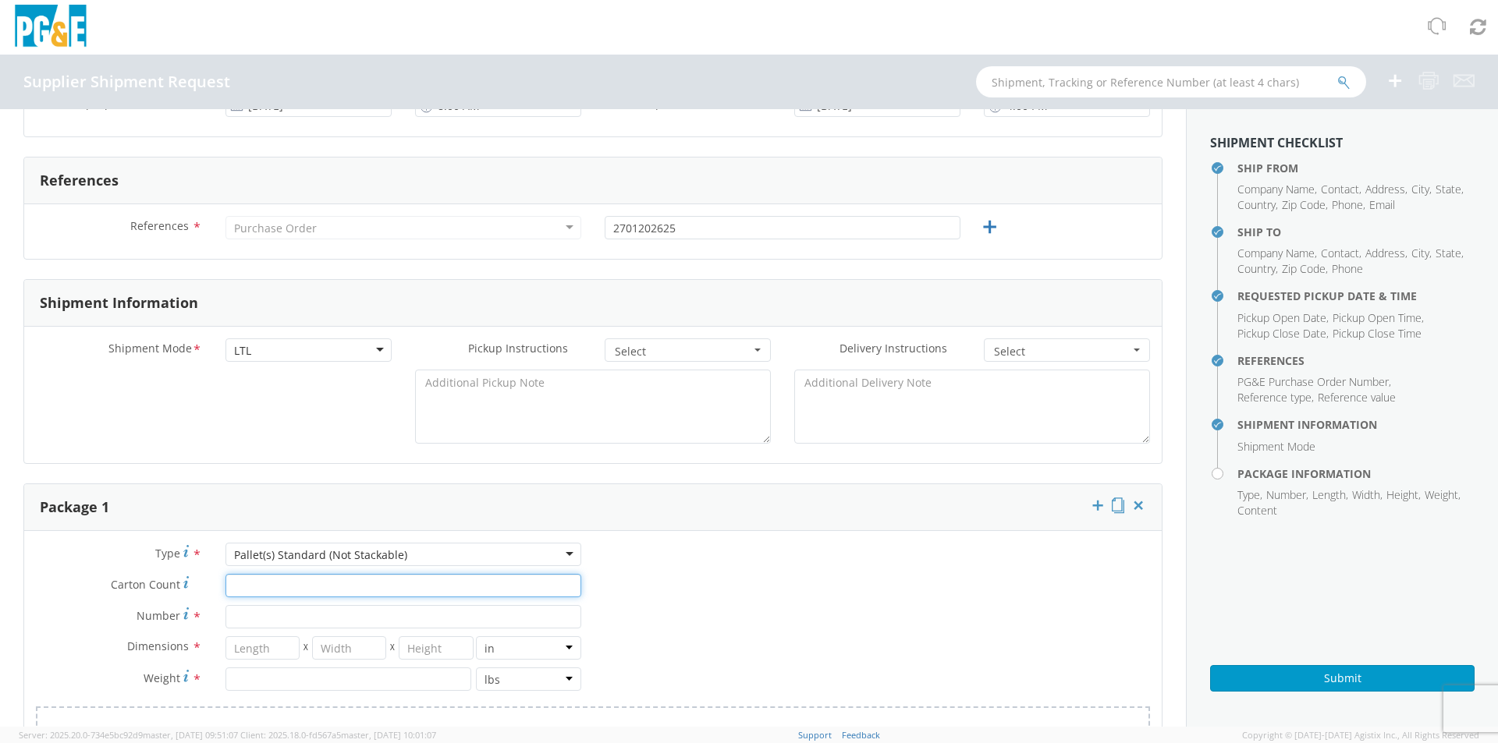
click at [263, 339] on input "Carton Count *" at bounding box center [403, 585] width 356 height 23
click at [745, 339] on div "Type * Pallet(s) Standard (Not Stackable) Pallet(s) Standard (Not Stackable) Bu…" at bounding box center [592, 666] width 1137 height 246
click at [248, 339] on input "Carton Count *" at bounding box center [403, 585] width 356 height 23
type input "7"
click at [269, 339] on input "number" at bounding box center [262, 647] width 74 height 23
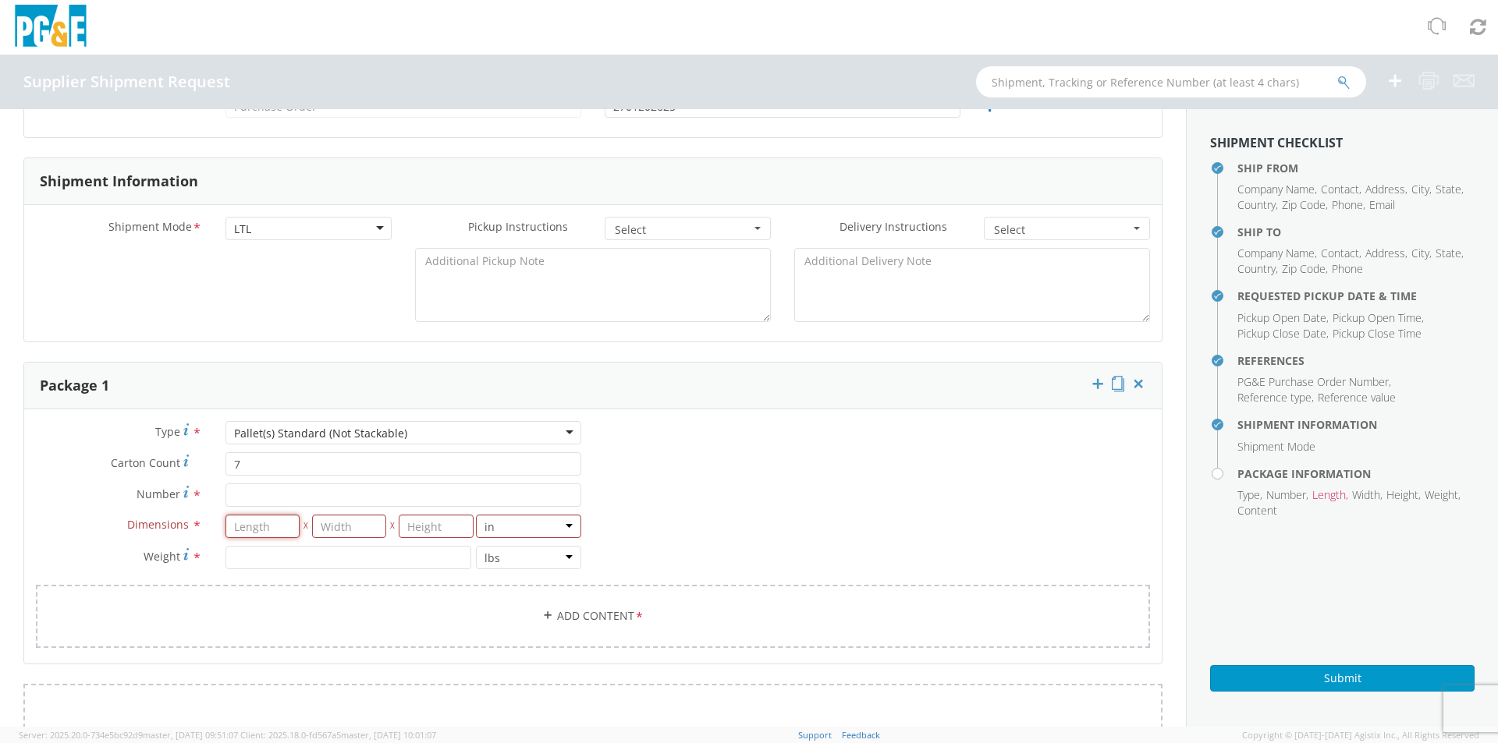
scroll to position [702, 0]
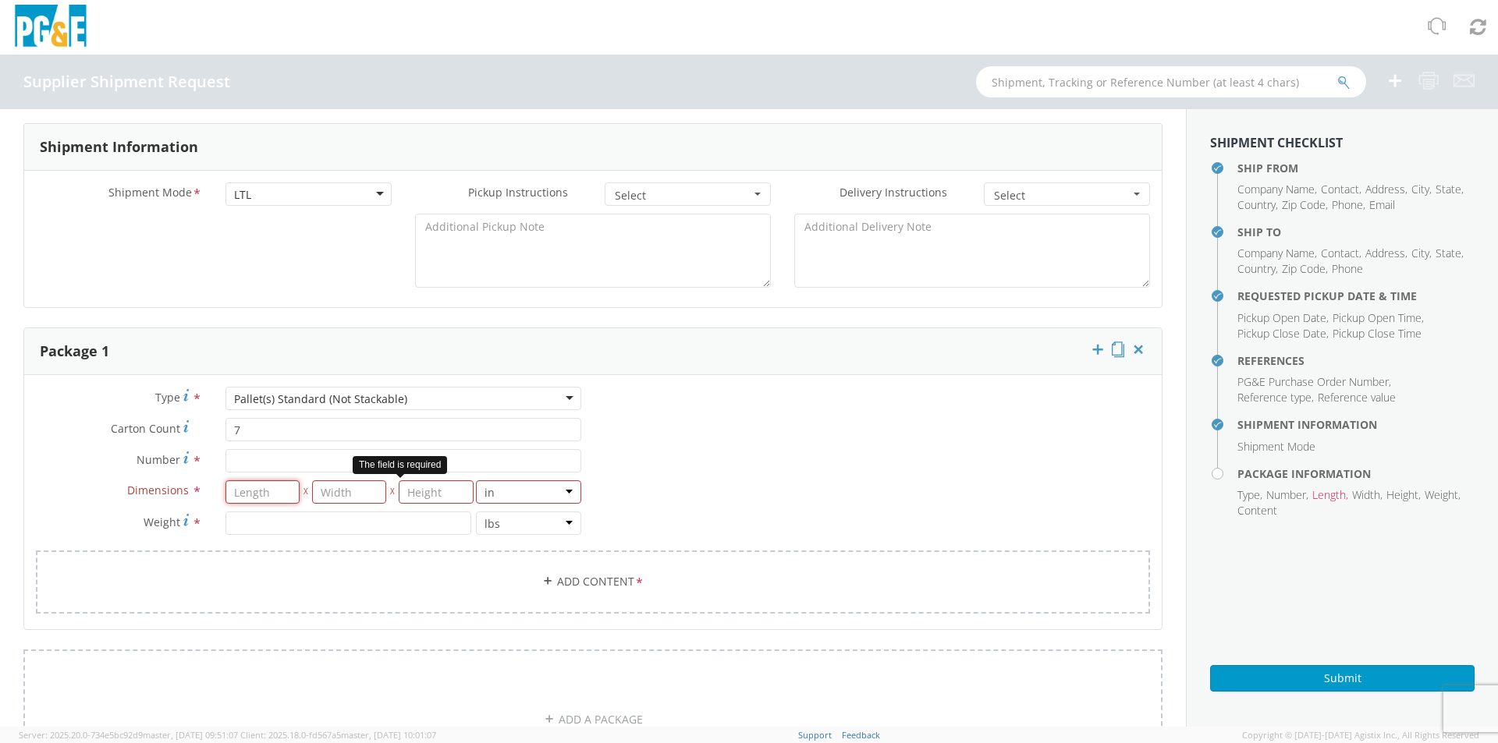
click at [254, 339] on input "number" at bounding box center [262, 491] width 74 height 23
type input "48"
type input "36"
click at [250, 339] on input "number" at bounding box center [348, 523] width 246 height 23
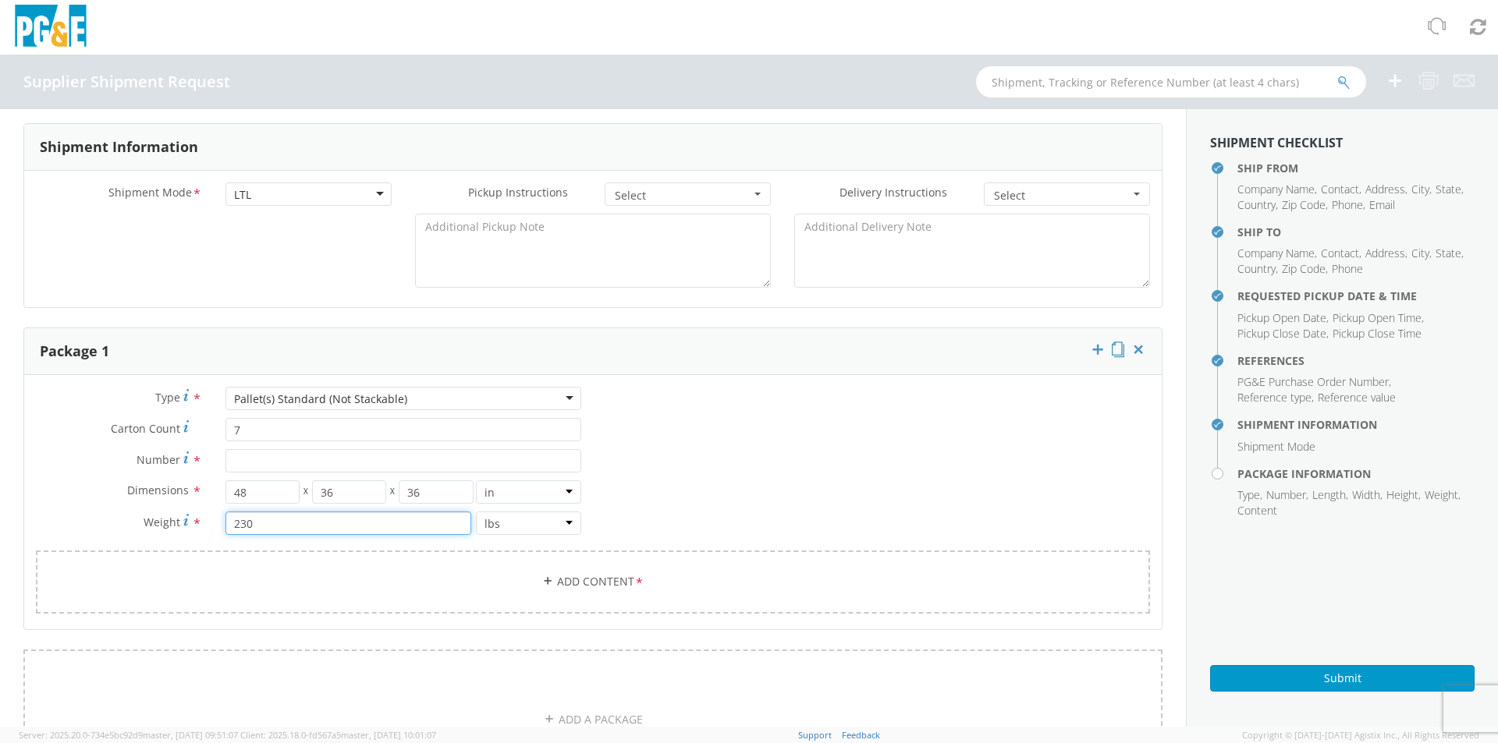
type input "230"
click at [596, 339] on link "Add Content *" at bounding box center [593, 582] width 1114 height 63
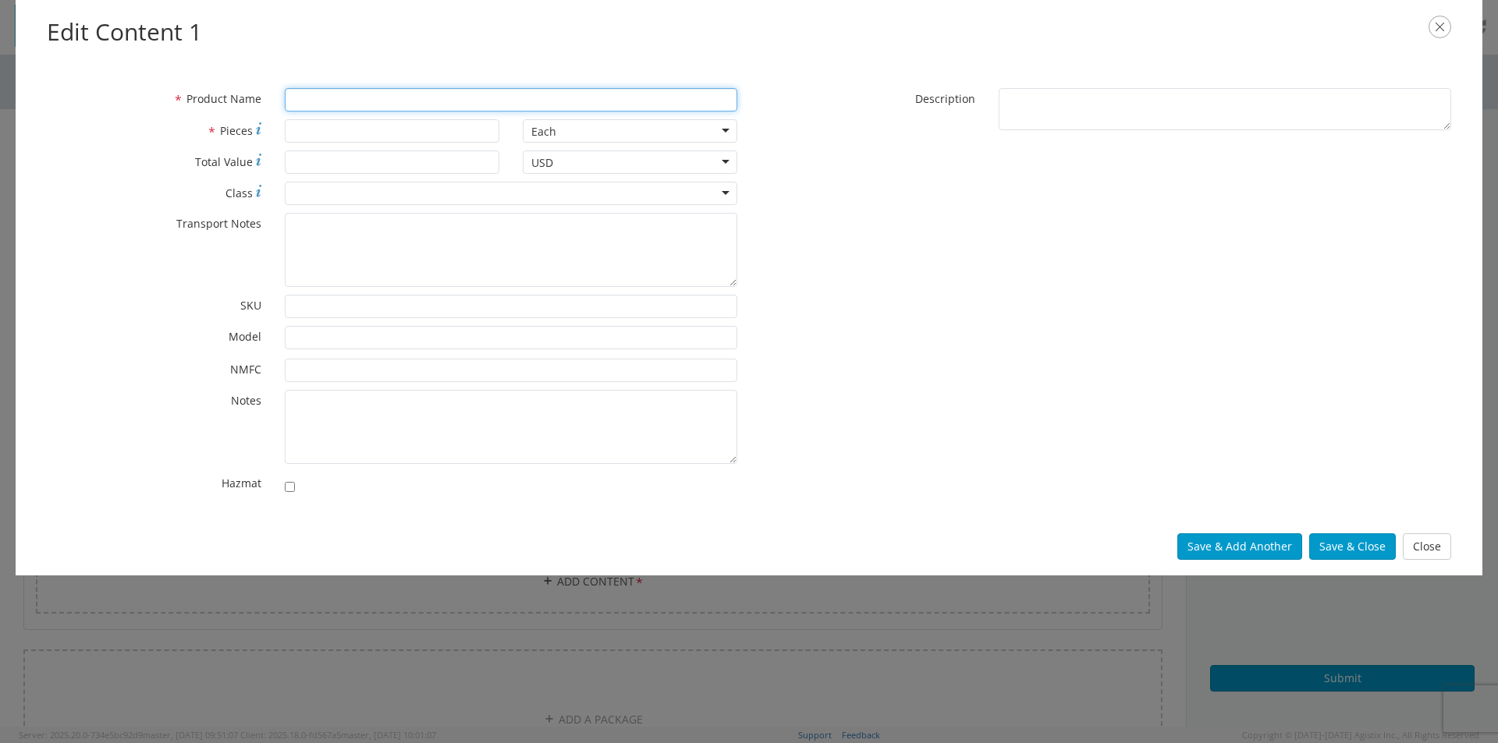
click at [301, 97] on input "* Product Name" at bounding box center [511, 99] width 452 height 23
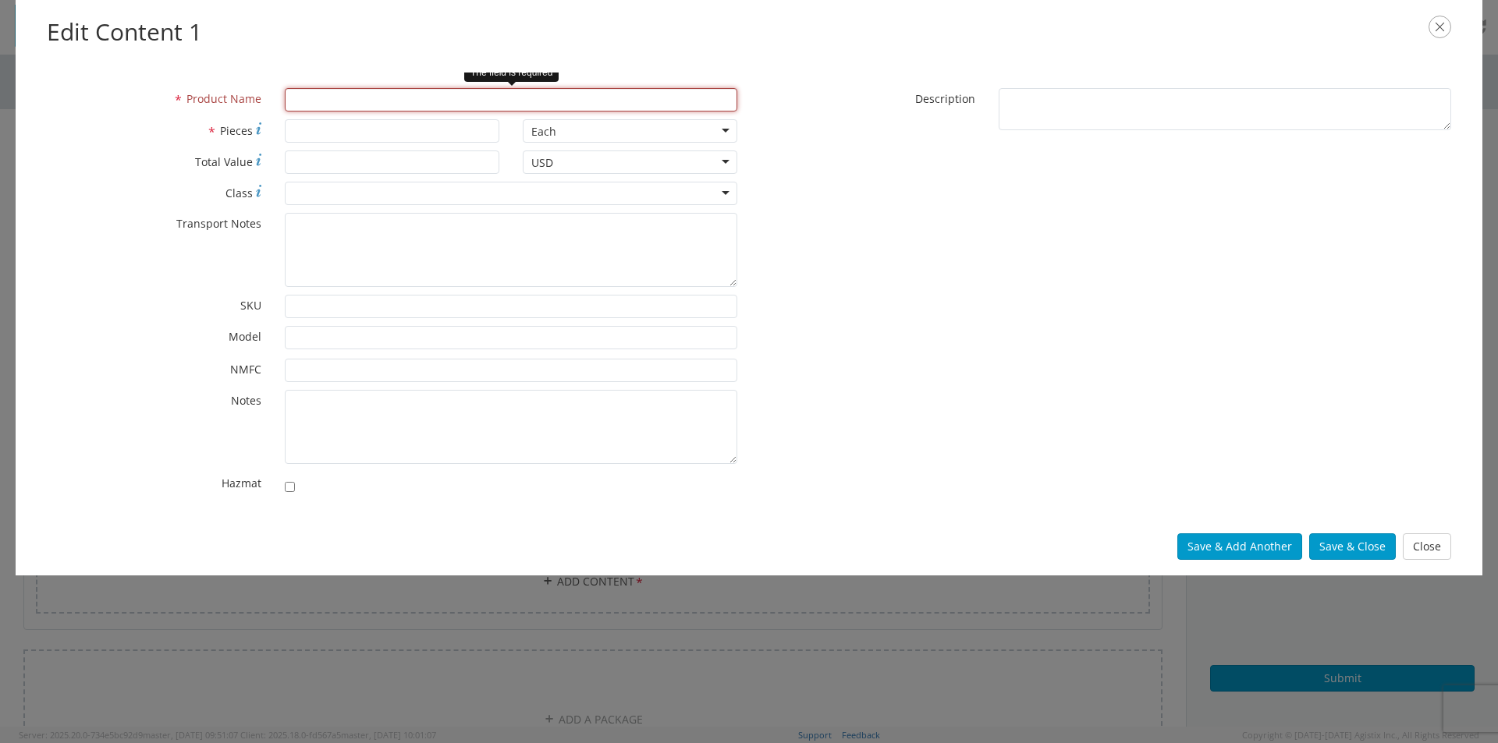
click at [315, 105] on input "* Product Name" at bounding box center [511, 99] width 452 height 23
paste input "[PHONE_NUMBER]"
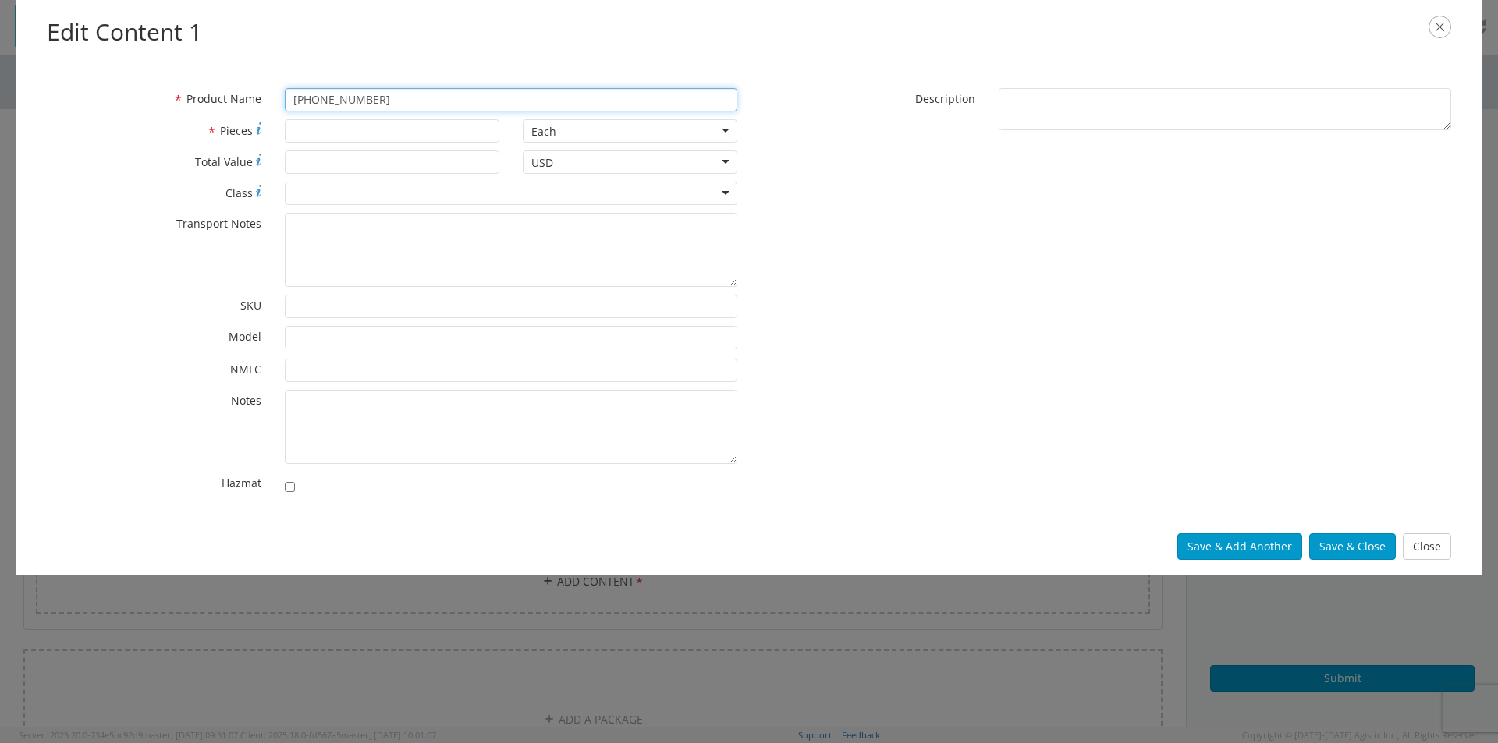
click at [422, 98] on input "[PHONE_NUMBER]" at bounding box center [511, 99] width 452 height 23
paste input "ANT KOP Minisystem Combiner Kit"
type input "[PHONE_NUMBER] ANT KOP Minisystem Combiner Kit"
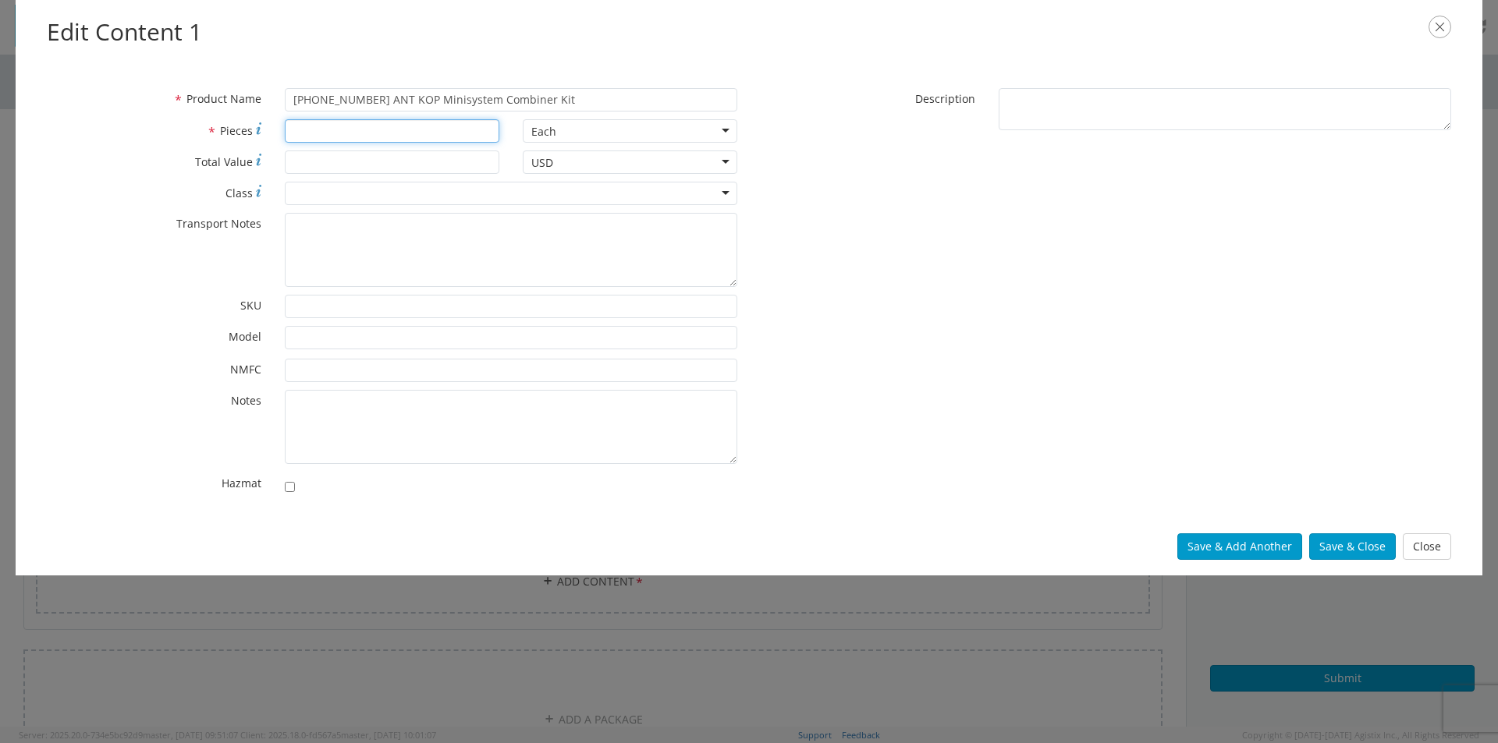
click at [332, 133] on input "* Pieces" at bounding box center [392, 130] width 215 height 23
type input "6"
click at [745, 339] on button "Save & Close" at bounding box center [1352, 547] width 87 height 27
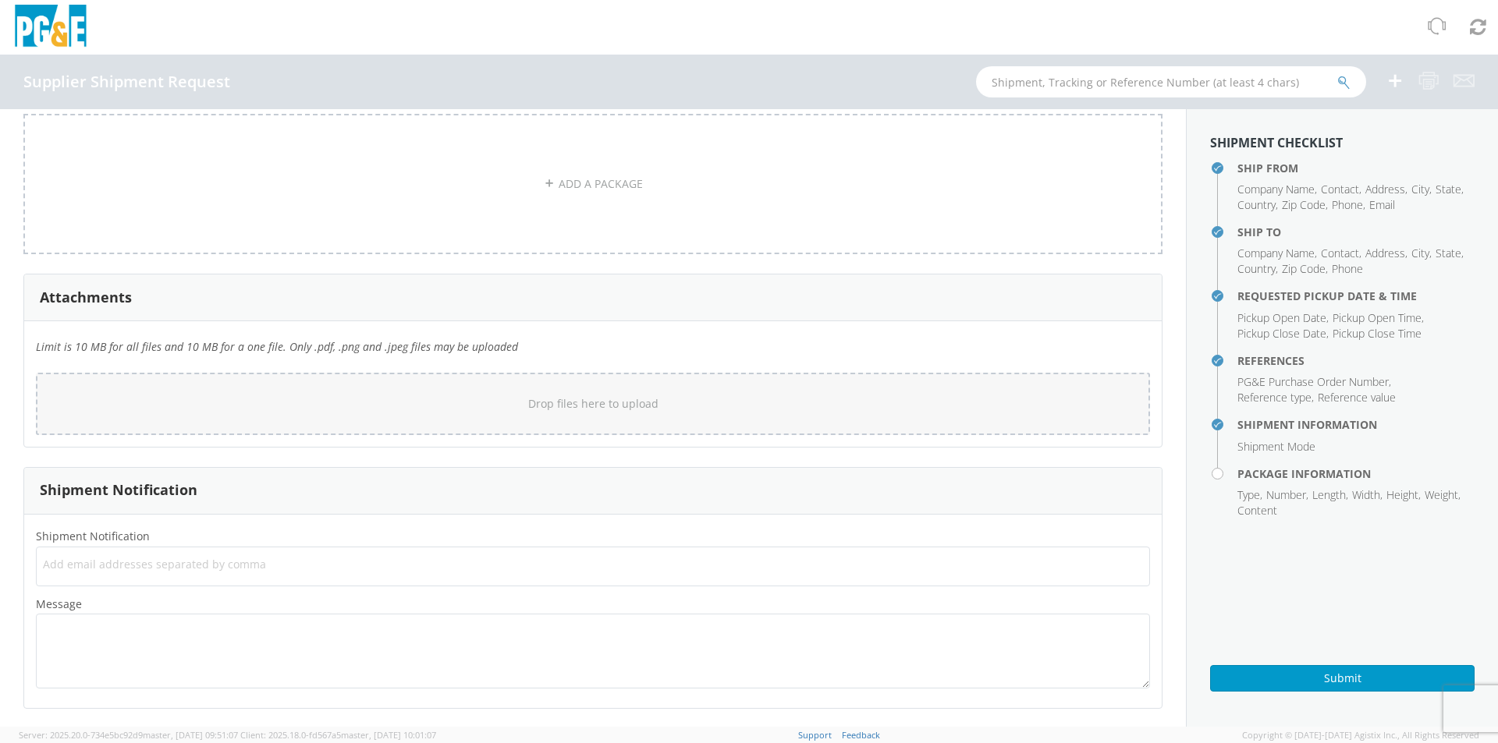
scroll to position [1332, 0]
click at [76, 339] on span "Add email addresses separated by comma" at bounding box center [593, 563] width 1100 height 16
type input "[PERSON_NAME][EMAIL_ADDRESS][PERSON_NAME][DOMAIN_NAME]"
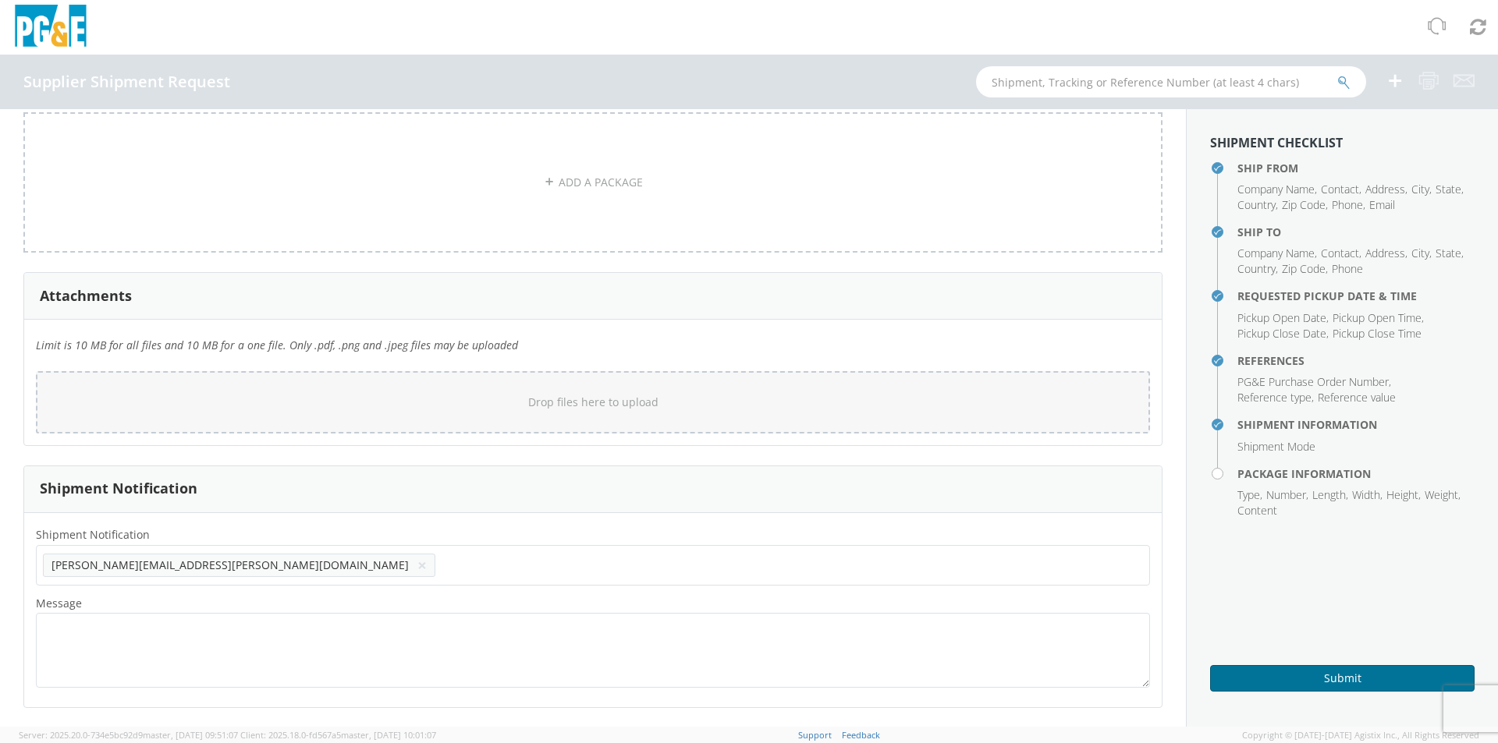
click at [745, 339] on button "Submit" at bounding box center [1342, 678] width 264 height 27
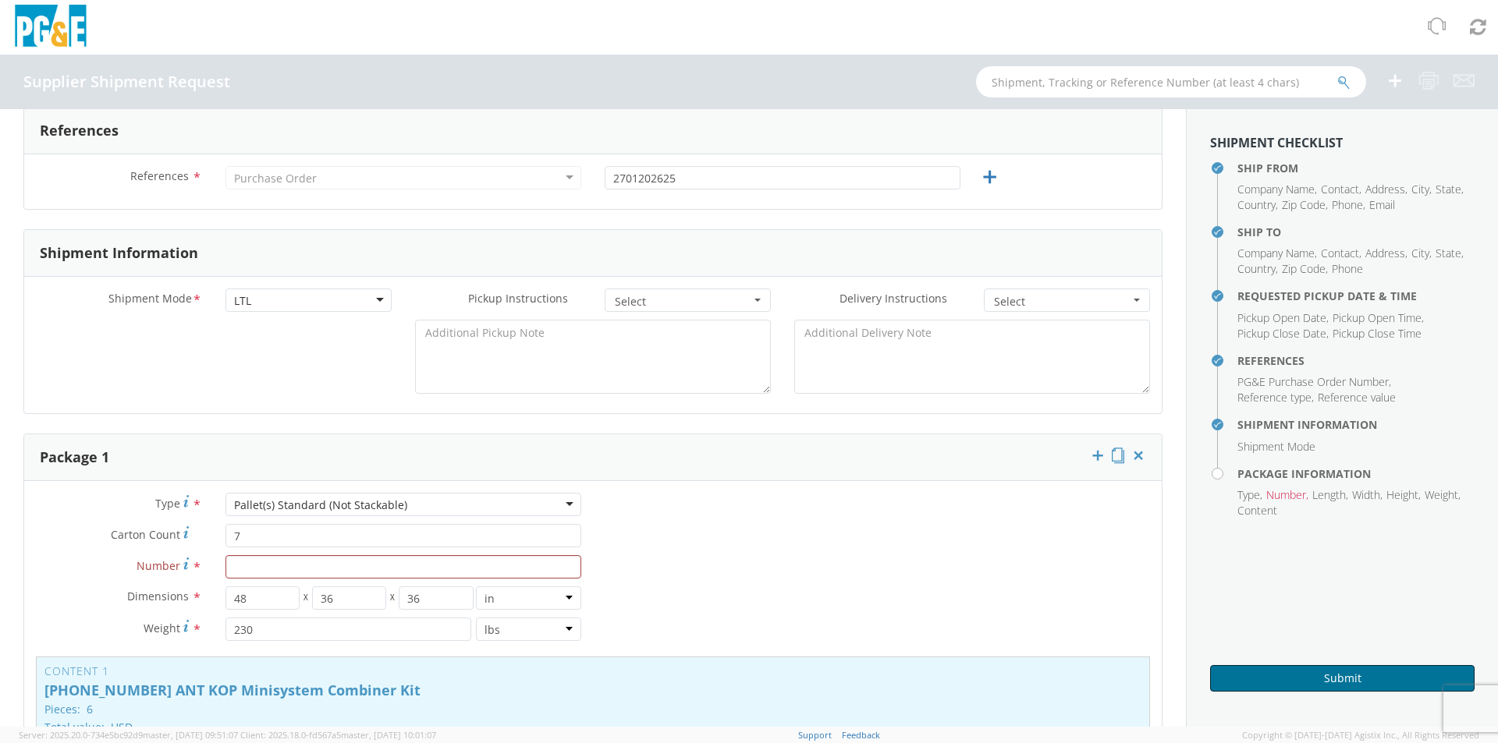
scroll to position [858, 0]
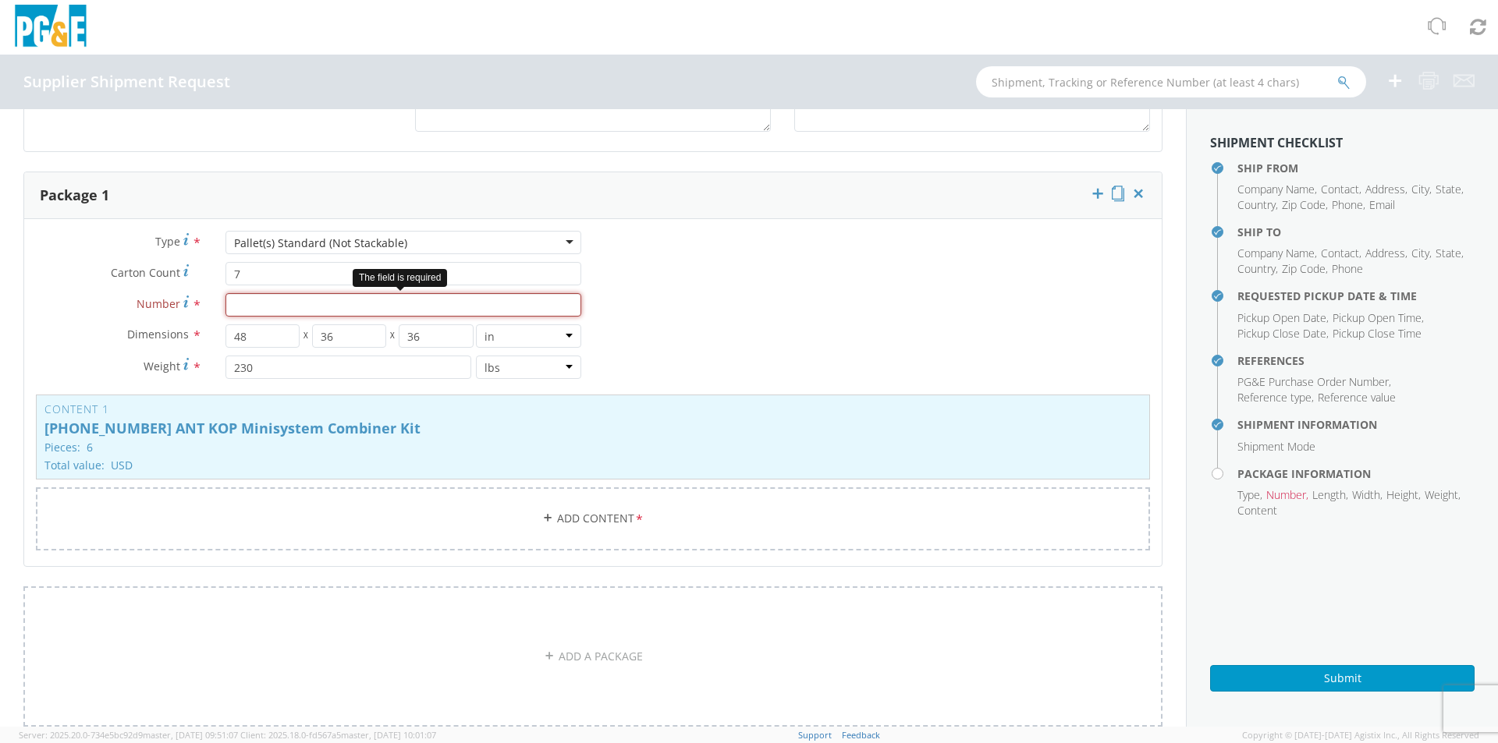
click at [269, 309] on input "Number *" at bounding box center [403, 304] width 356 height 23
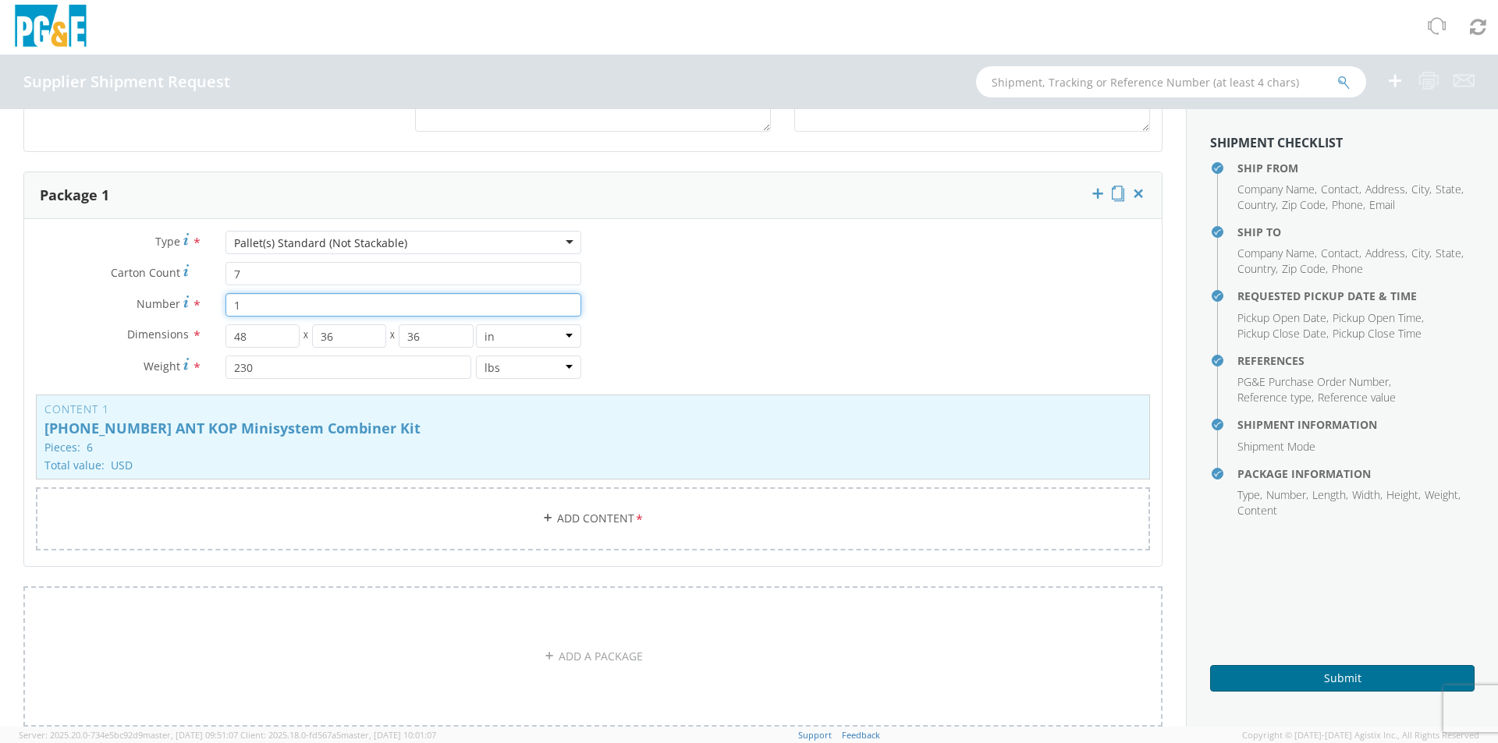
type input "1"
click at [745, 339] on button "Submit" at bounding box center [1342, 678] width 264 height 27
